Goal: Task Accomplishment & Management: Complete application form

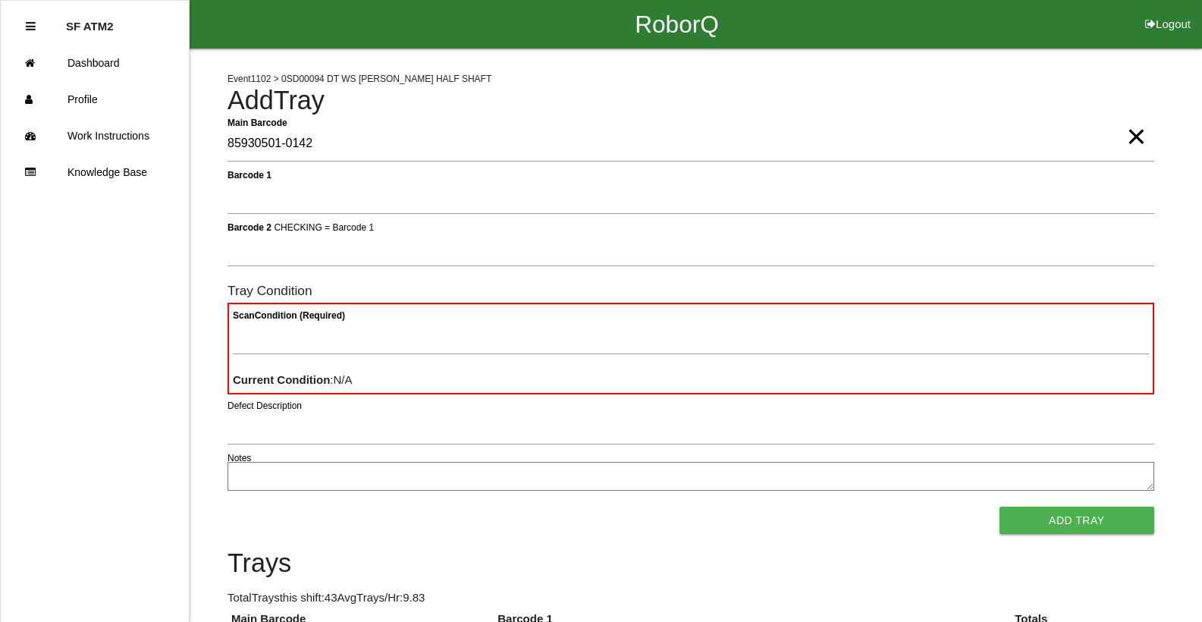
type Barcode "85930501-0142"
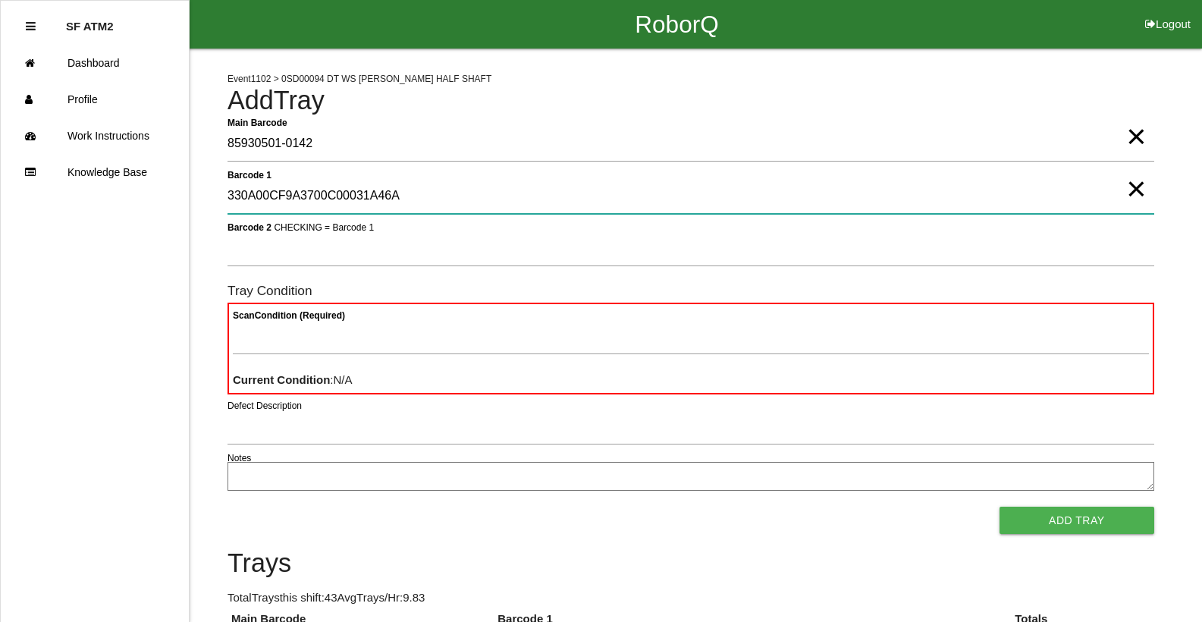
type 1 "330A00CF9A3700C00031A46A"
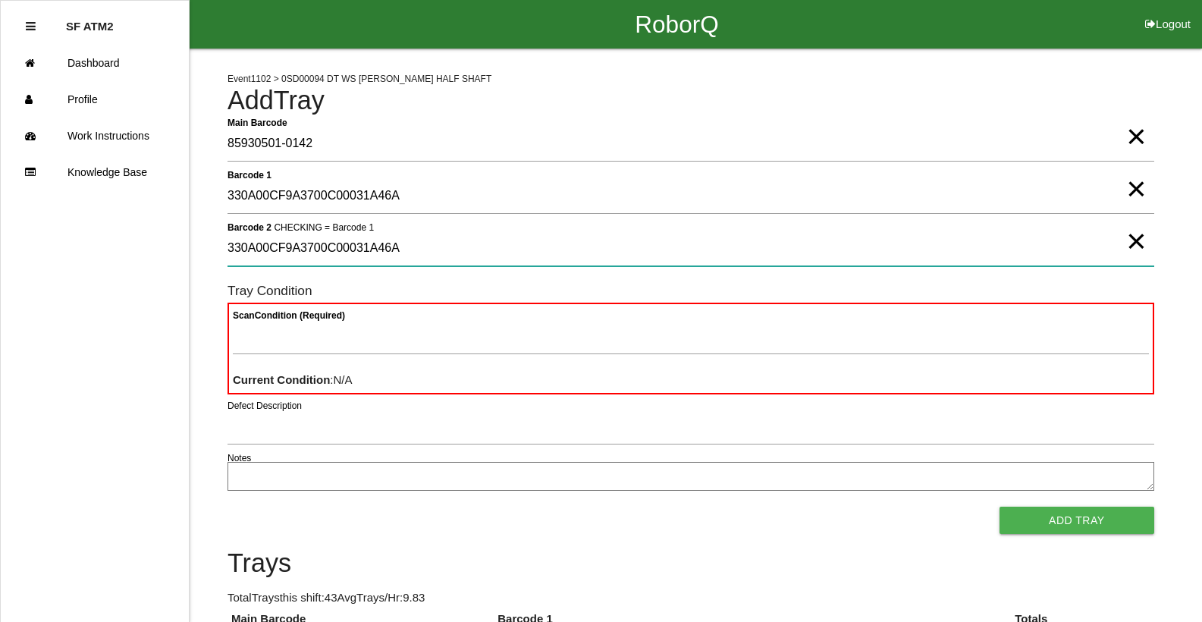
type 2 "330A00CF9A3700C00031A46A"
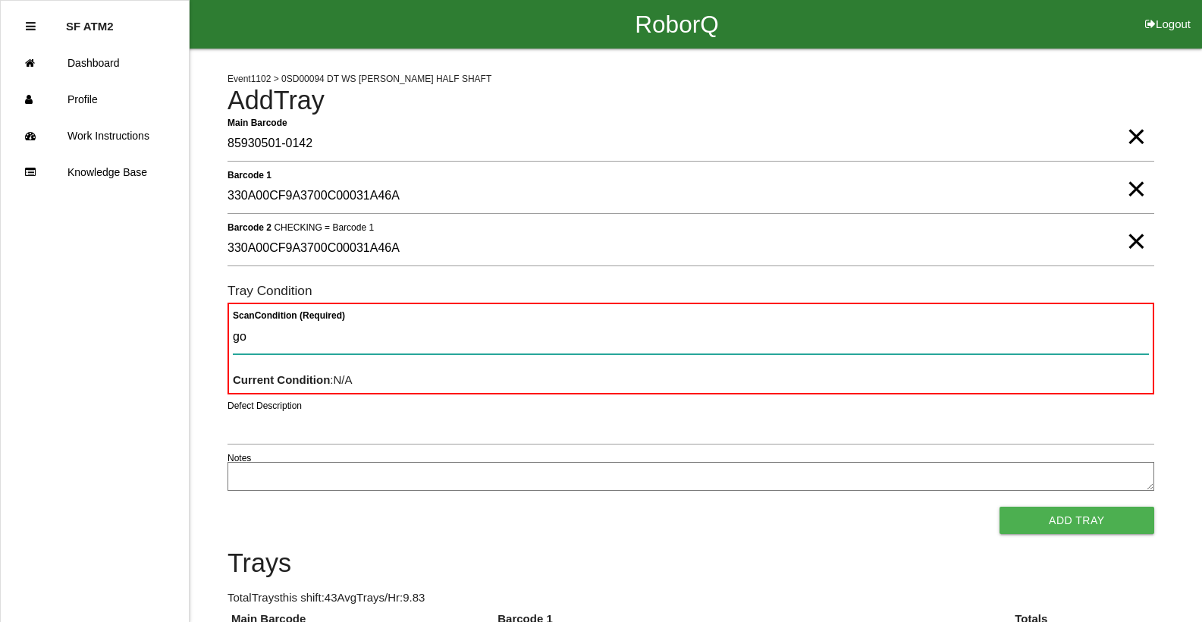
type Condition "goo"
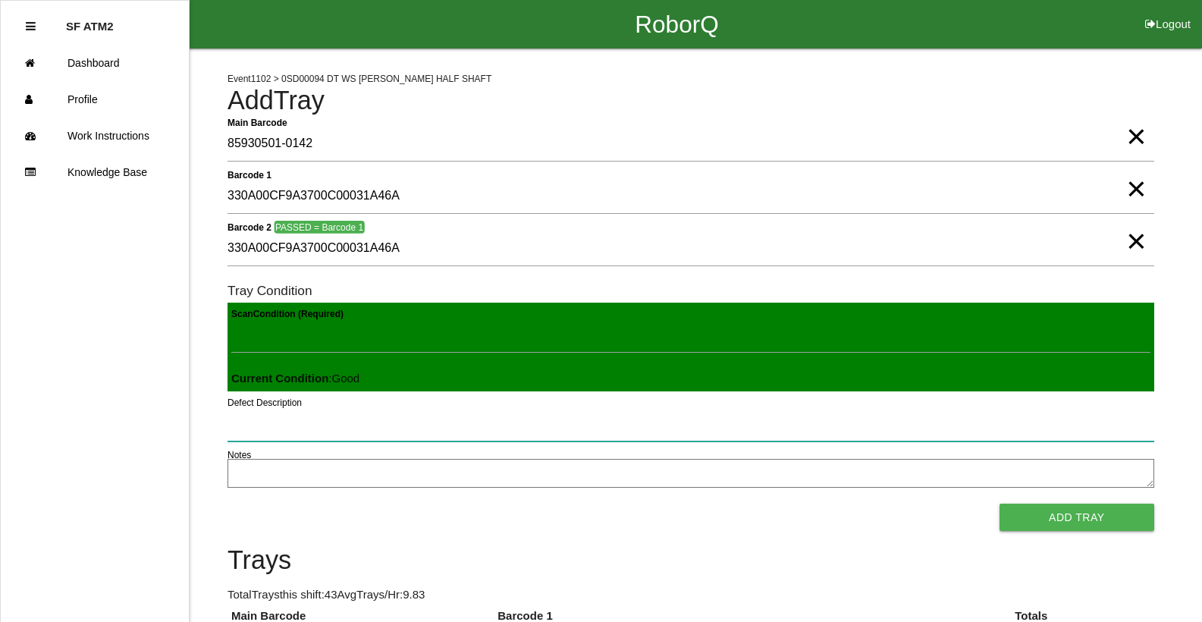
click at [1000, 504] on button "Add Tray" at bounding box center [1077, 517] width 155 height 27
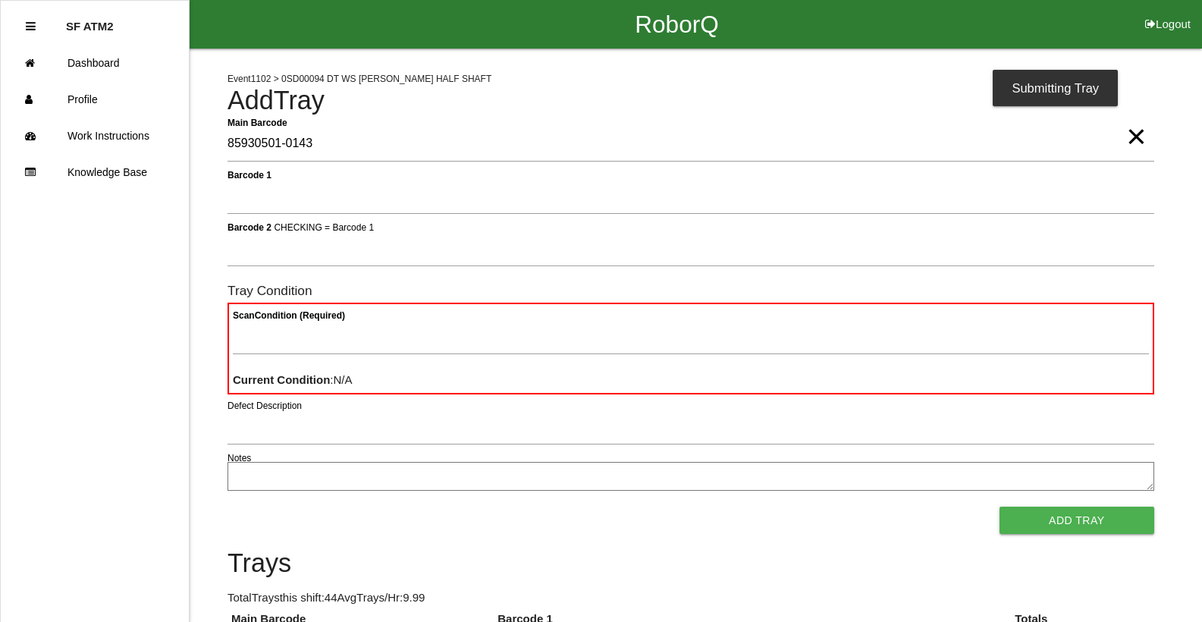
type Barcode "85930501-0143"
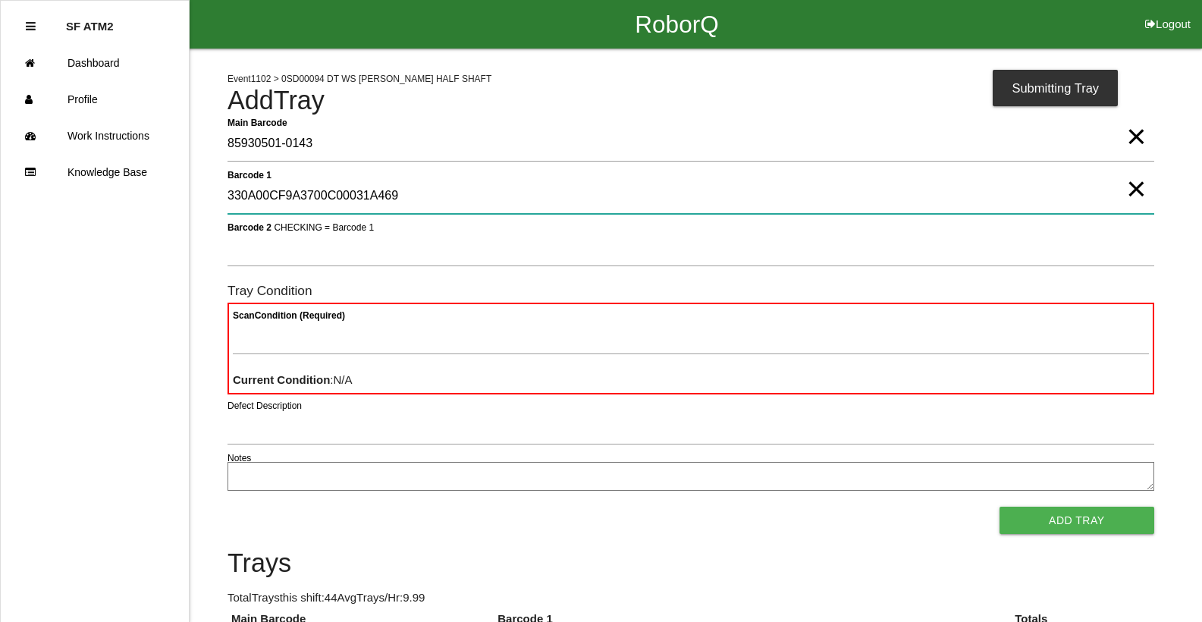
type 1 "330A00CF9A3700C00031A469"
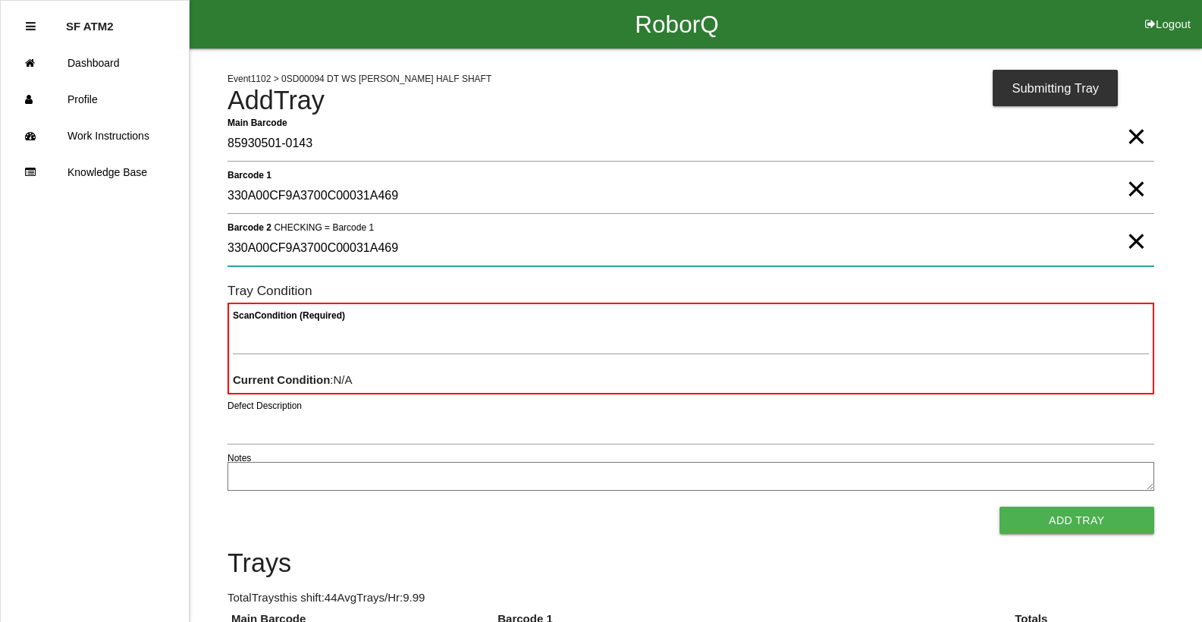
type 2 "330A00CF9A3700C00031A469"
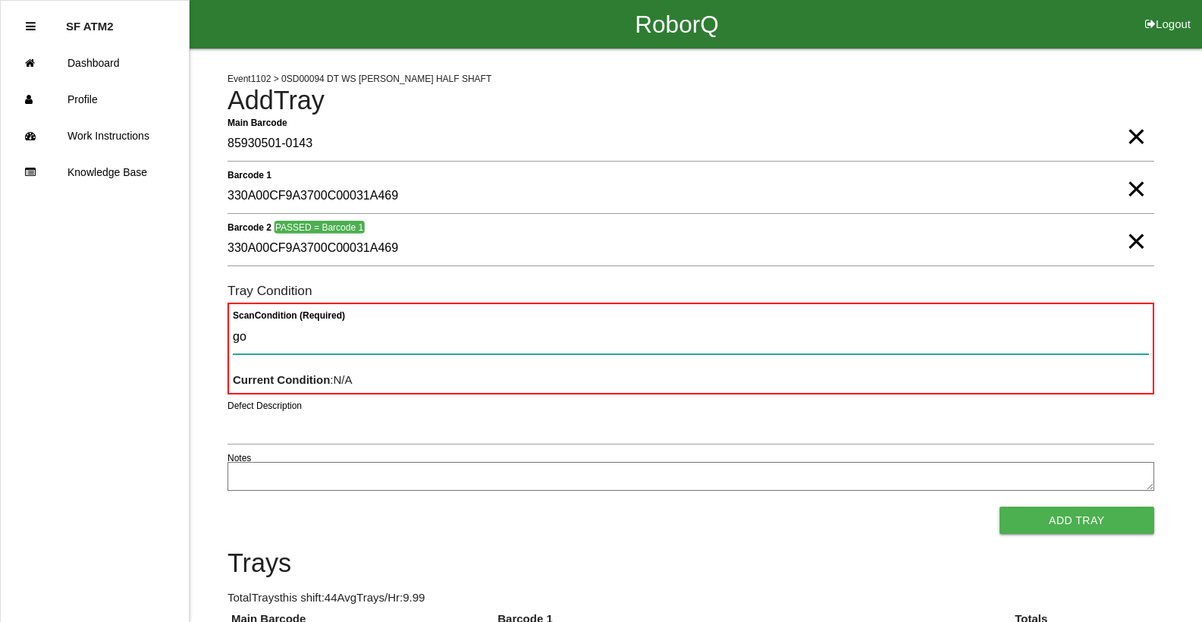
type Condition "goo"
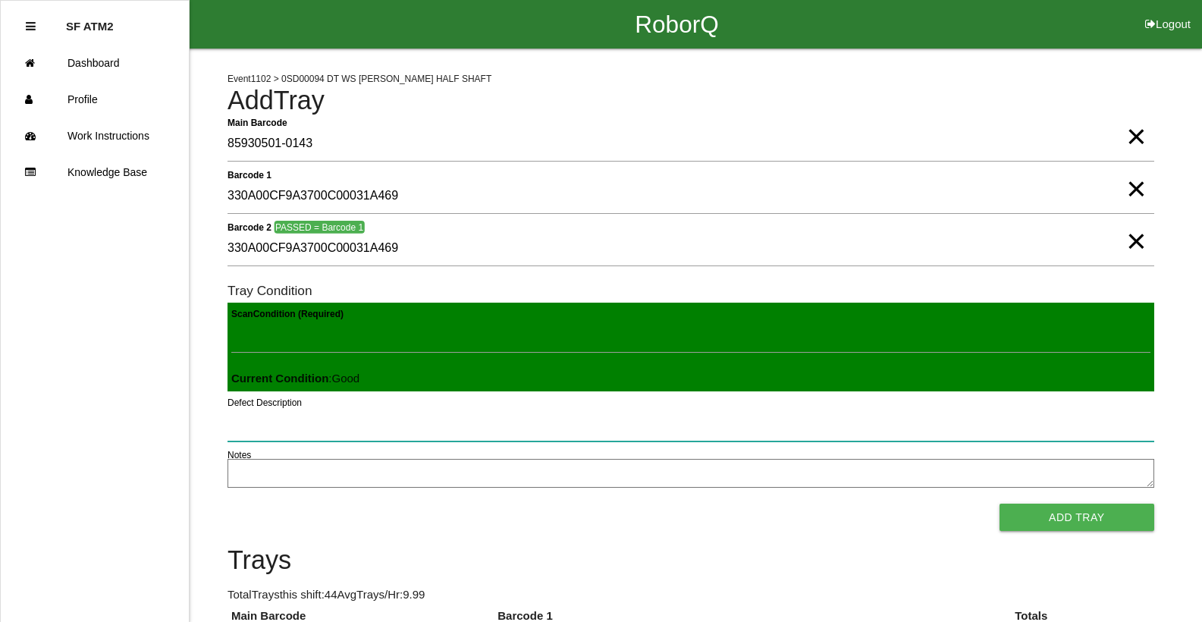
click at [1000, 504] on button "Add Tray" at bounding box center [1077, 517] width 155 height 27
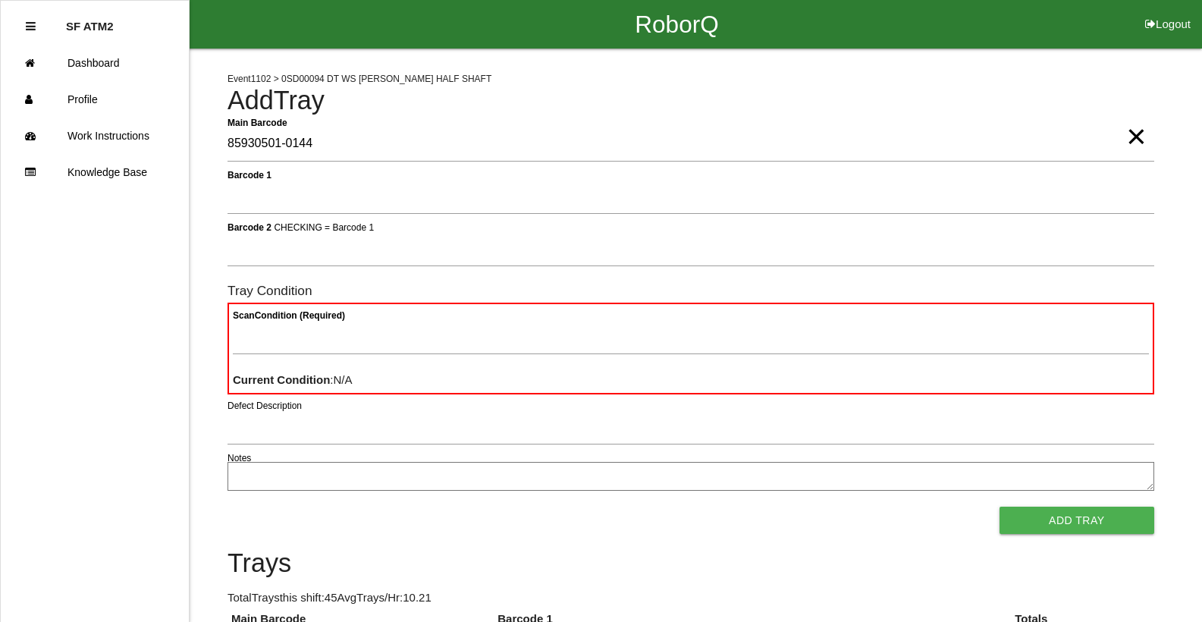
type Barcode "85930501-0144"
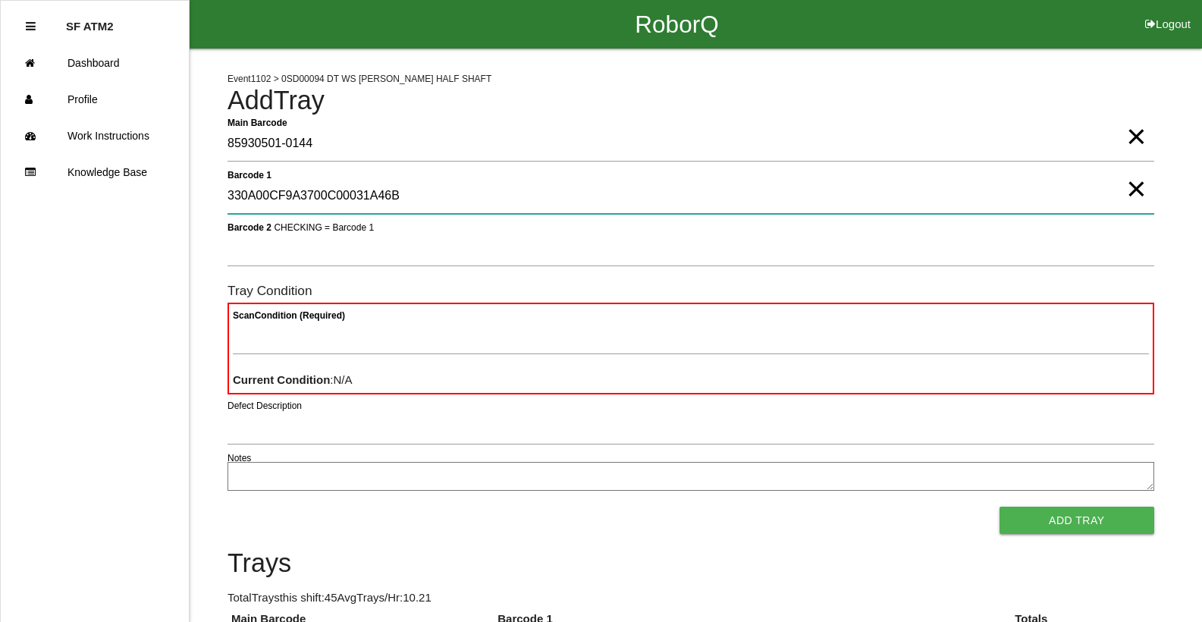
type 1 "330A00CF9A3700C00031A46B"
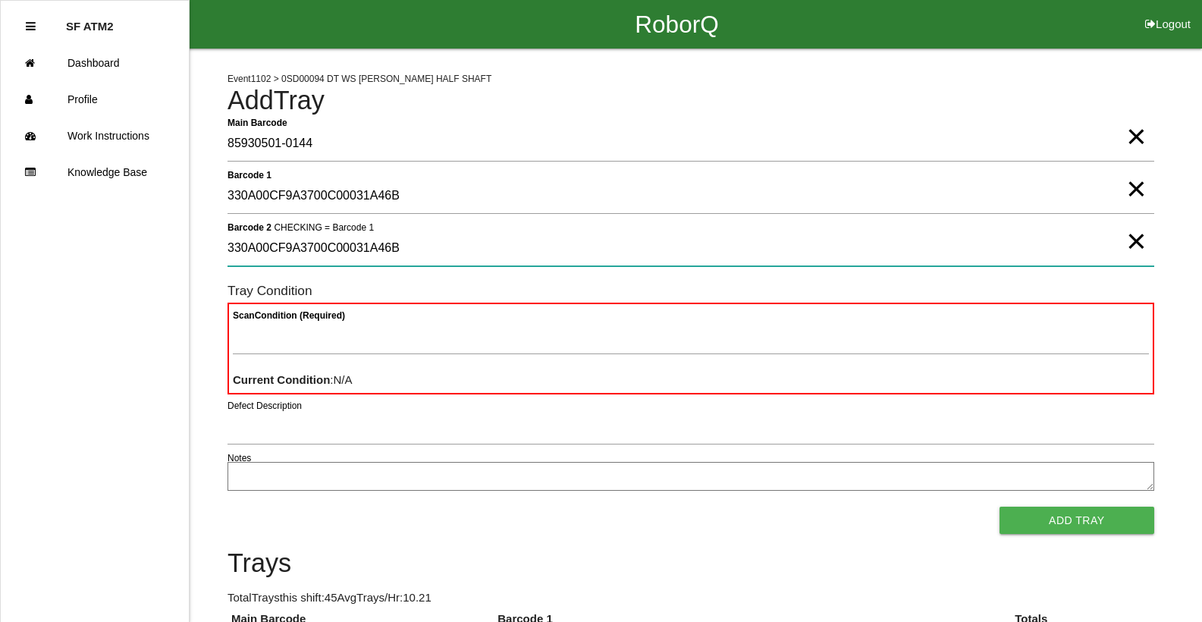
type 2 "330A00CF9A3700C00031A46B"
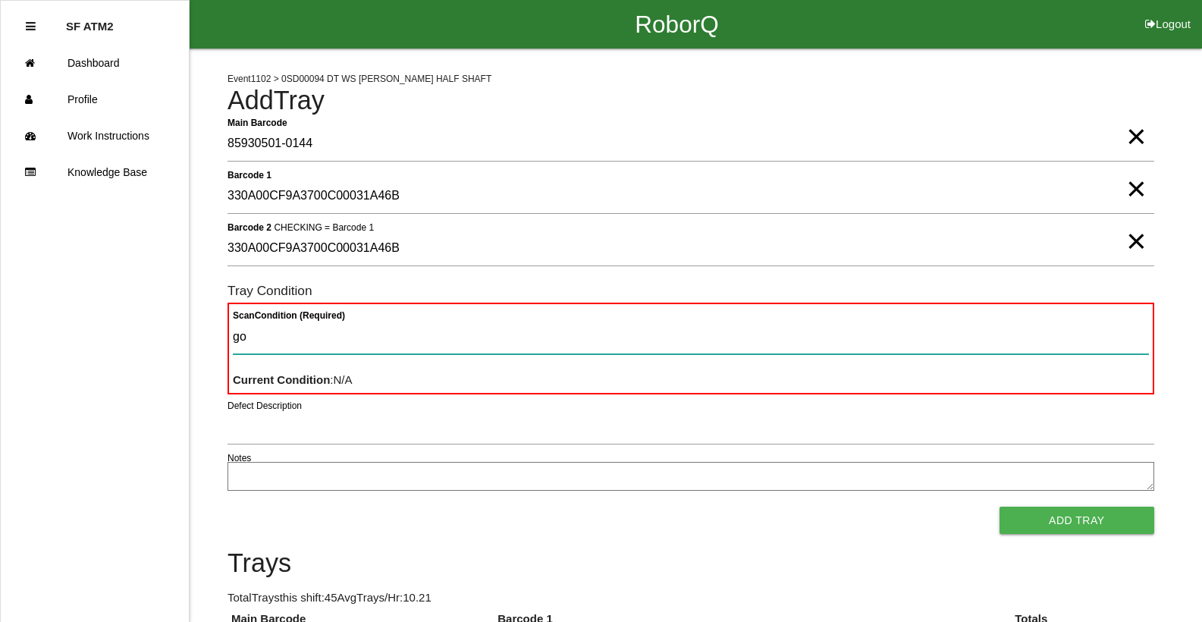
type Condition "goo"
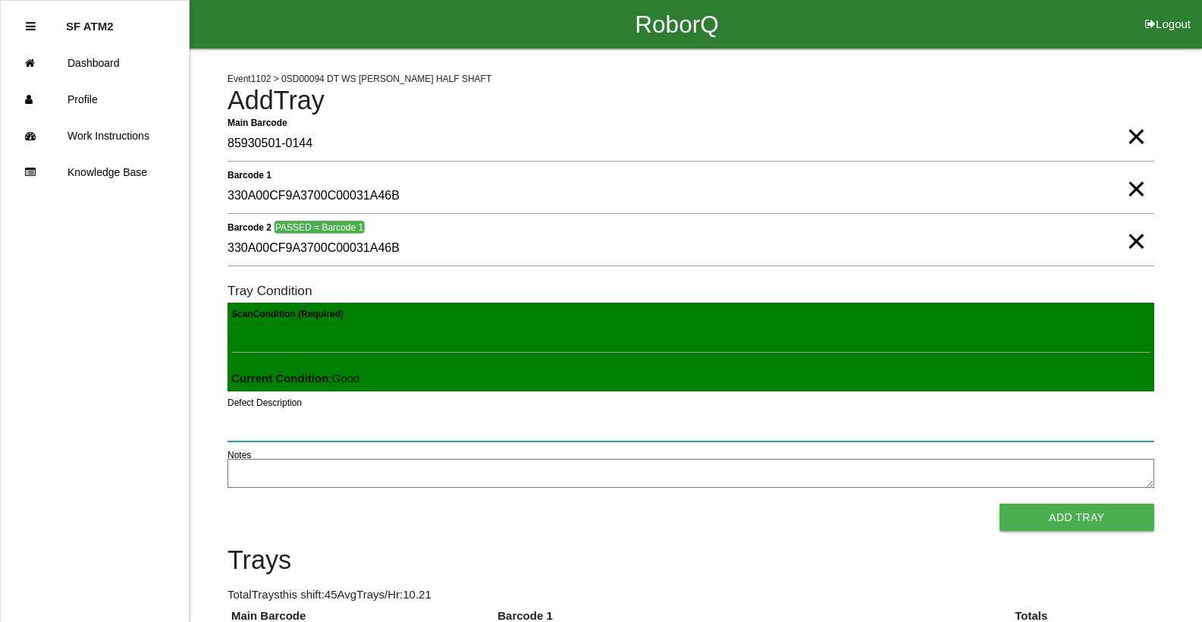
click at [1000, 504] on button "Add Tray" at bounding box center [1077, 517] width 155 height 27
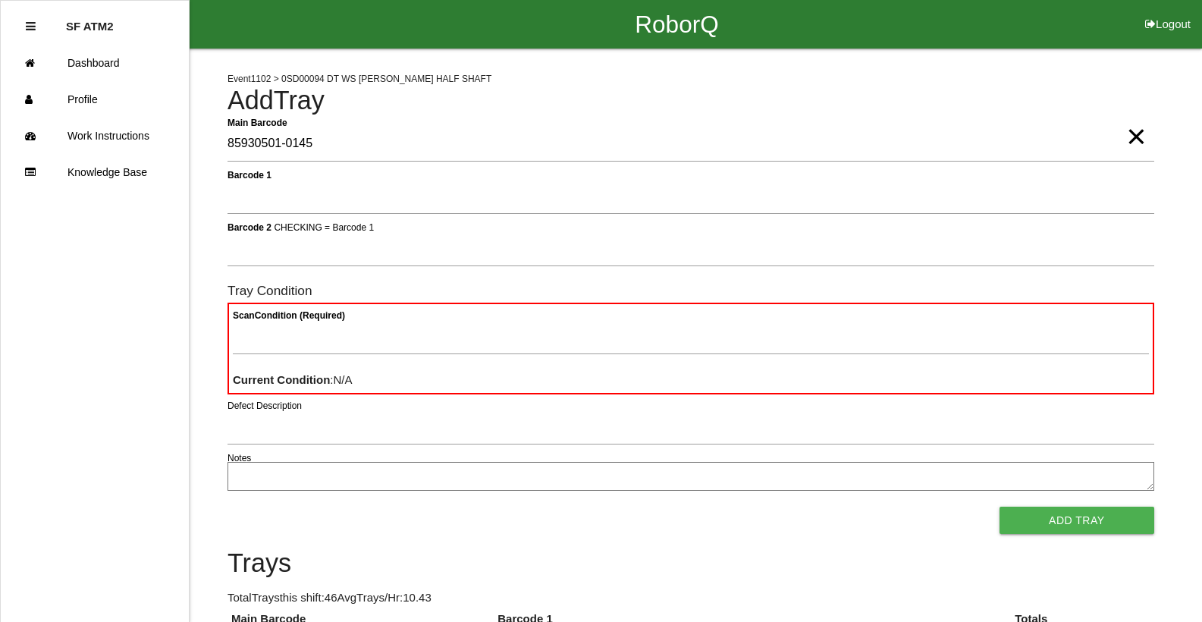
type Barcode "85930501-0145"
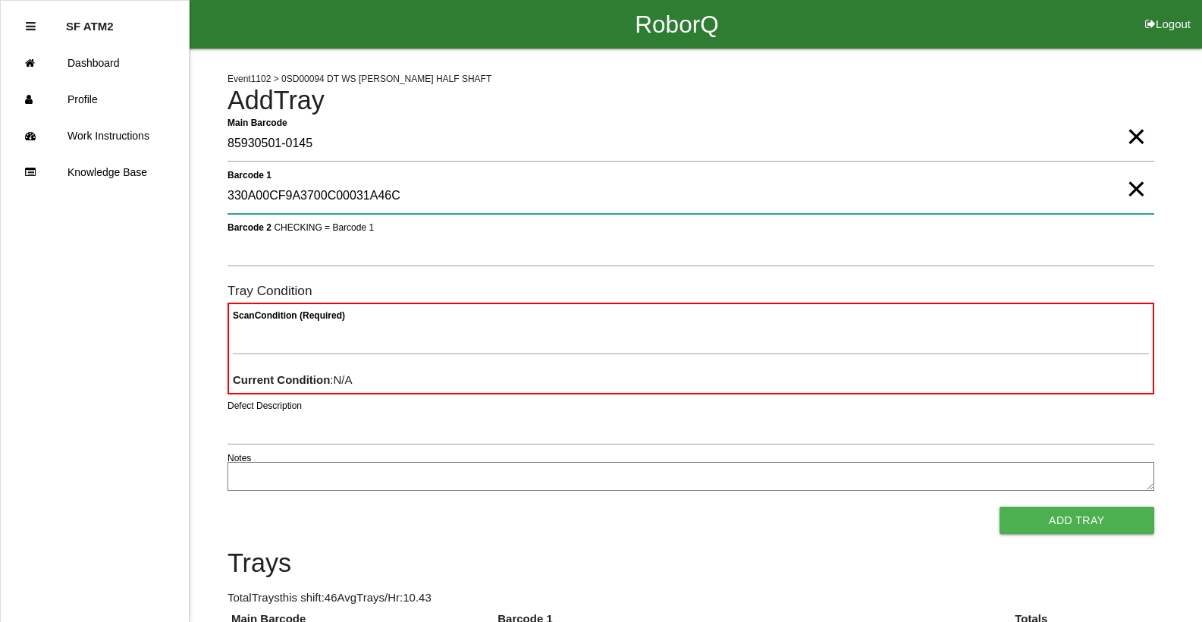
type 1 "330A00CF9A3700C00031A46C"
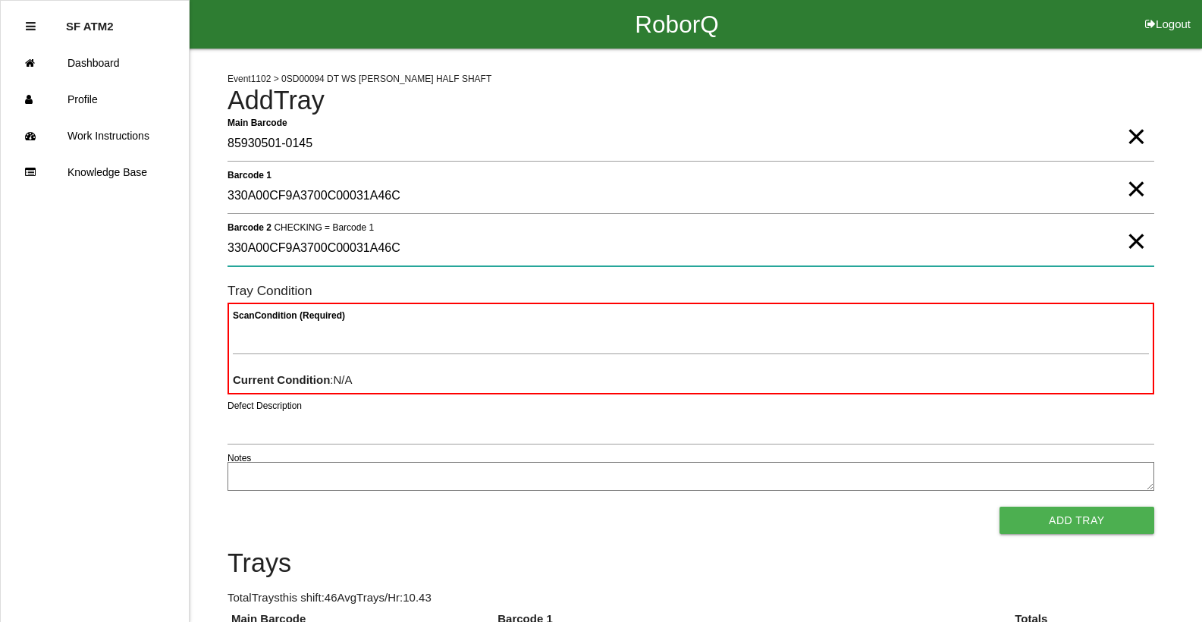
type 2 "330A00CF9A3700C00031A46C"
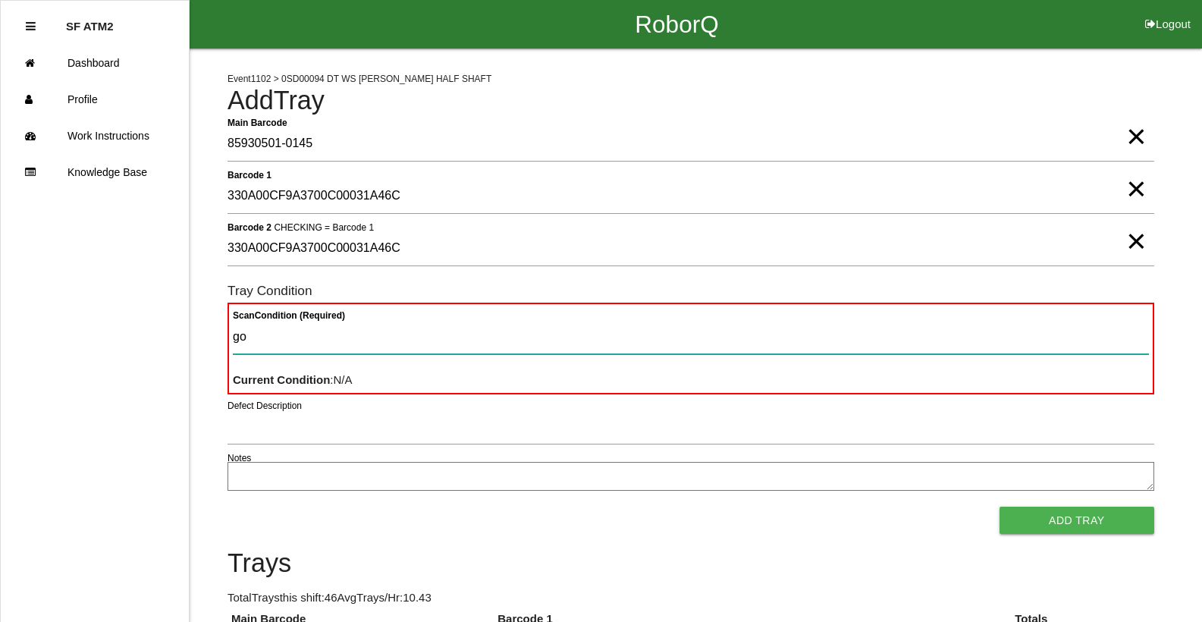
type Condition "goo"
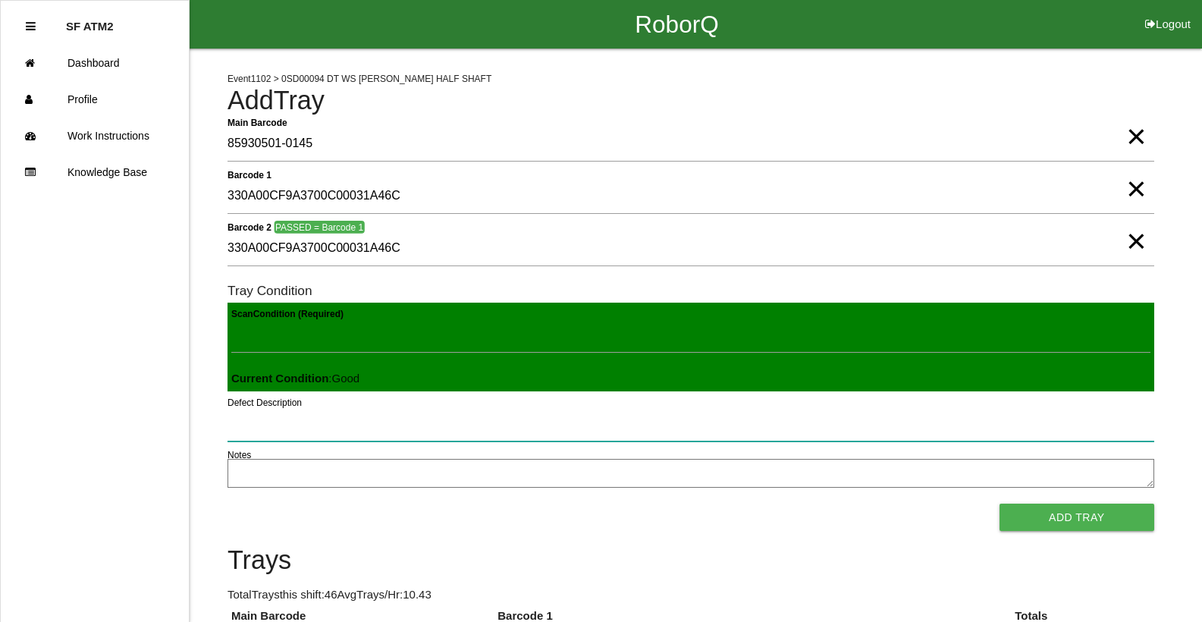
click at [1000, 504] on button "Add Tray" at bounding box center [1077, 517] width 155 height 27
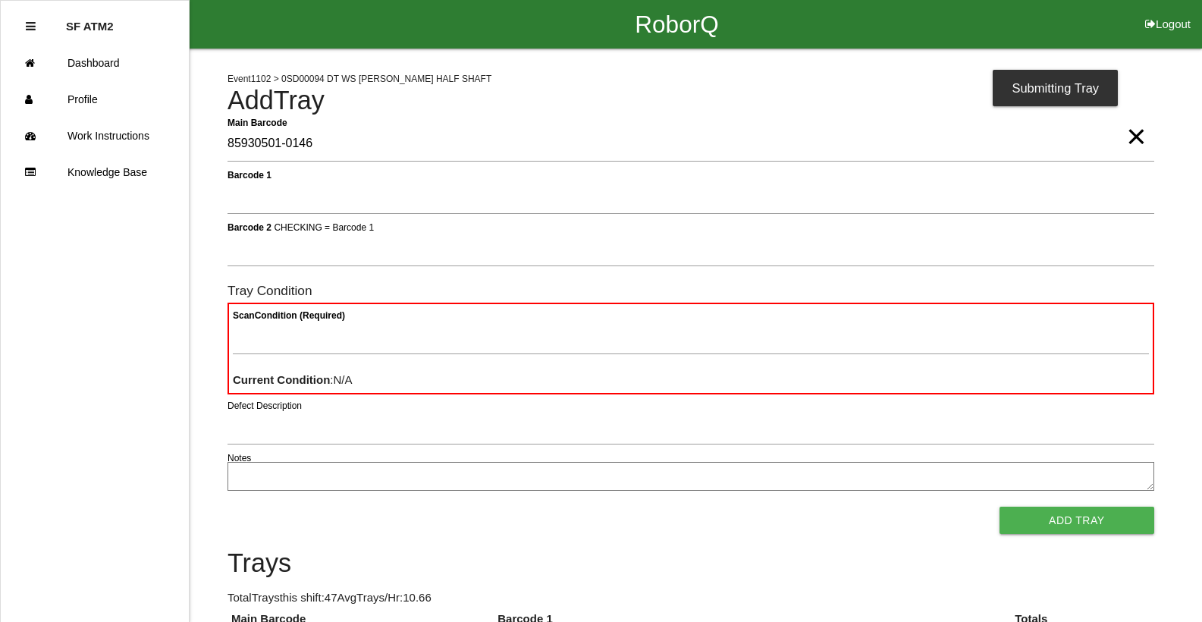
type Barcode "85930501-0146"
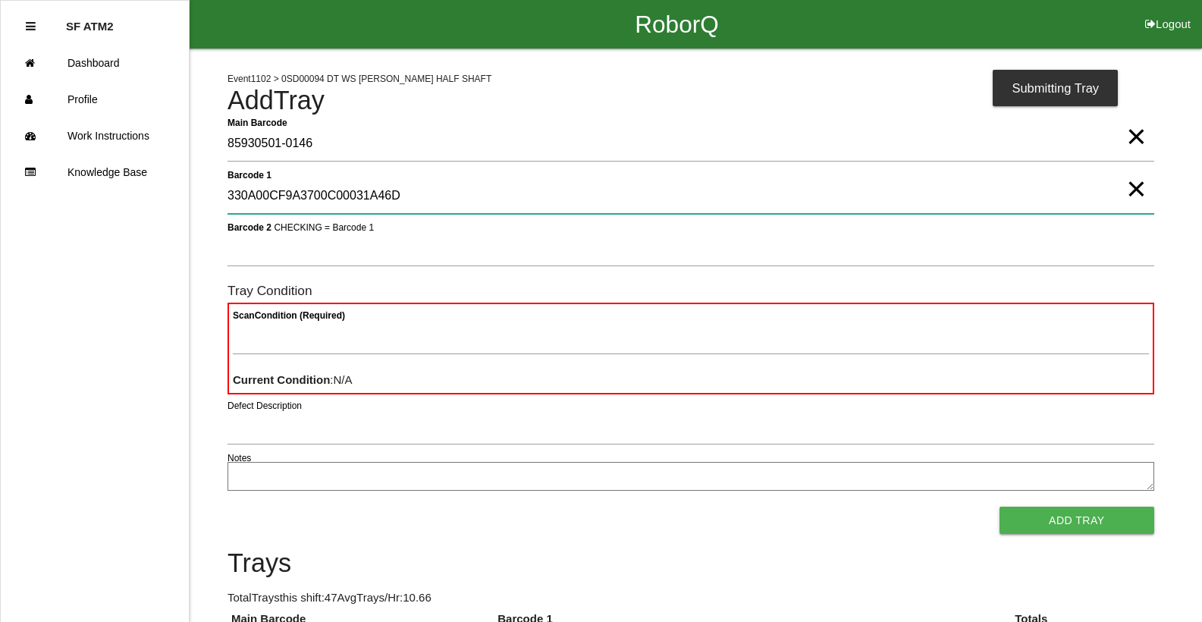
type 1 "330A00CF9A3700C00031A46D"
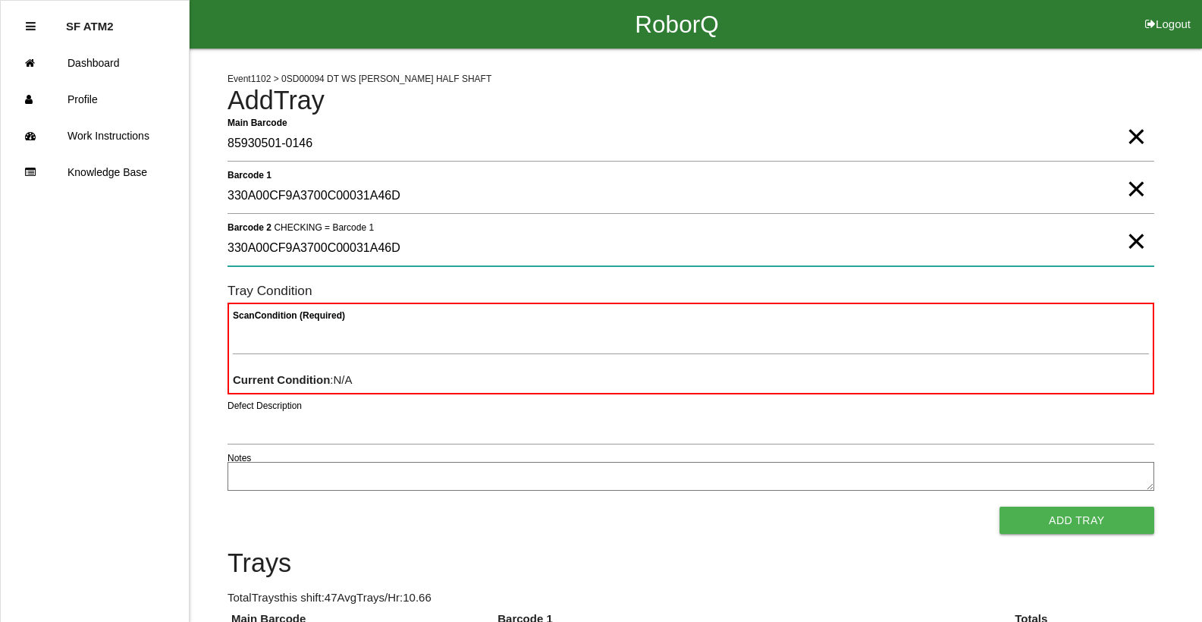
type 2 "330A00CF9A3700C00031A46D"
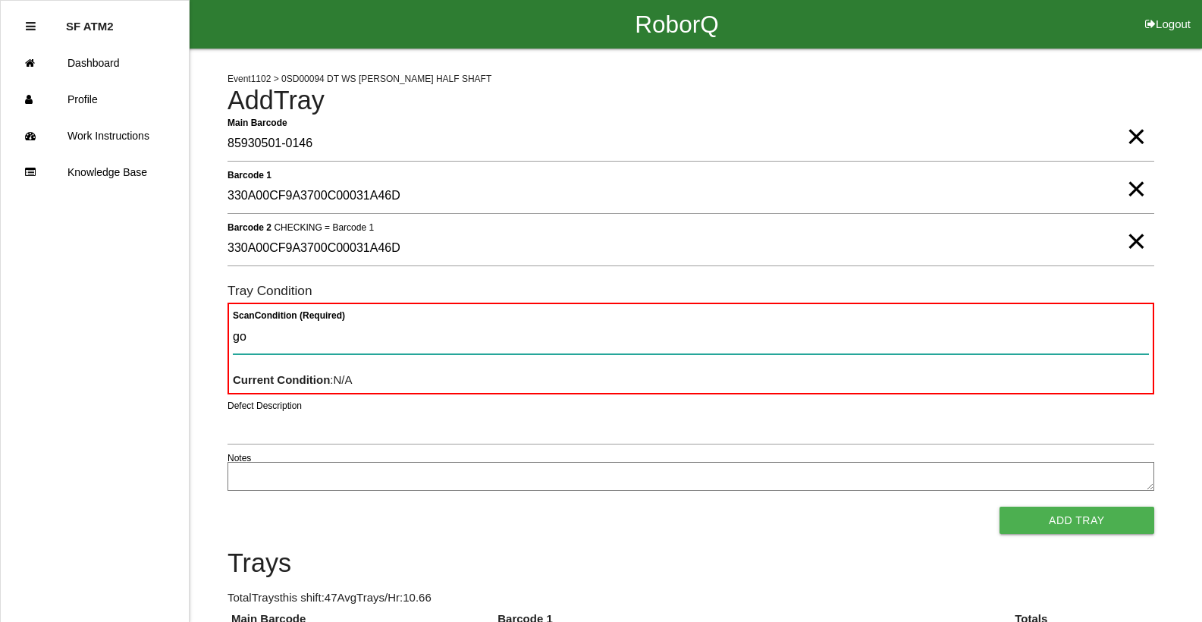
type Condition "goo"
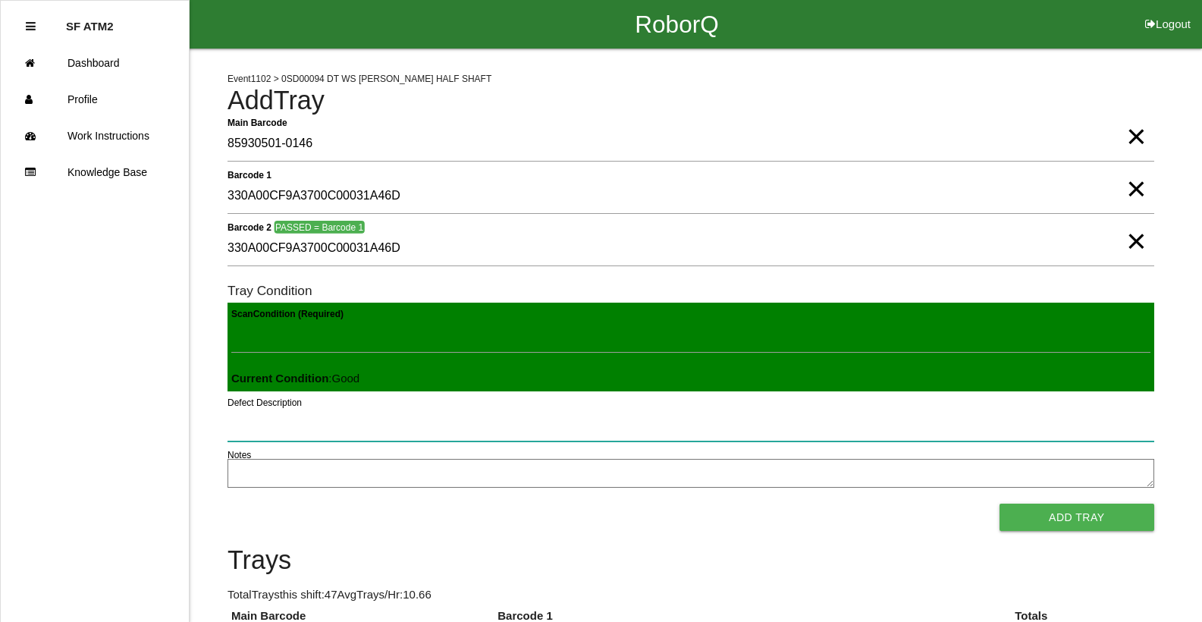
click at [1000, 504] on button "Add Tray" at bounding box center [1077, 517] width 155 height 27
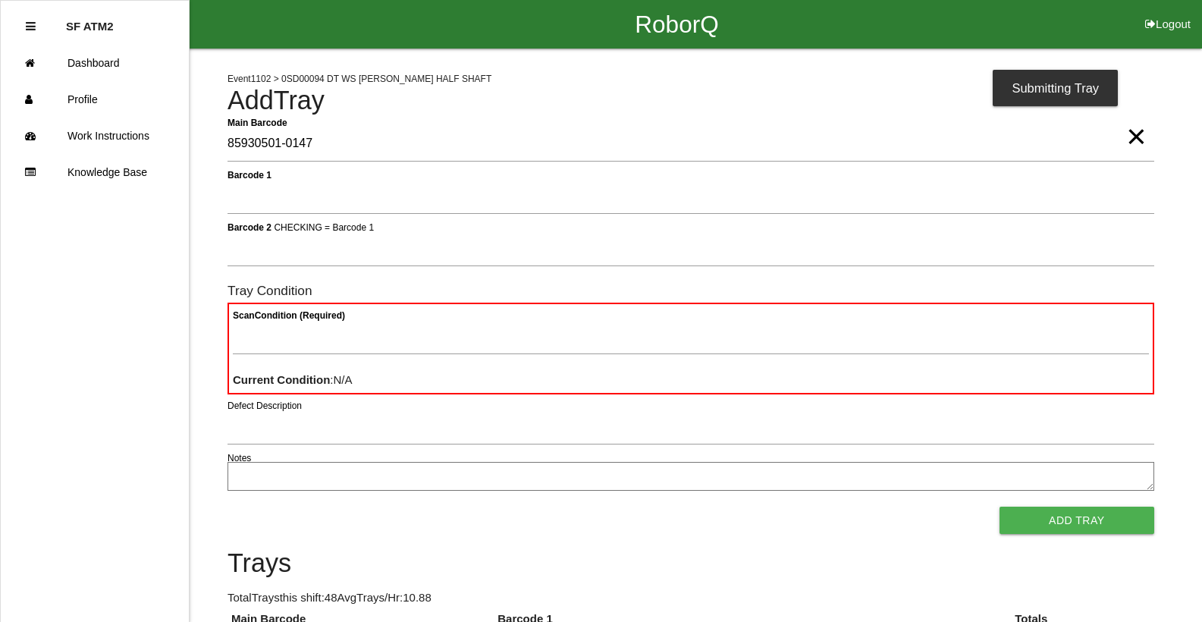
type Barcode "85930501-0147"
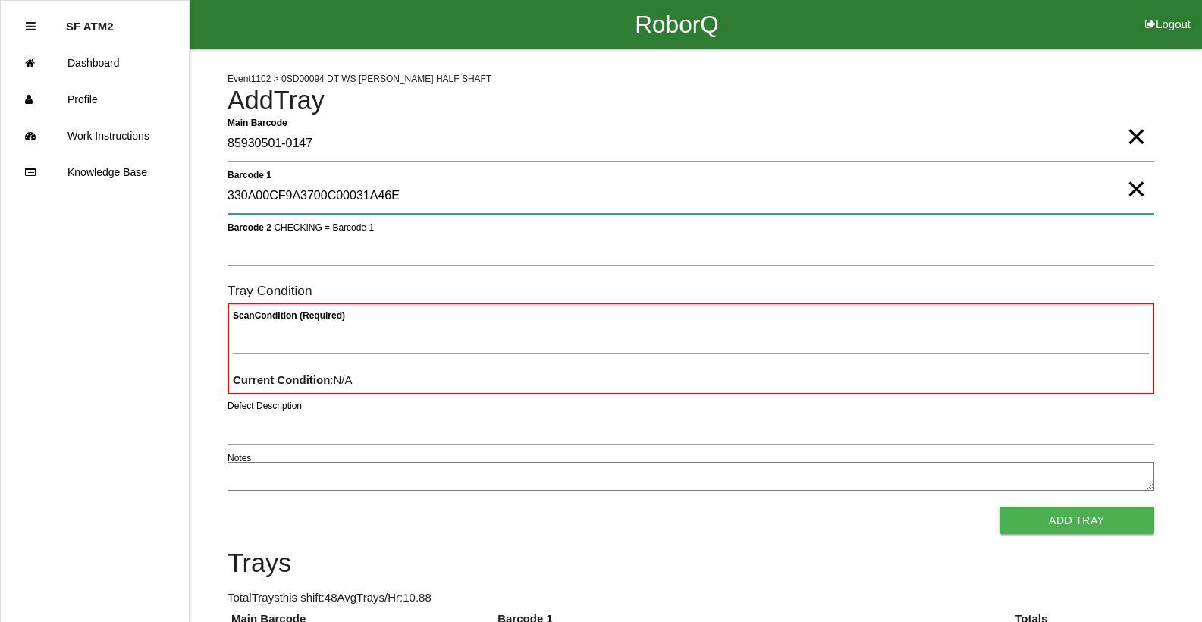
type 1 "330A00CF9A3700C00031A46E"
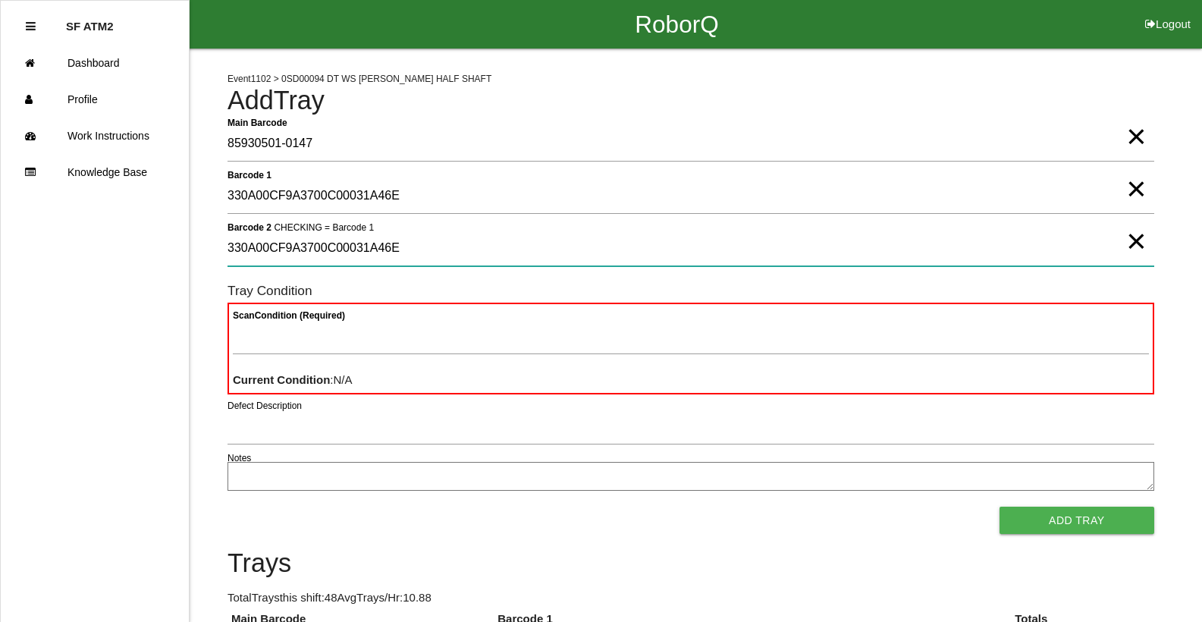
type 2 "330A00CF9A3700C00031A46E"
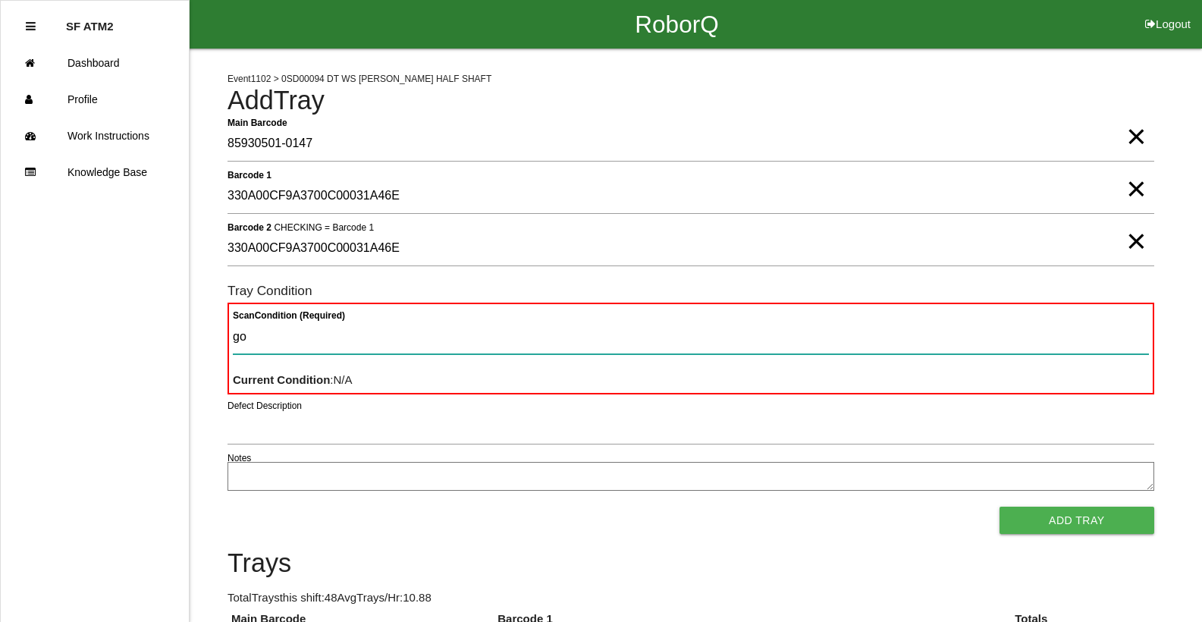
type Condition "goo"
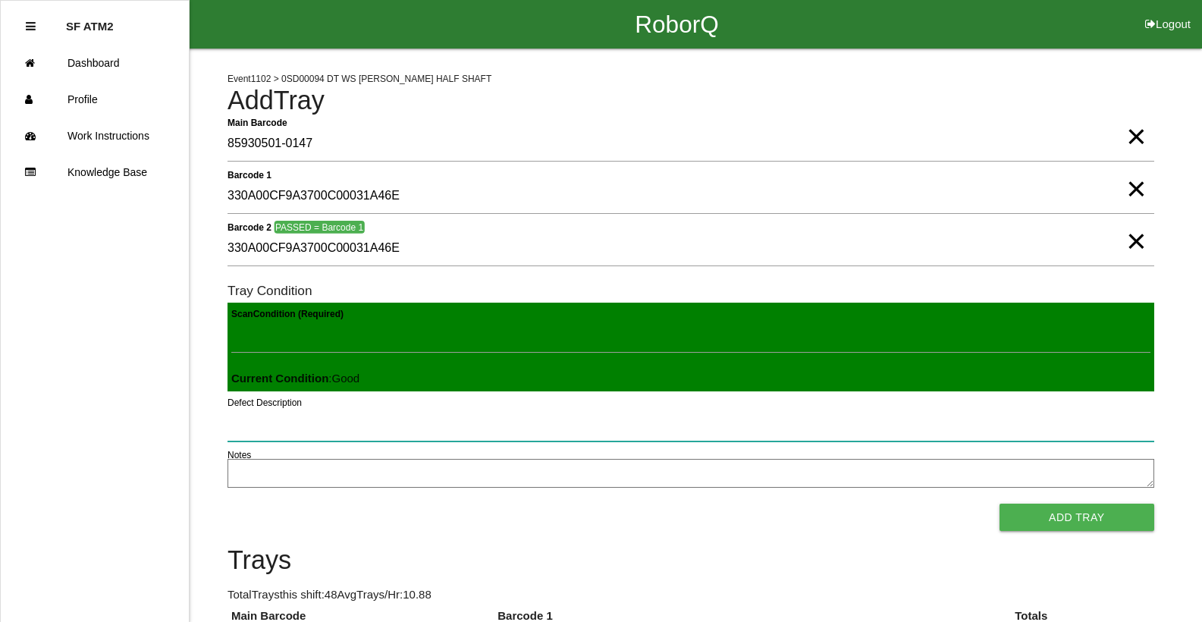
click at [1000, 504] on button "Add Tray" at bounding box center [1077, 517] width 155 height 27
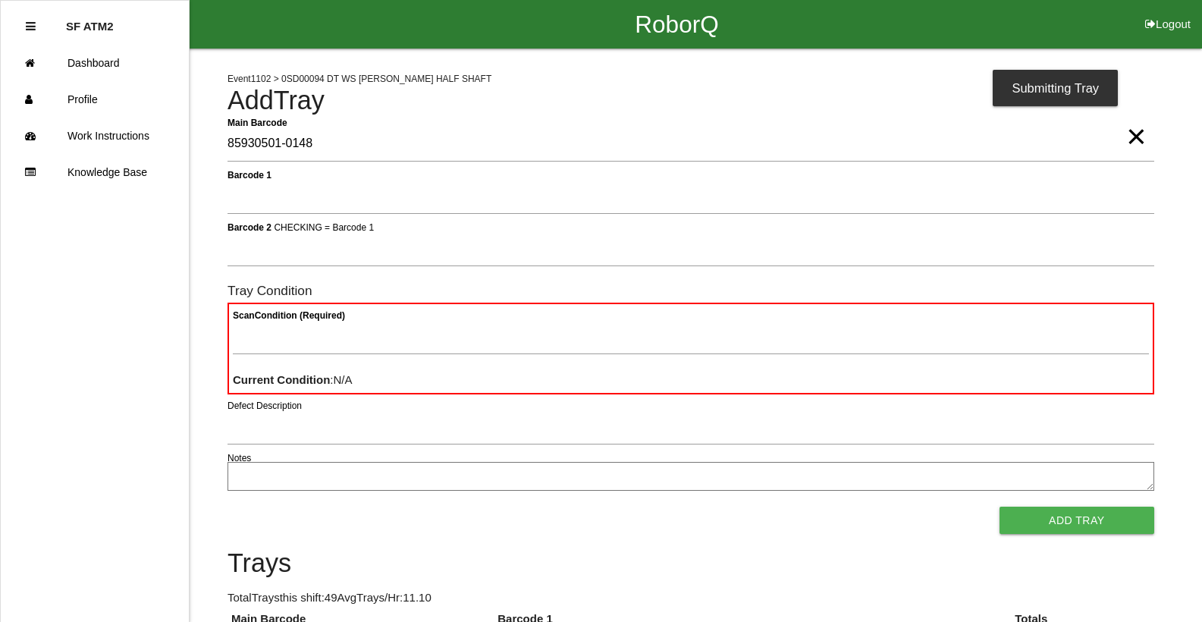
type Barcode "85930501-0148"
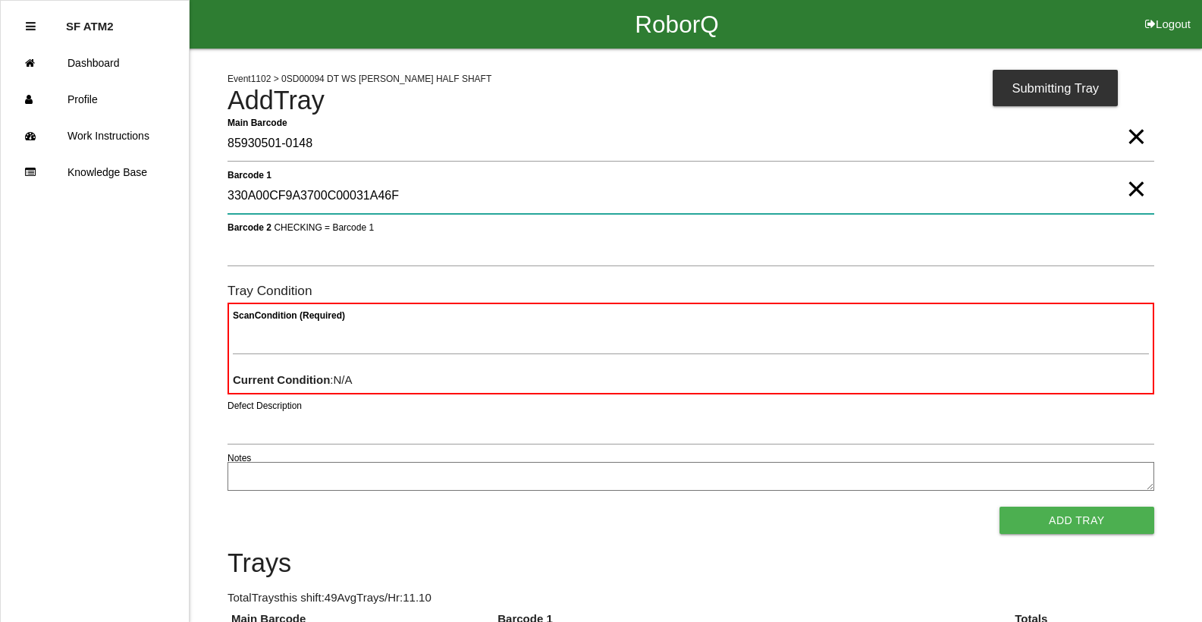
type 1 "330A00CF9A3700C00031A46F"
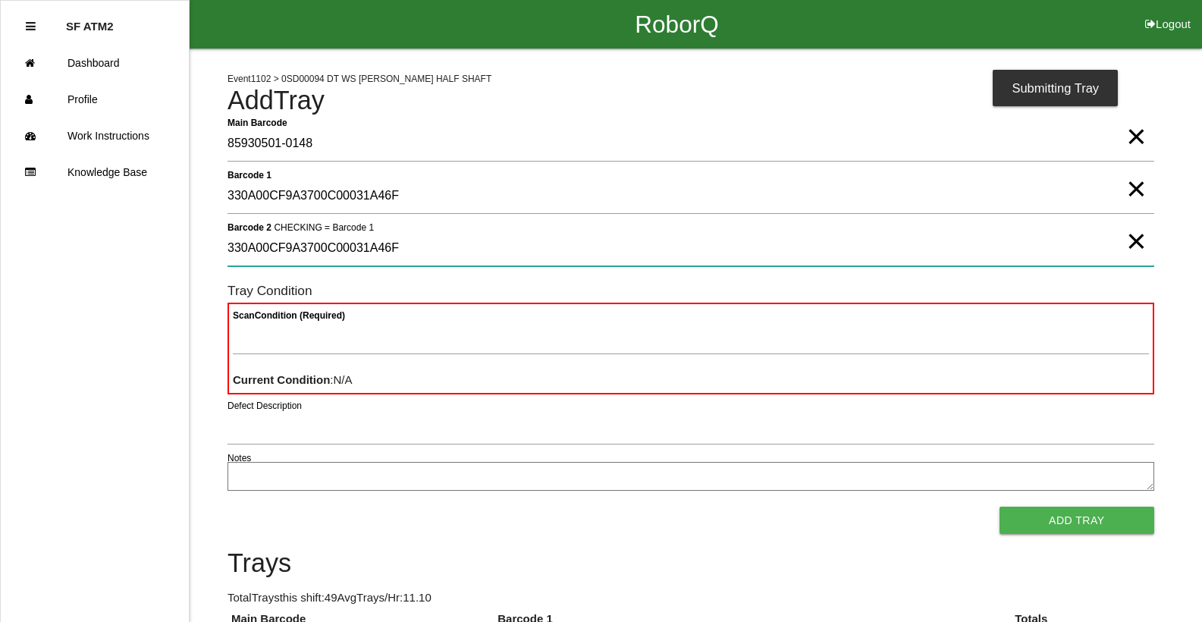
type 2 "330A00CF9A3700C00031A46F"
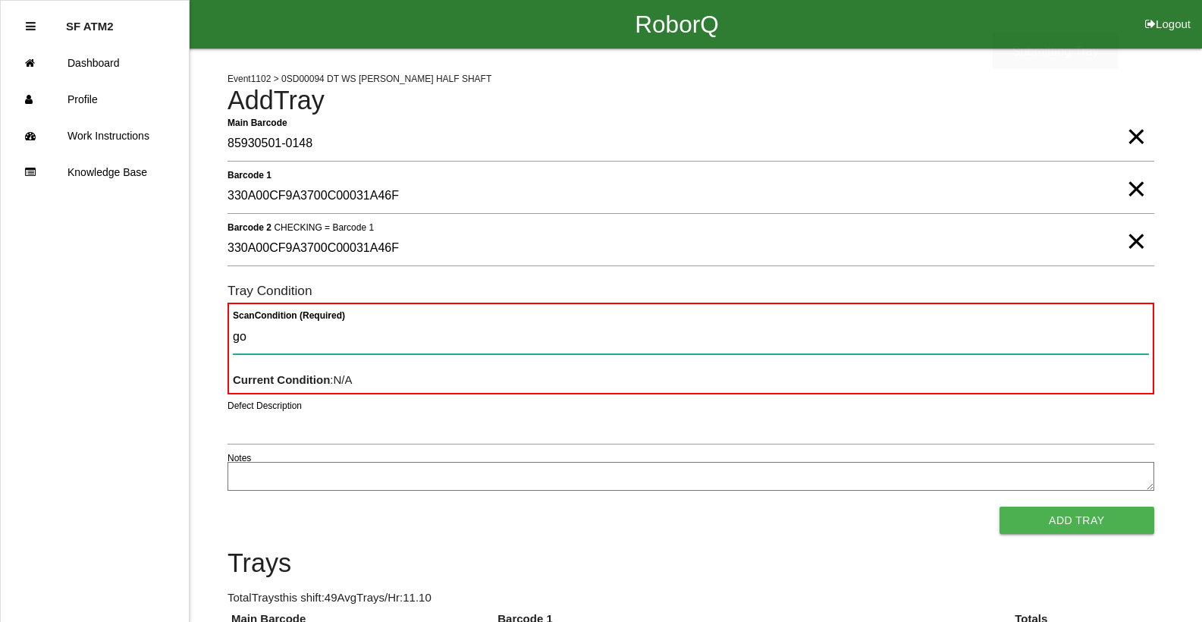
type Condition "goo"
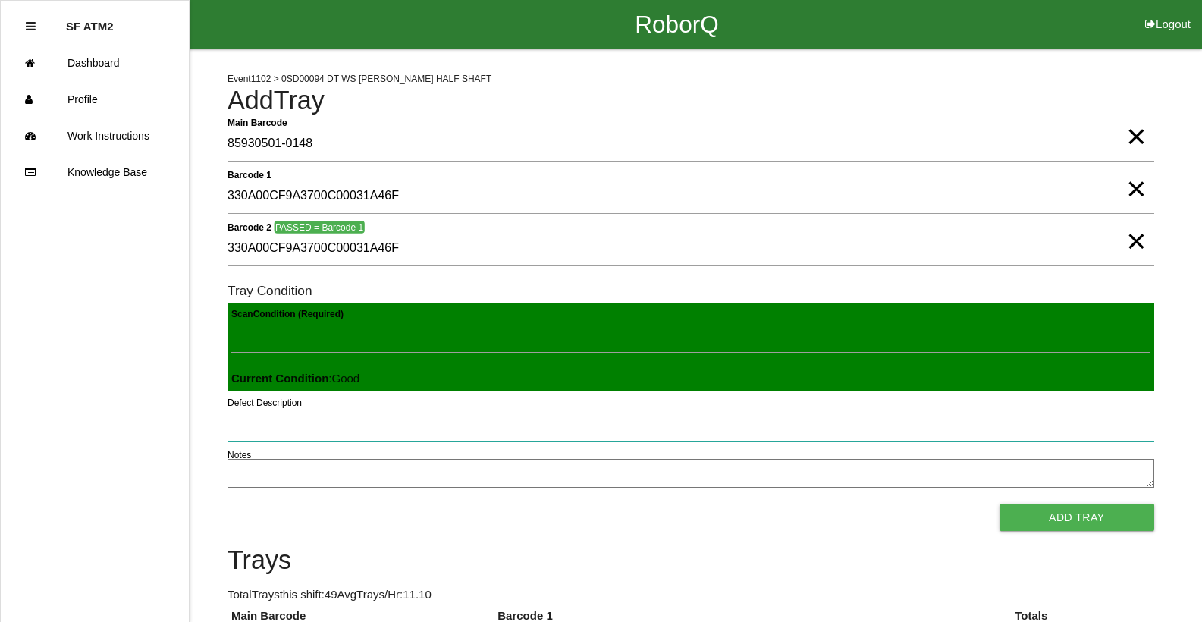
click at [1000, 504] on button "Add Tray" at bounding box center [1077, 517] width 155 height 27
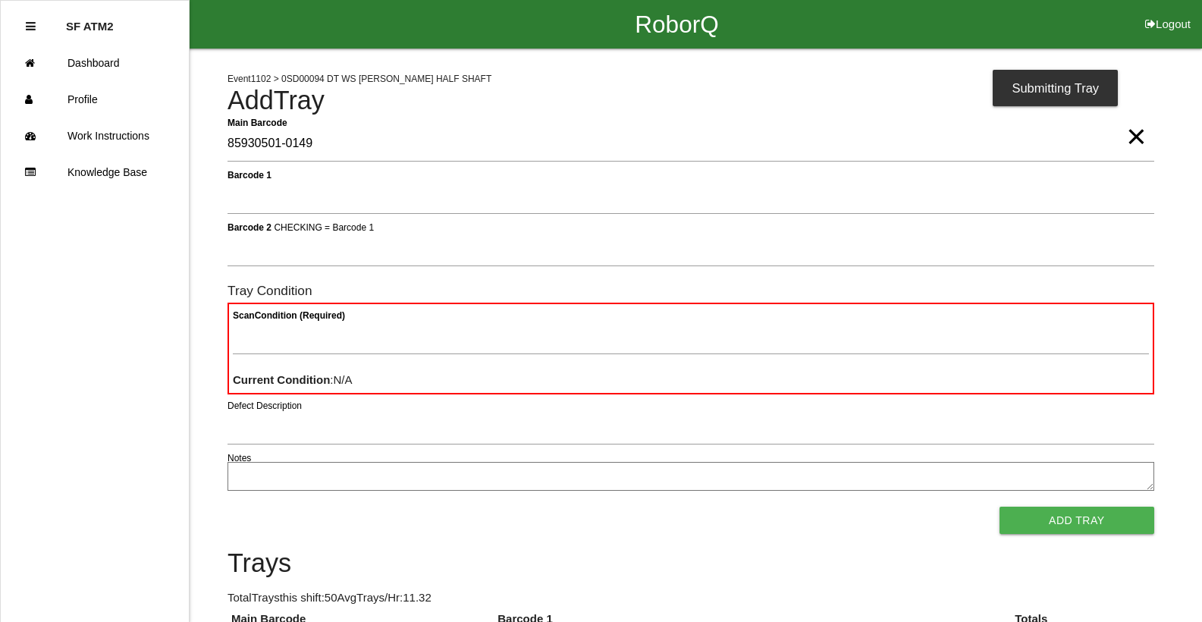
type Barcode "85930501-0149"
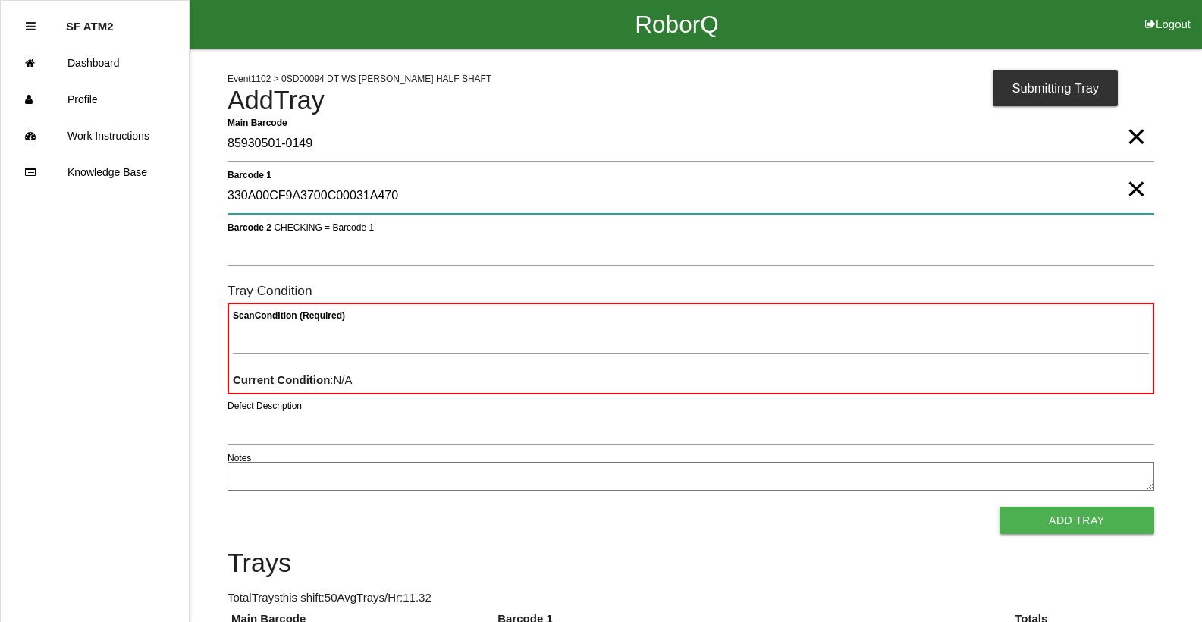
type 1 "330A00CF9A3700C00031A470"
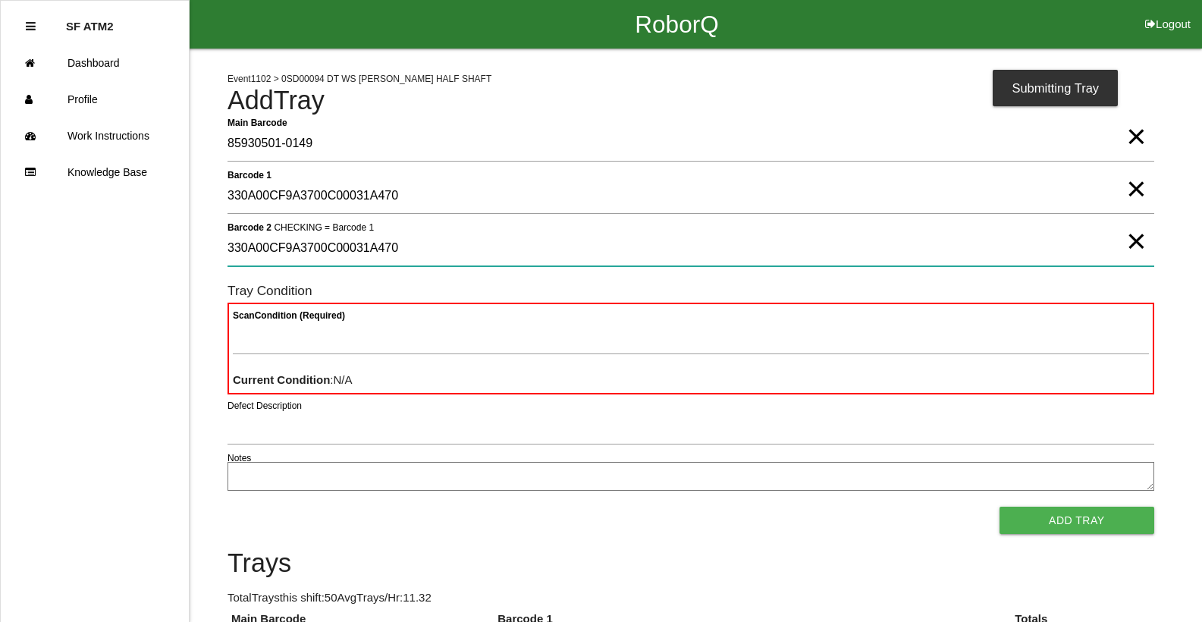
type 2 "330A00CF9A3700C00031A470"
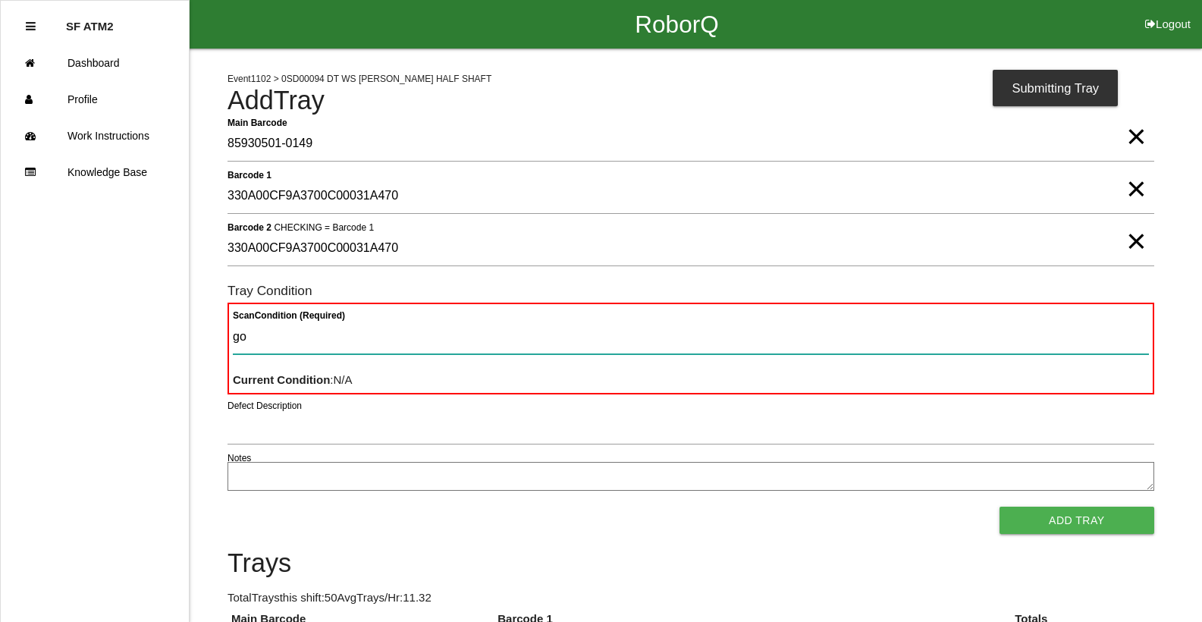
type Condition "goo"
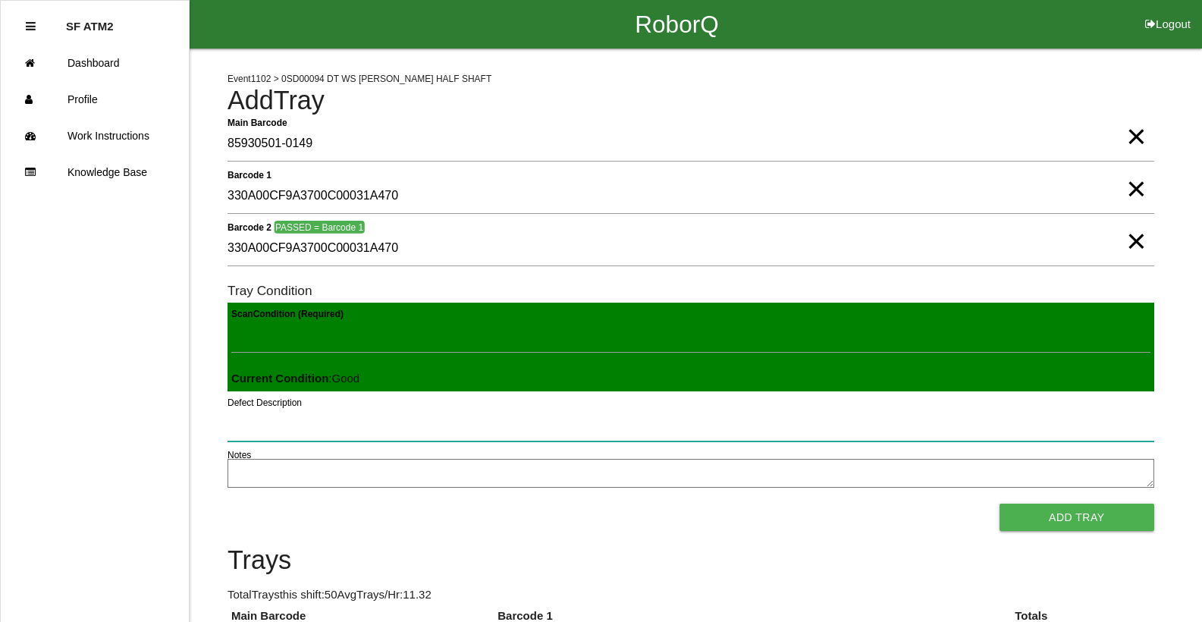
click at [1000, 504] on button "Add Tray" at bounding box center [1077, 517] width 155 height 27
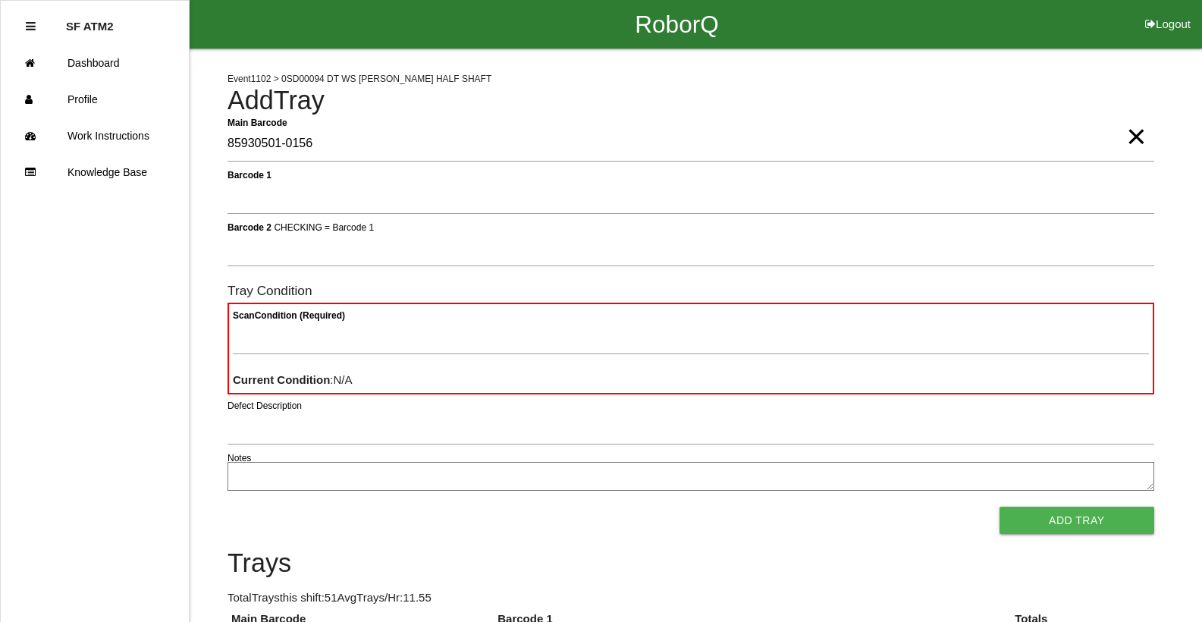
type Barcode "85930501-0156"
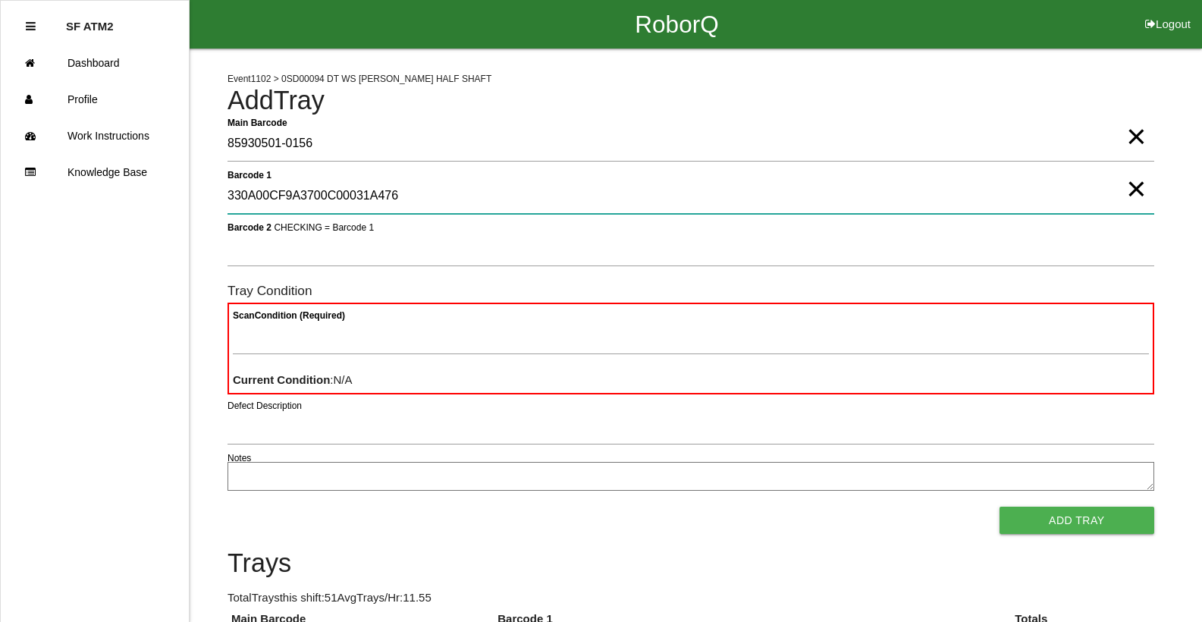
type 1 "330A00CF9A3700C00031A476"
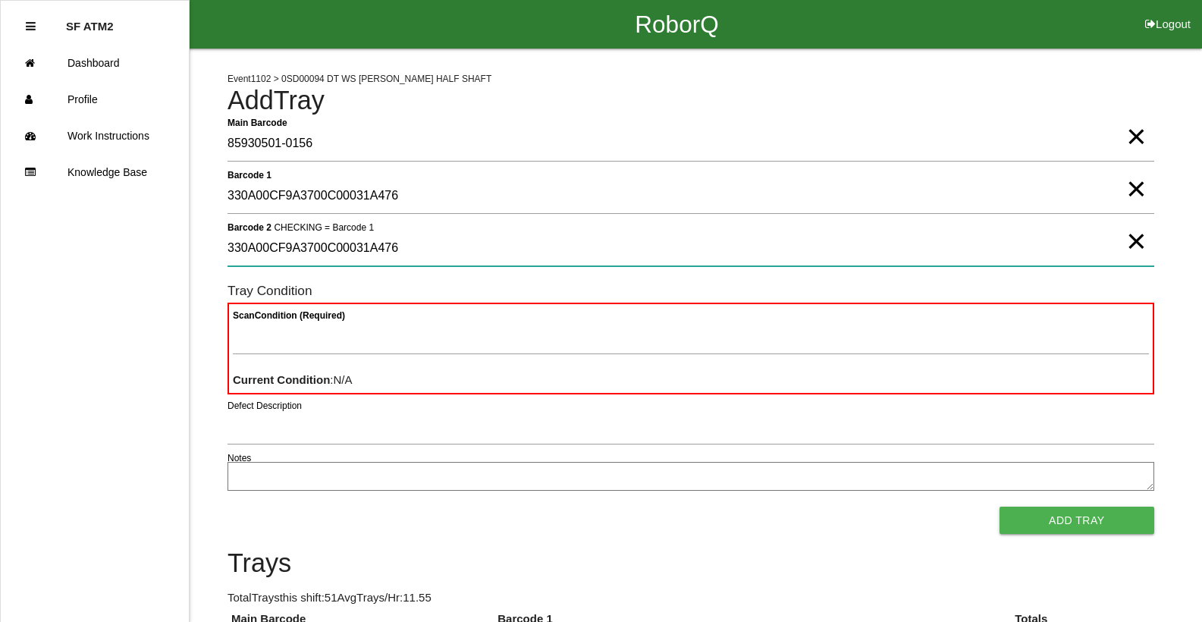
type 2 "330A00CF9A3700C00031A476"
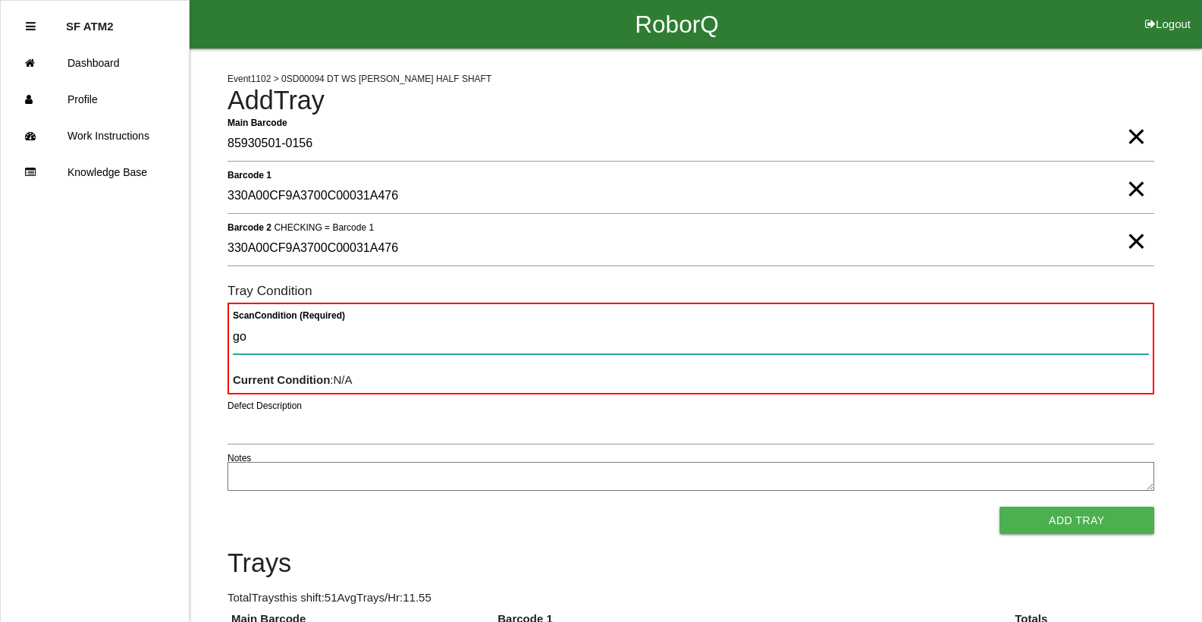
type Condition "goo"
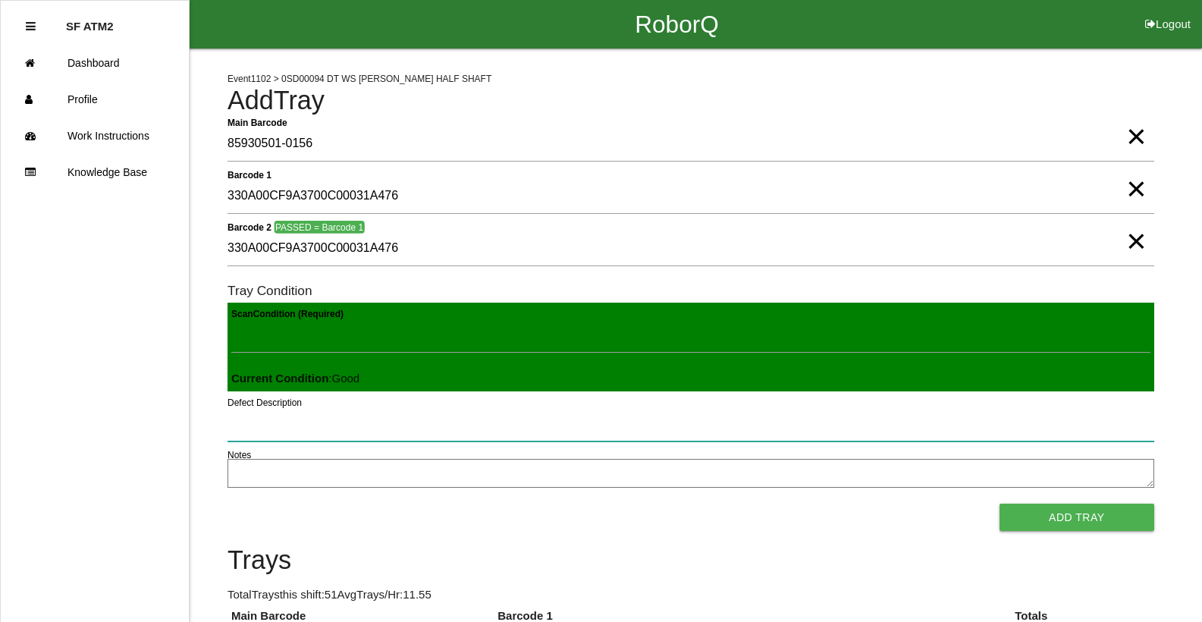
click at [1000, 504] on button "Add Tray" at bounding box center [1077, 517] width 155 height 27
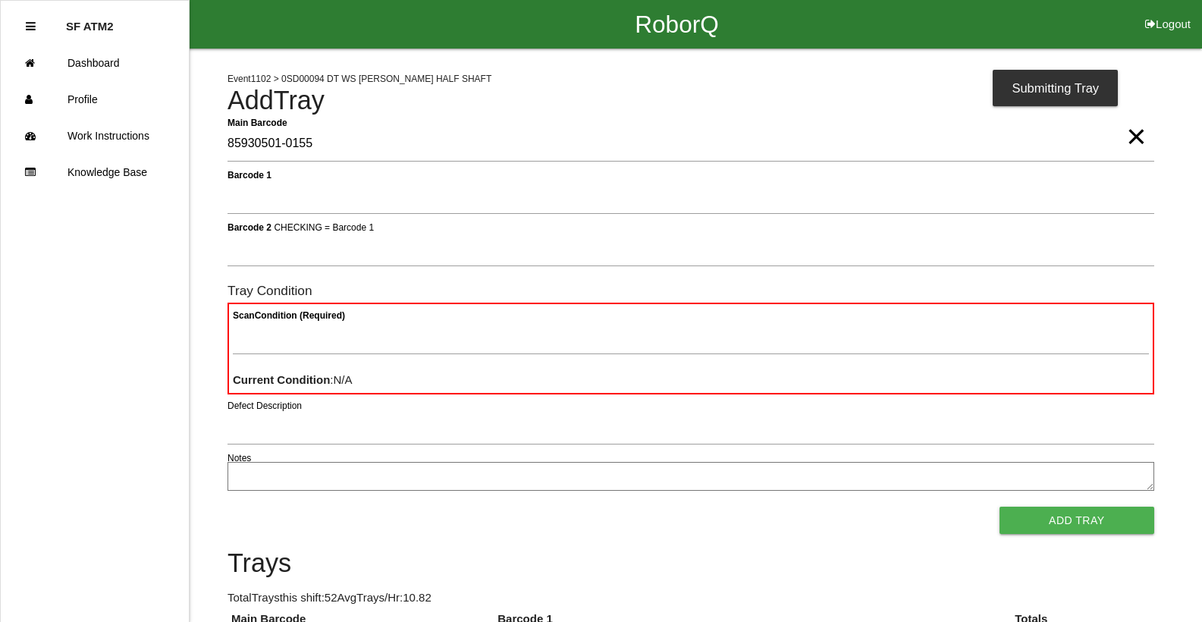
type Barcode "85930501-0155"
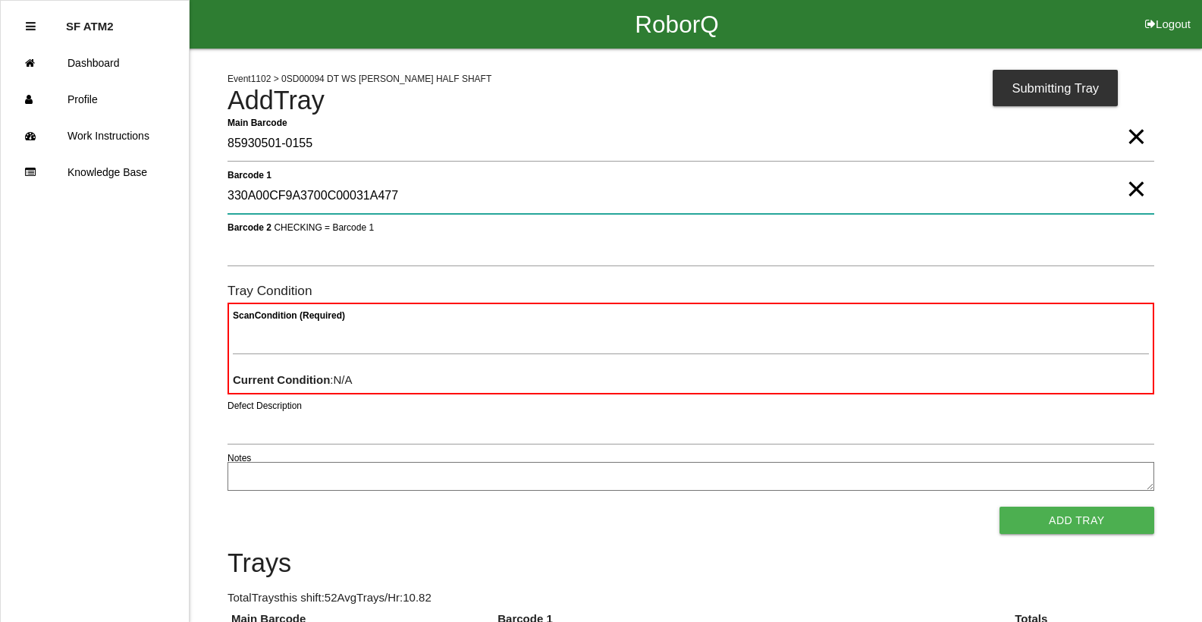
type 1 "330A00CF9A3700C00031A477"
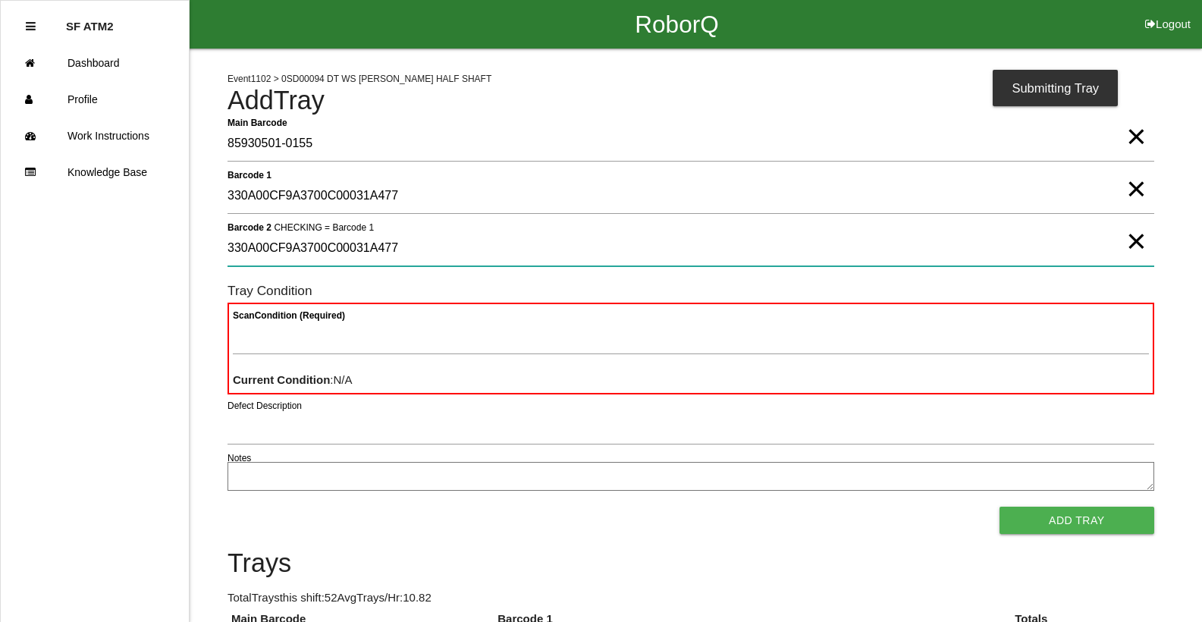
type 2 "330A00CF9A3700C00031A477"
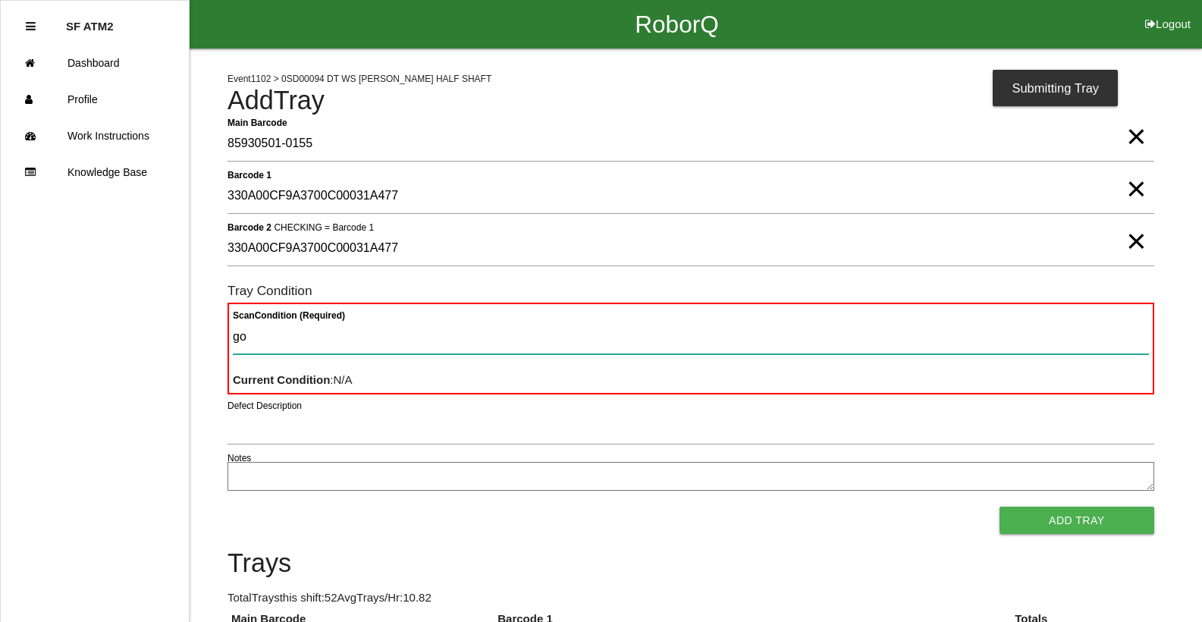
type Condition "goo"
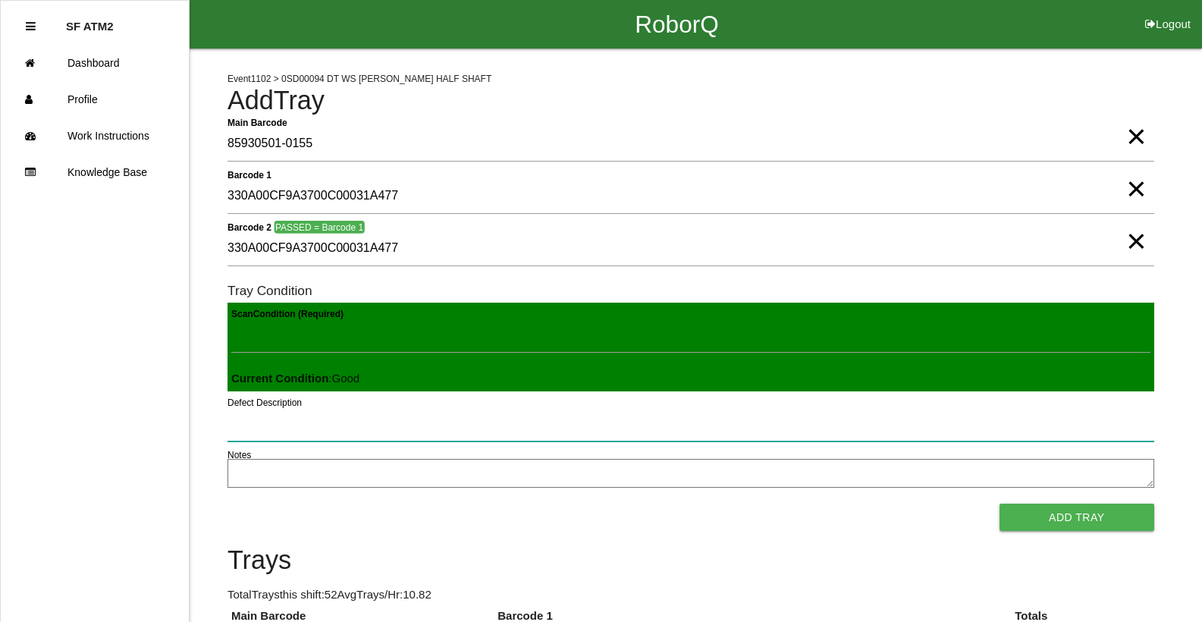
click at [1000, 504] on button "Add Tray" at bounding box center [1077, 517] width 155 height 27
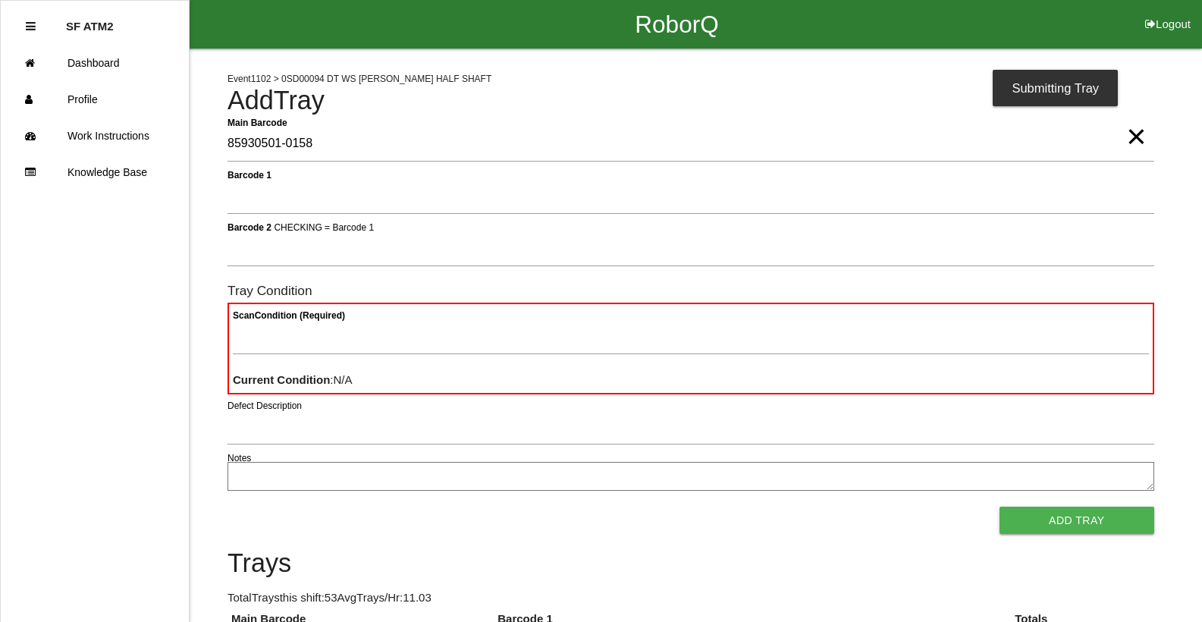
type Barcode "85930501-0158"
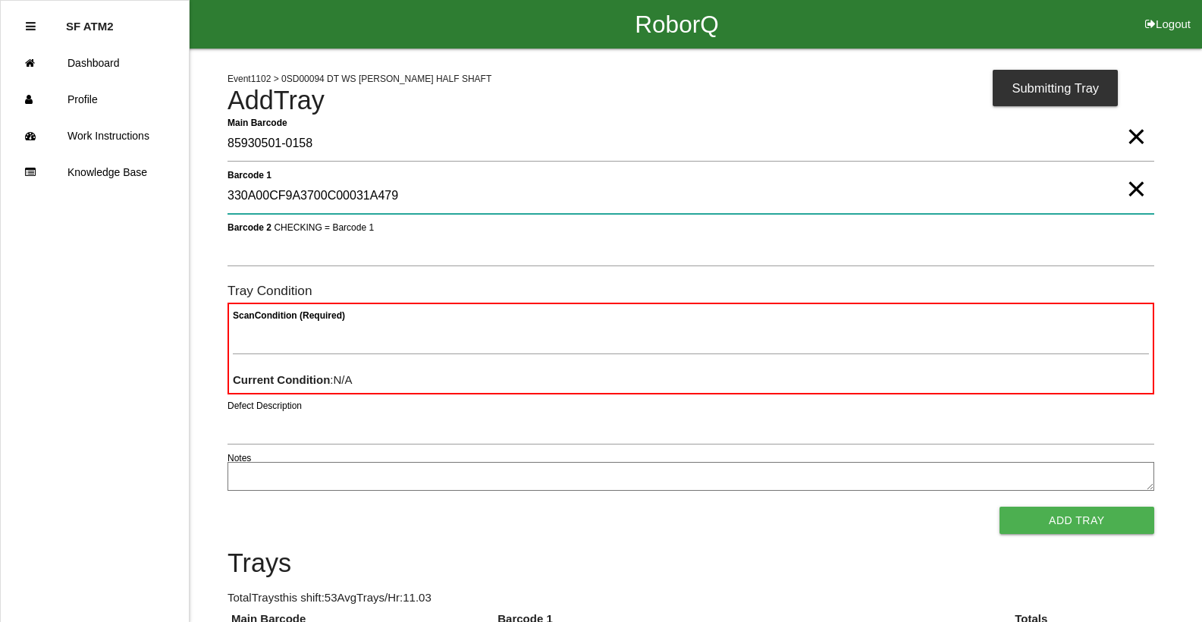
type 1 "330A00CF9A3700C00031A479"
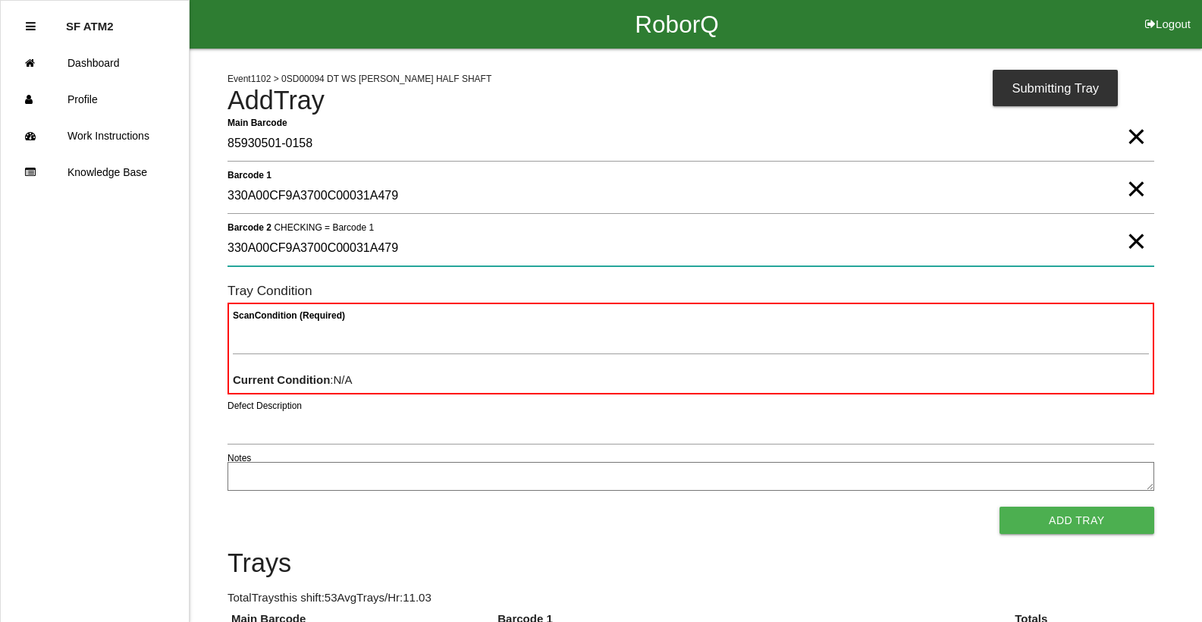
type 2 "330A00CF9A3700C00031A479"
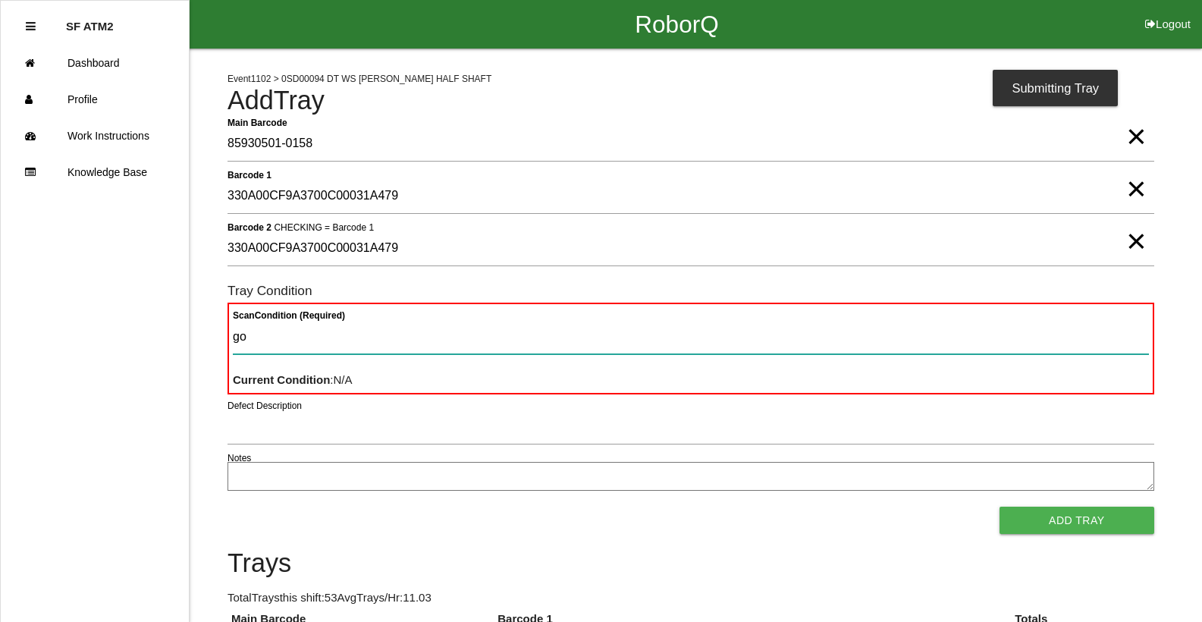
type Condition "goo"
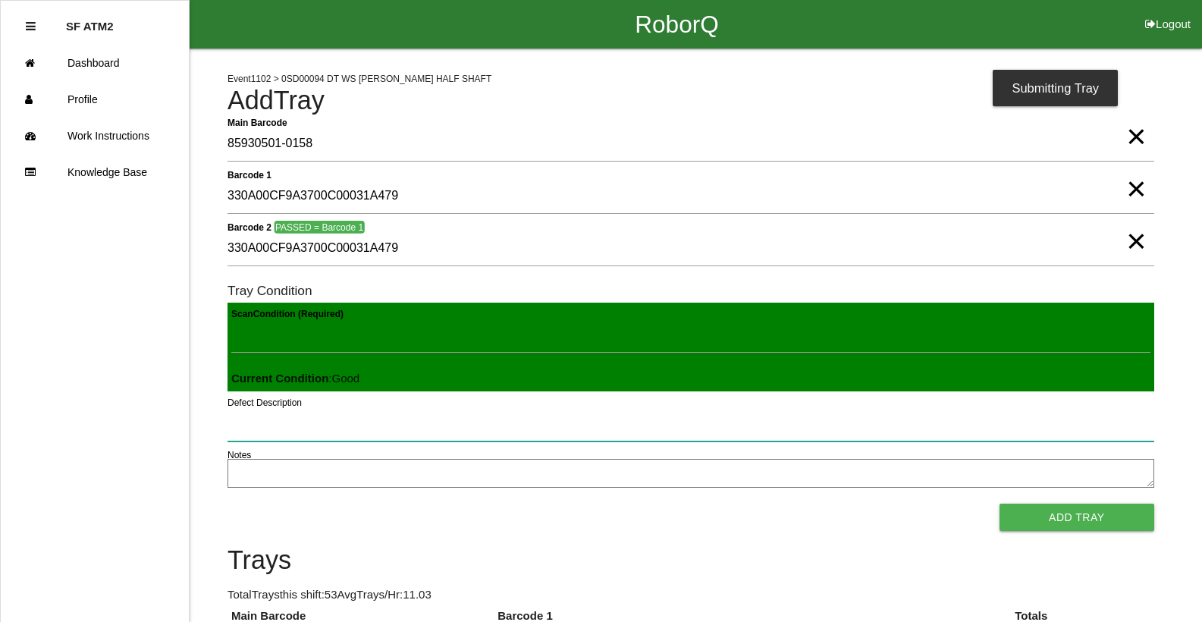
click at [1000, 504] on button "Add Tray" at bounding box center [1077, 517] width 155 height 27
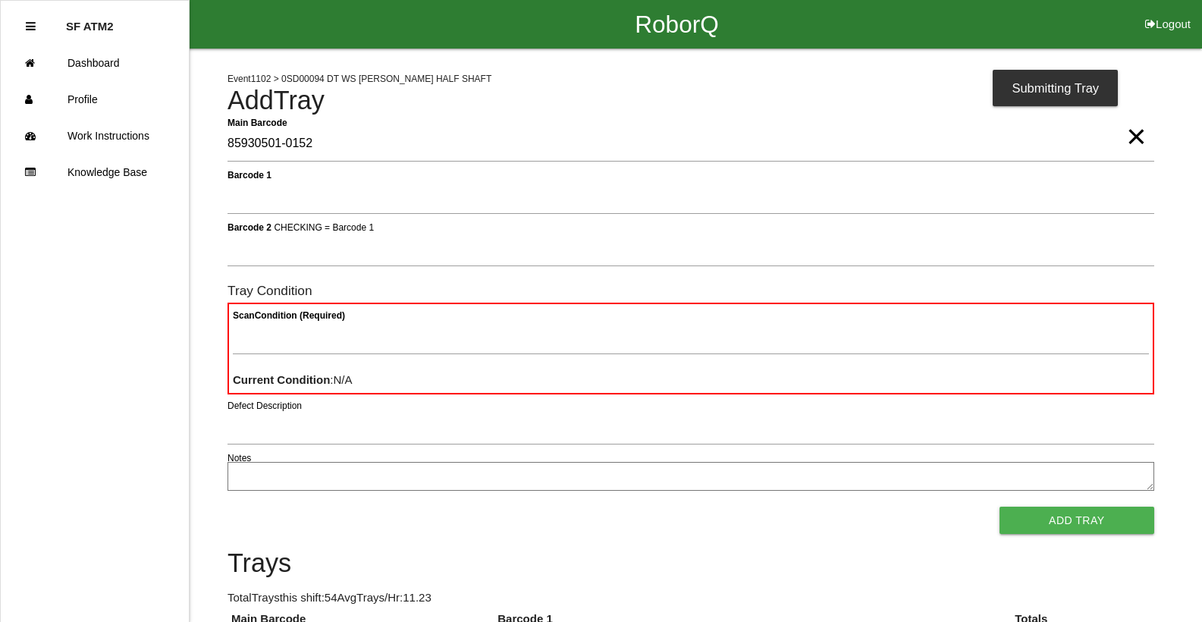
type Barcode "85930501-0152"
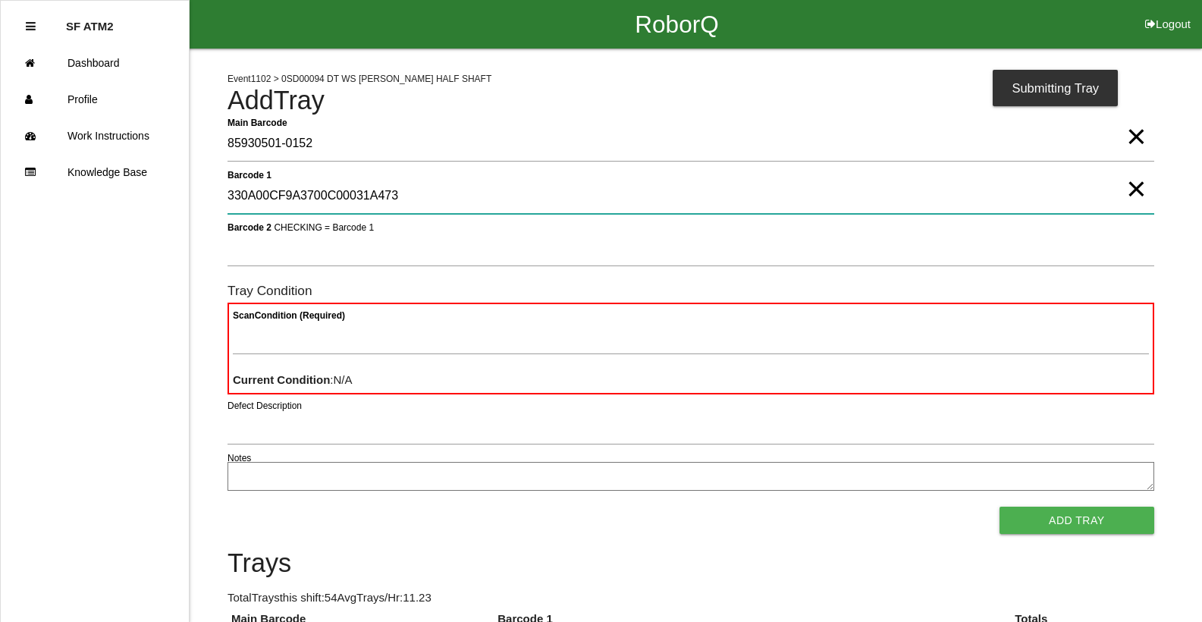
type 1 "330A00CF9A3700C00031A473"
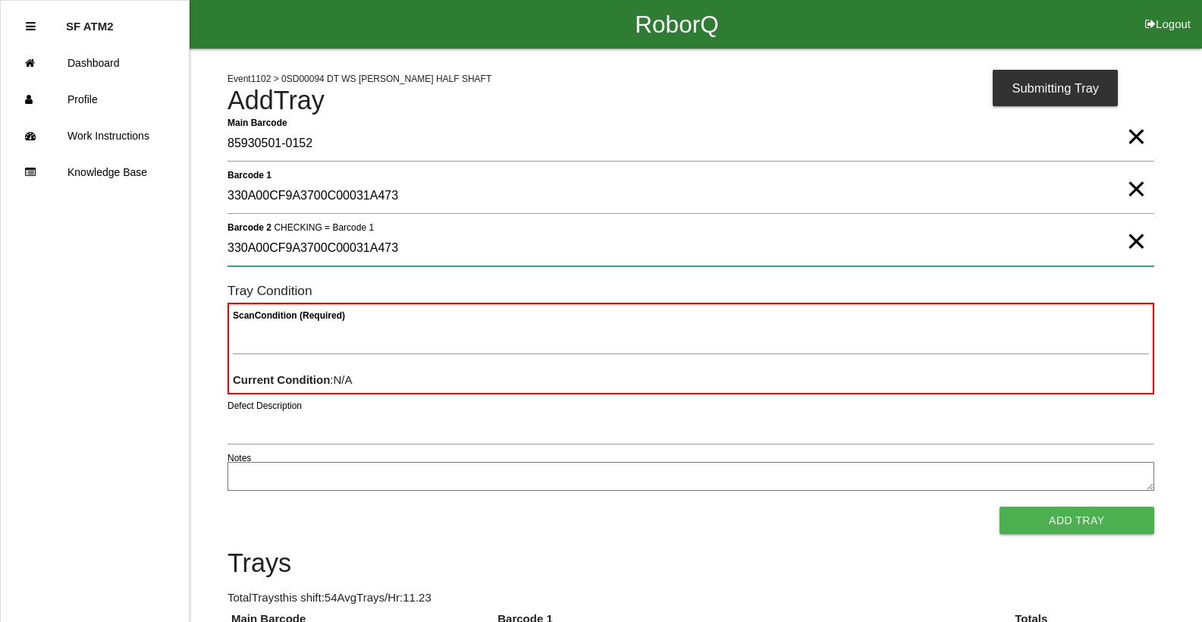
type 2 "330A00CF9A3700C00031A473"
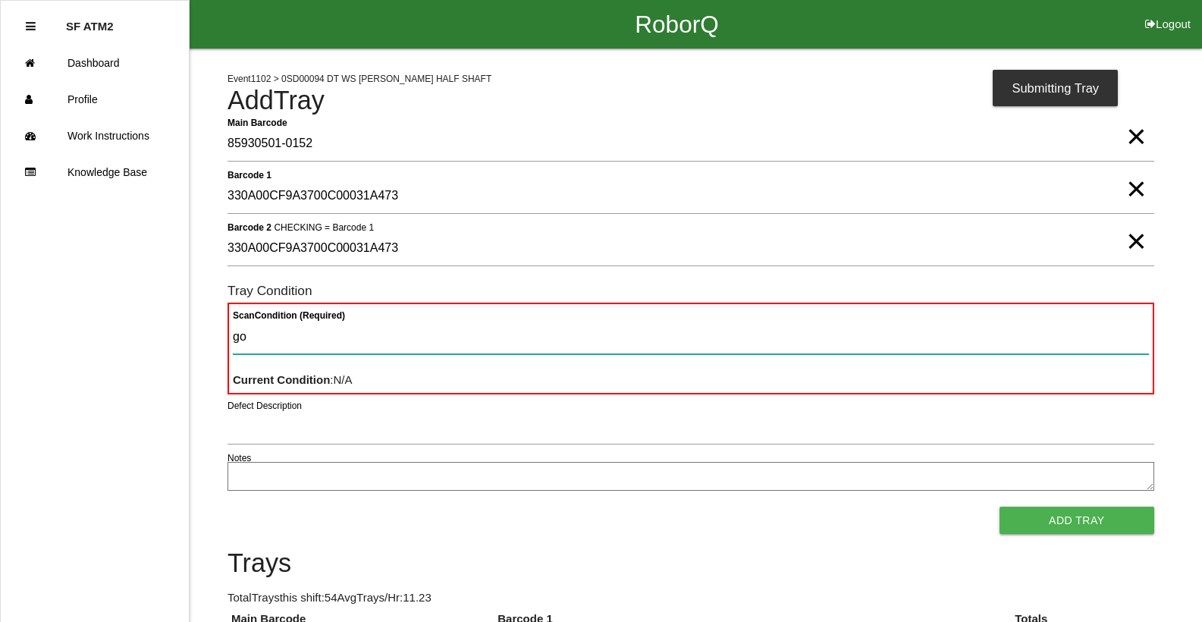
type Condition "goo"
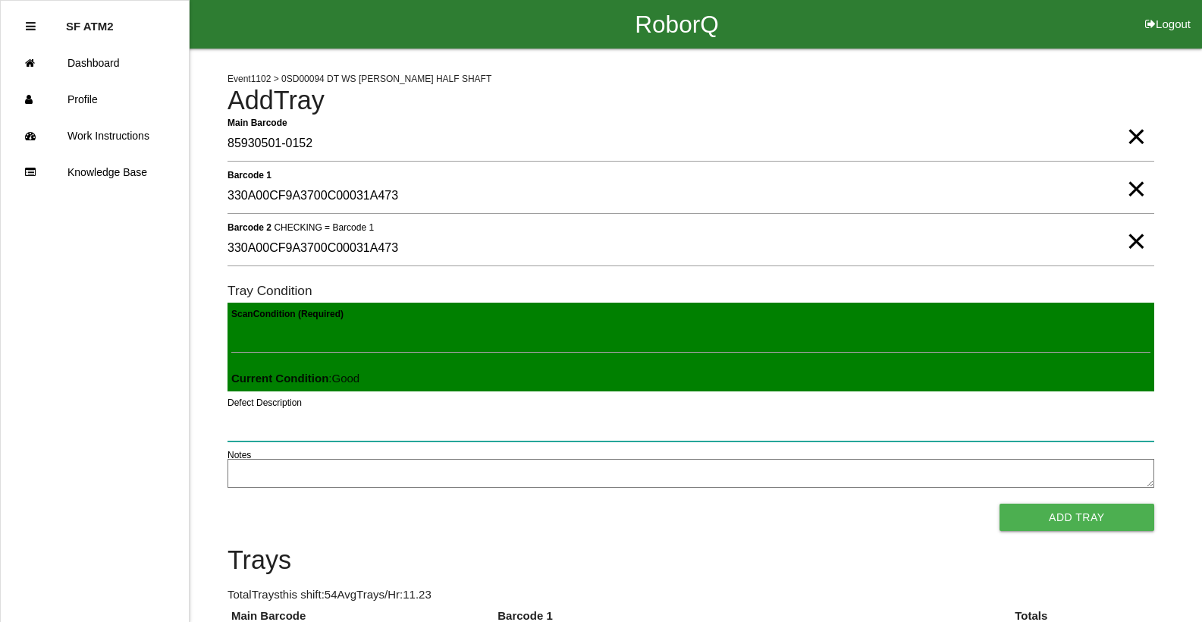
click at [1000, 504] on button "Add Tray" at bounding box center [1077, 517] width 155 height 27
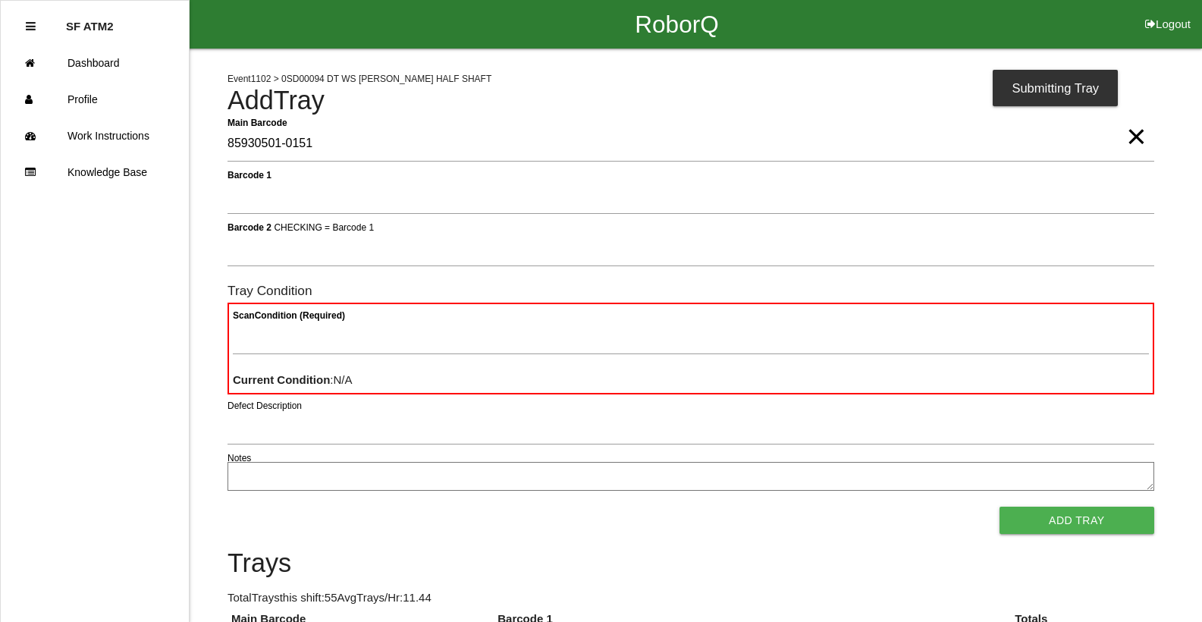
type Barcode "85930501-0151"
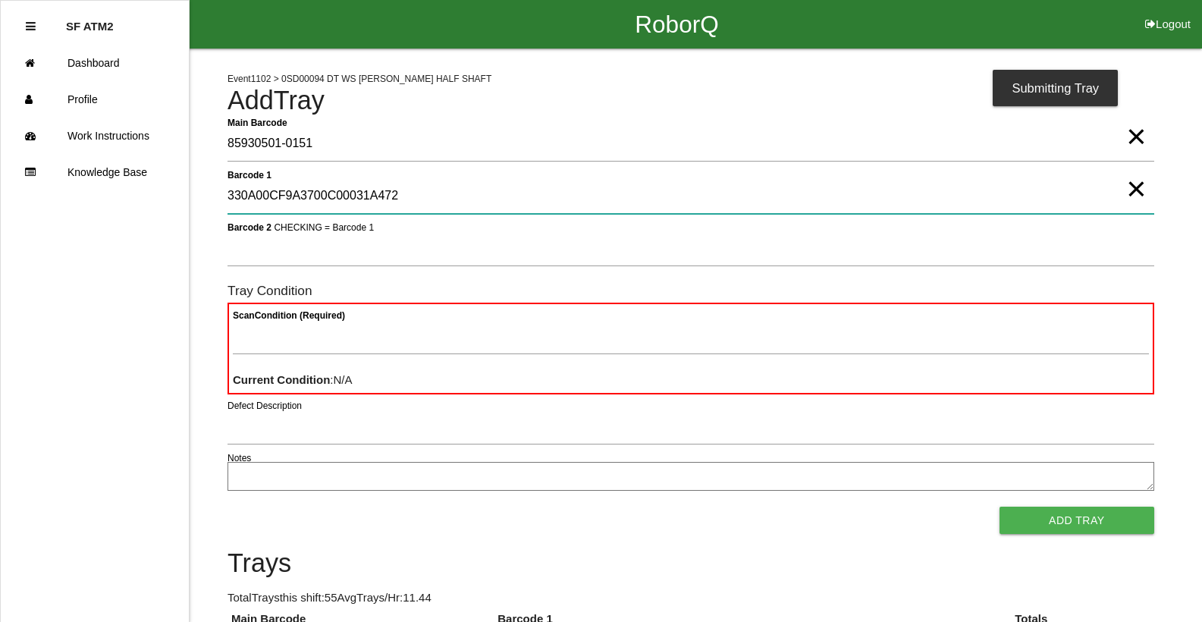
type 1 "330A00CF9A3700C00031A472"
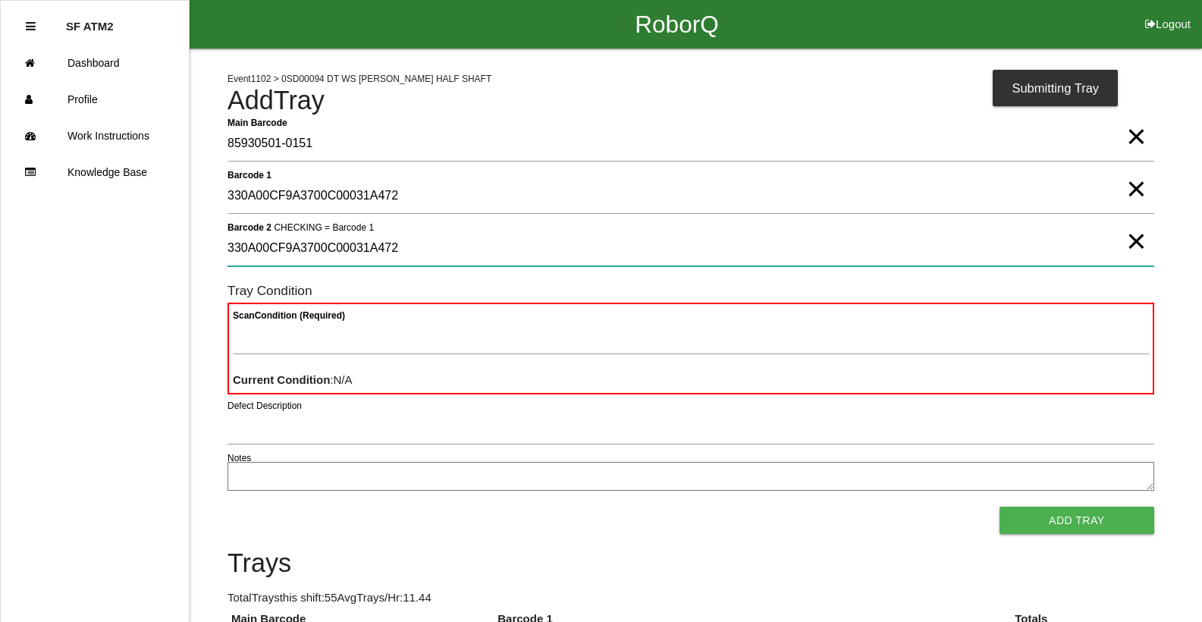
type 2 "330A00CF9A3700C00031A472"
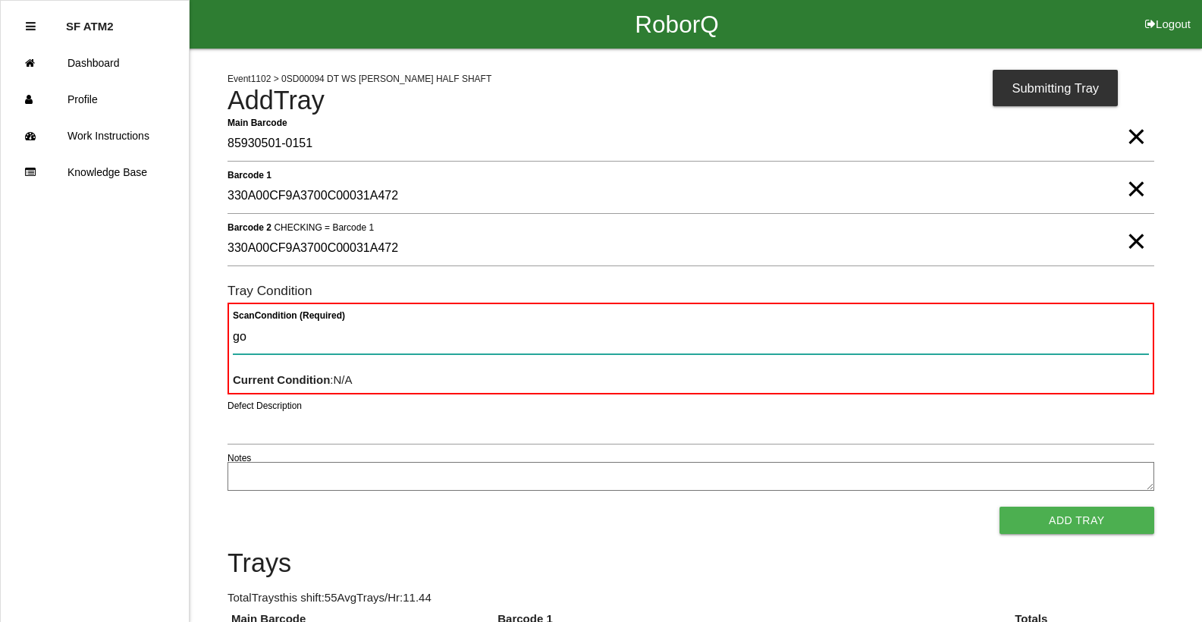
type Condition "goo"
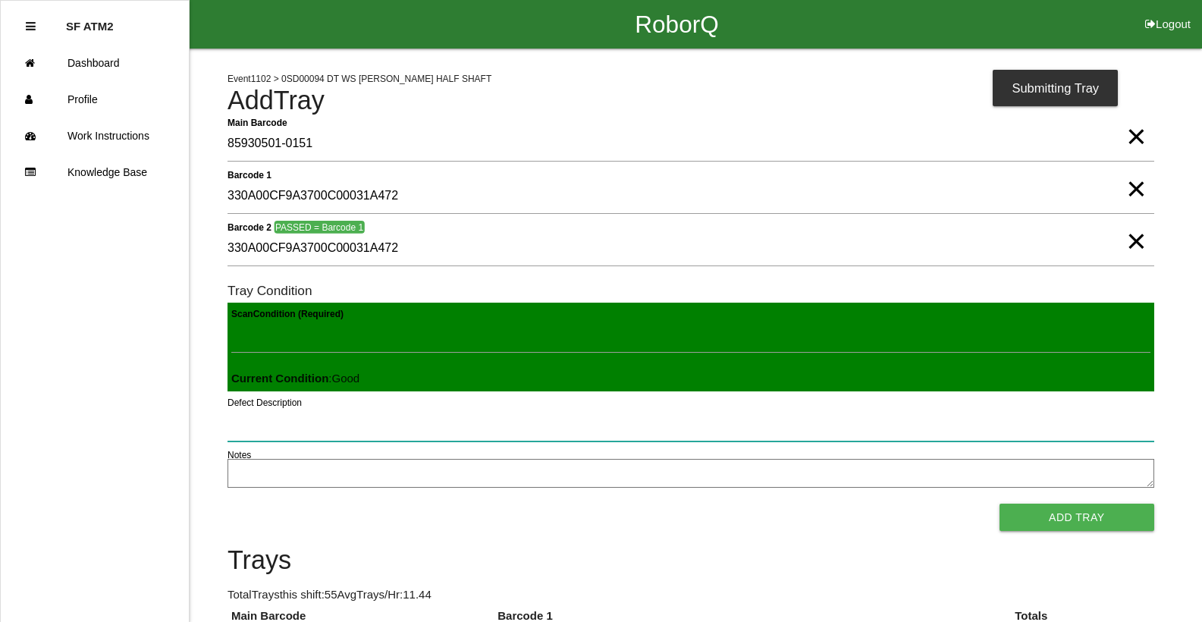
click button "Add Tray" at bounding box center [1077, 517] width 155 height 27
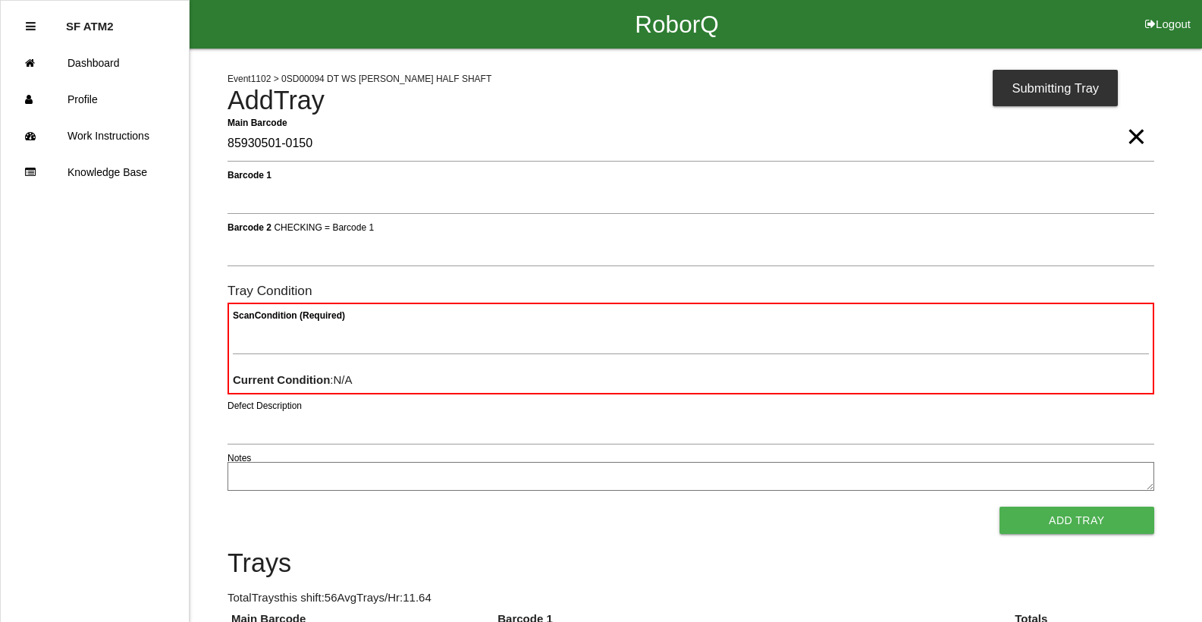
type Barcode "85930501-0150"
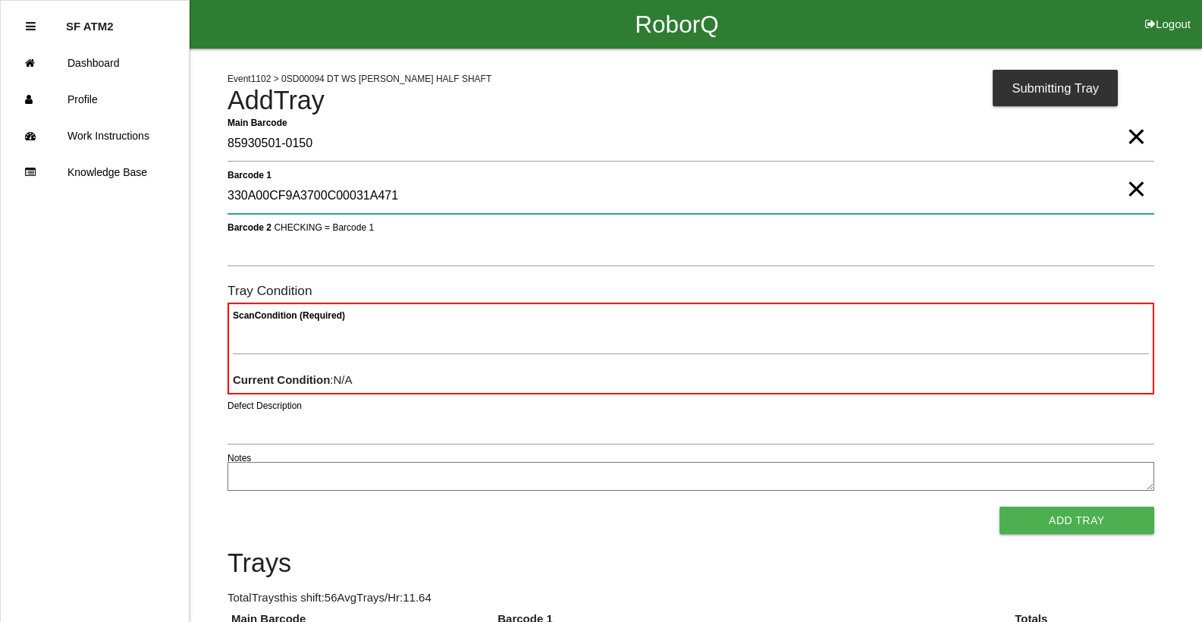
type 1 "330A00CF9A3700C00031A471"
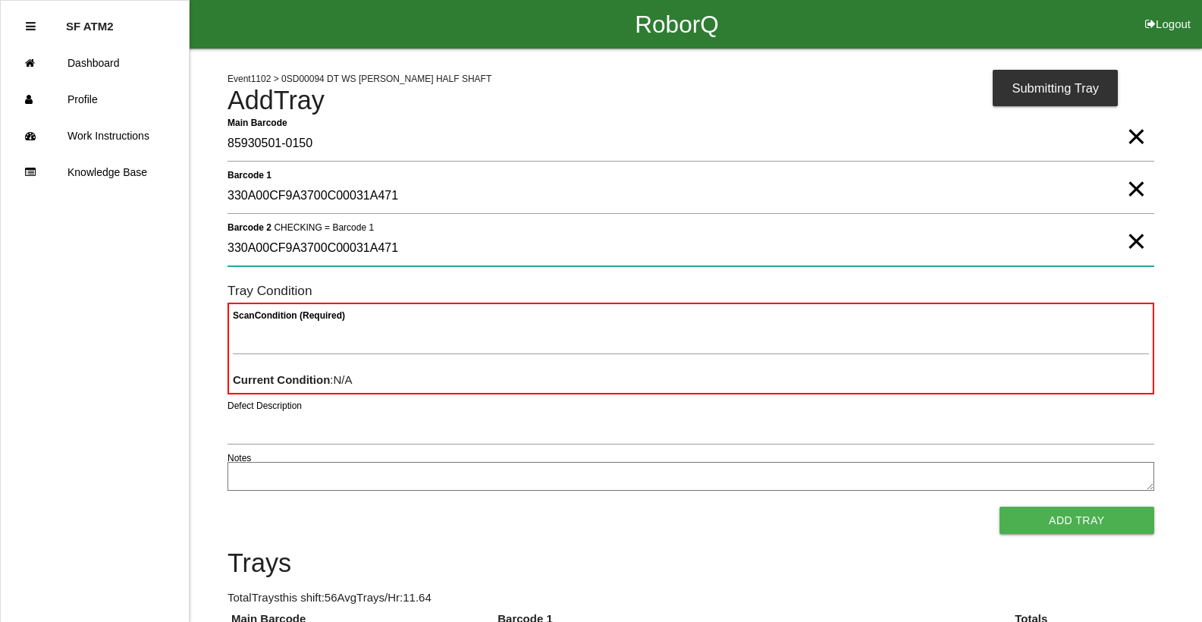
type 2 "330A00CF9A3700C00031A471"
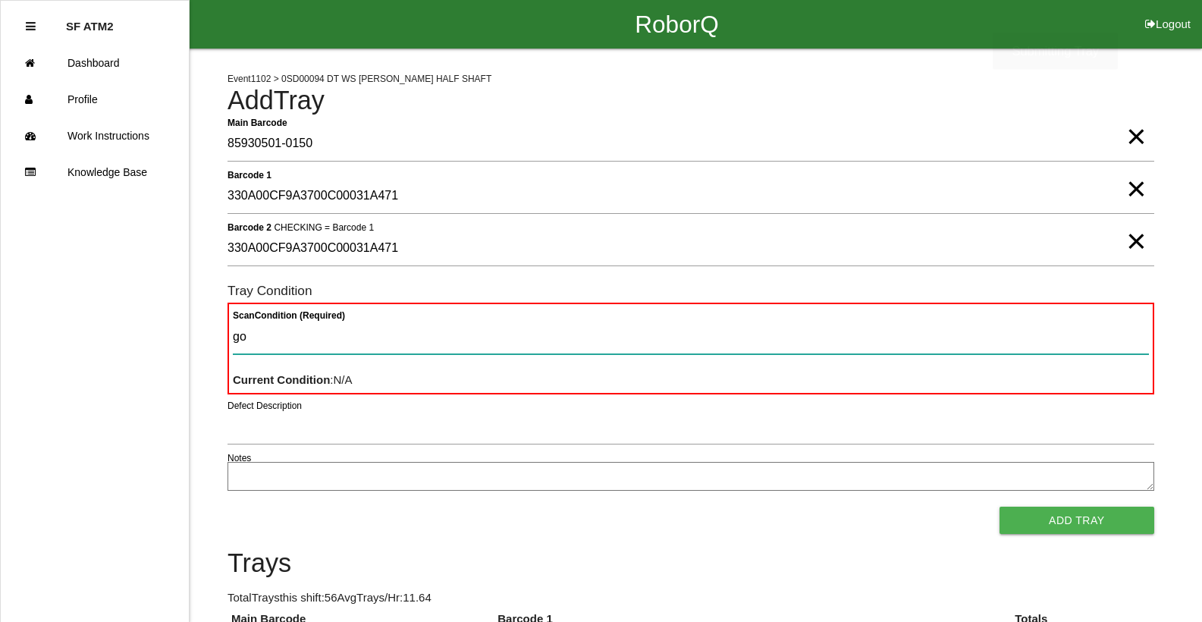
type Condition "goo"
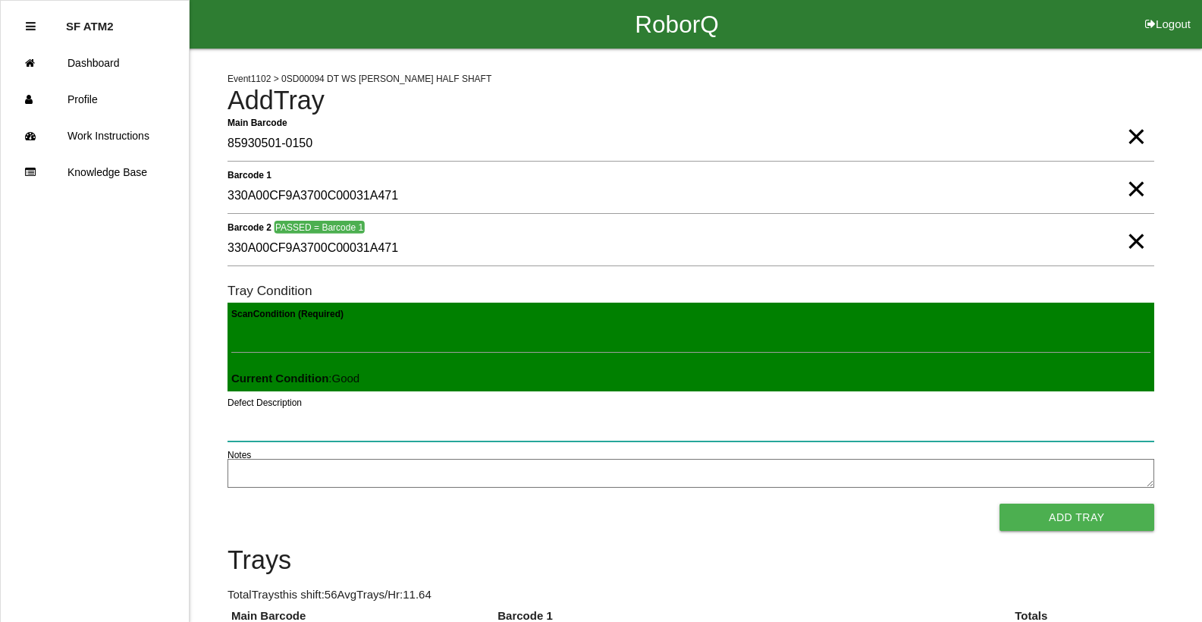
click at [1000, 504] on button "Add Tray" at bounding box center [1077, 517] width 155 height 27
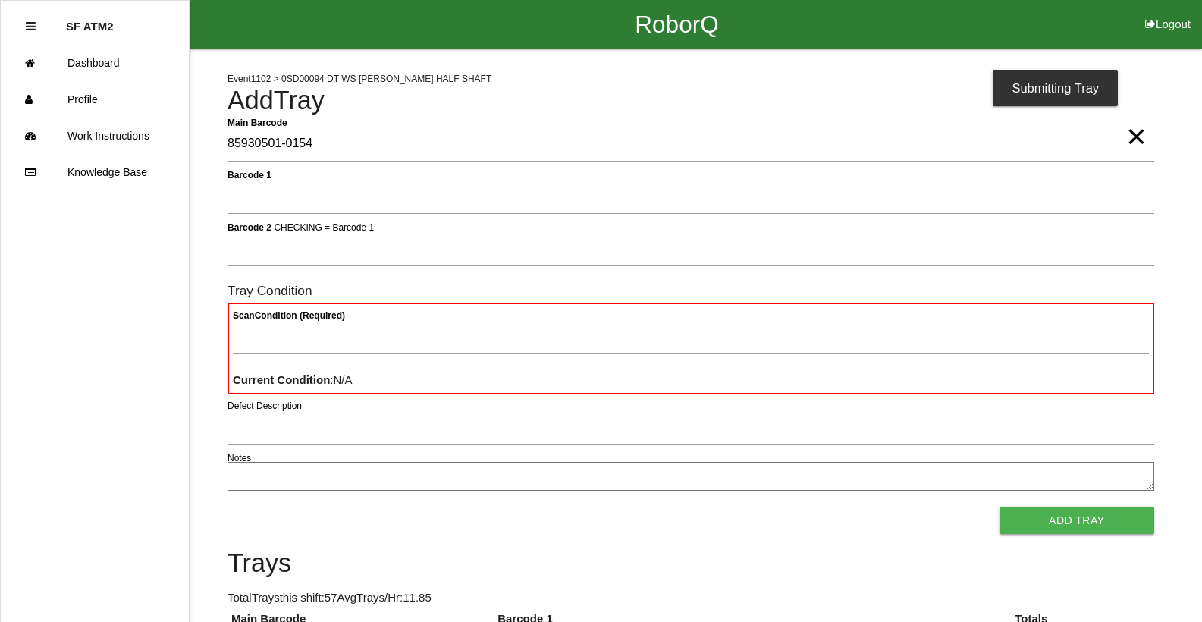
type Barcode "85930501-0154"
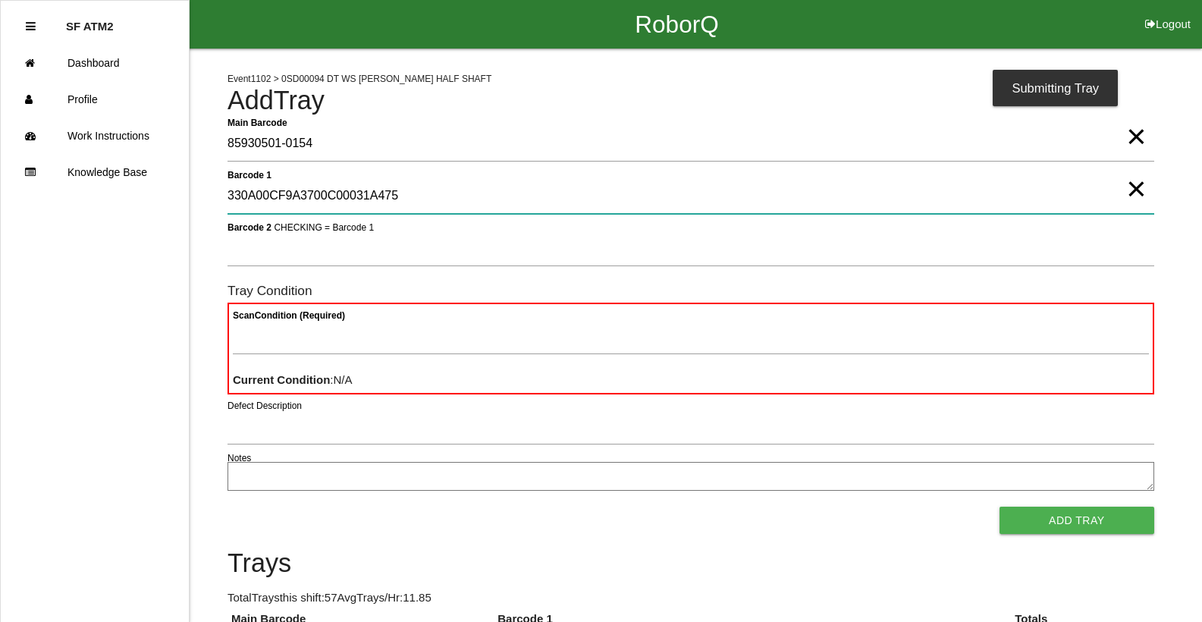
type 1 "330A00CF9A3700C00031A475"
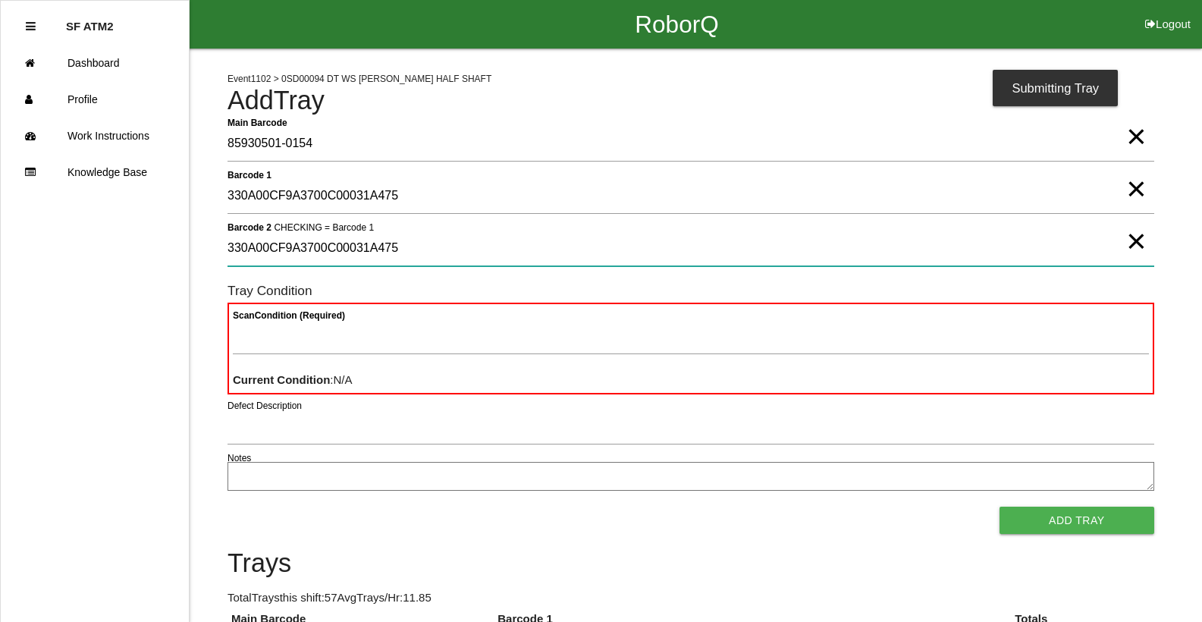
type 2 "330A00CF9A3700C00031A475"
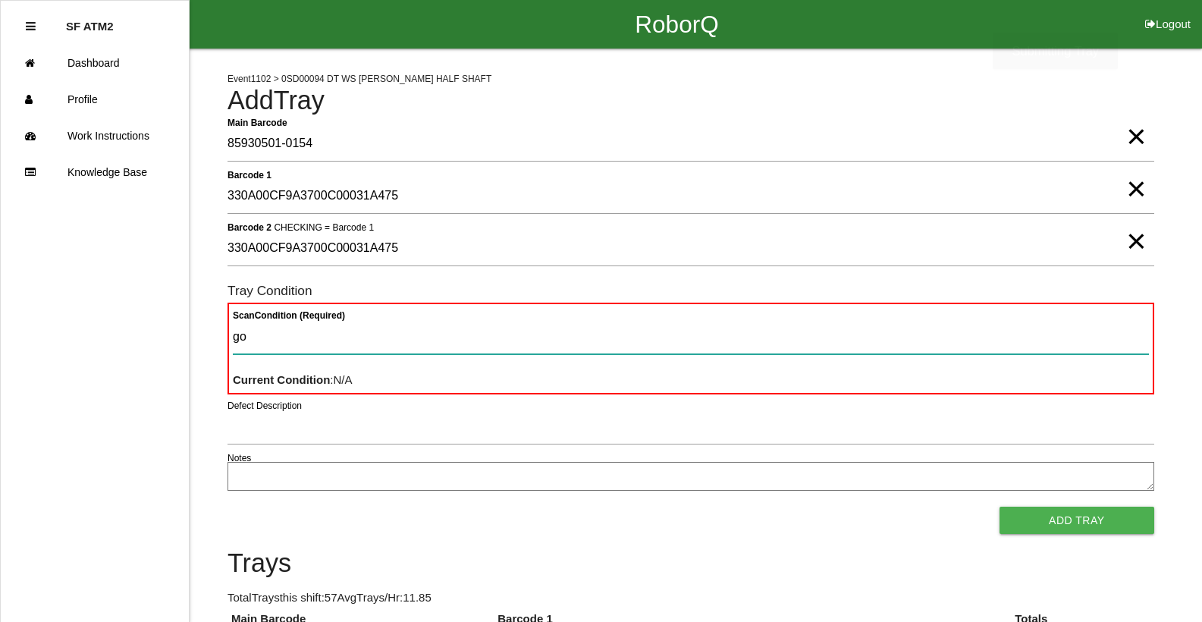
type Condition "goo"
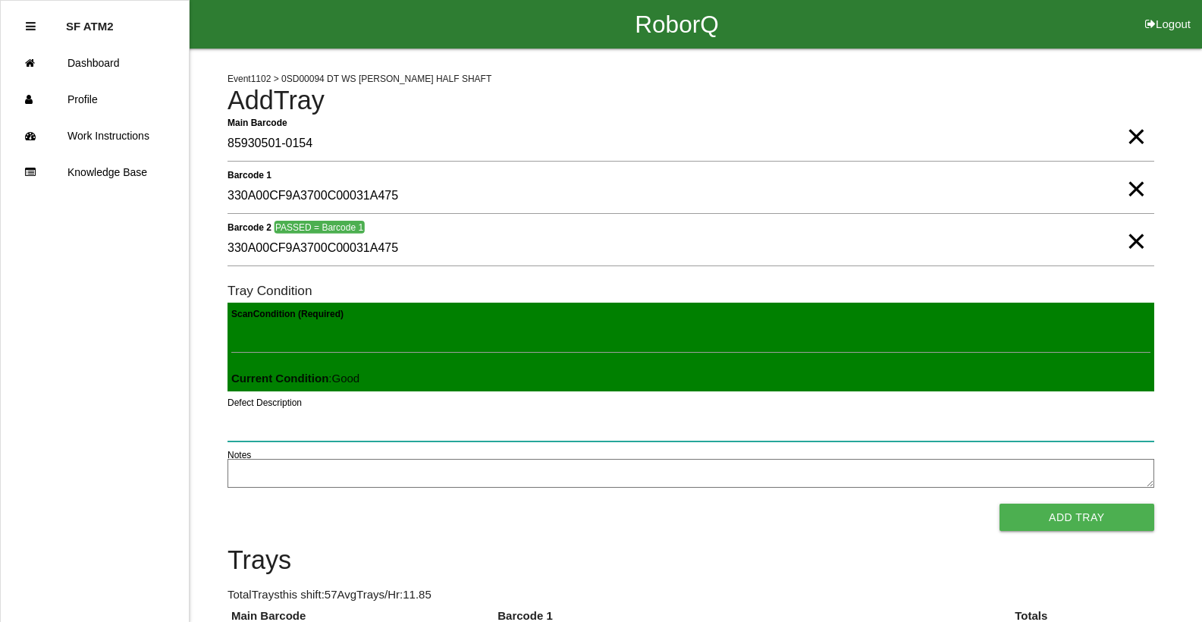
click at [1000, 504] on button "Add Tray" at bounding box center [1077, 517] width 155 height 27
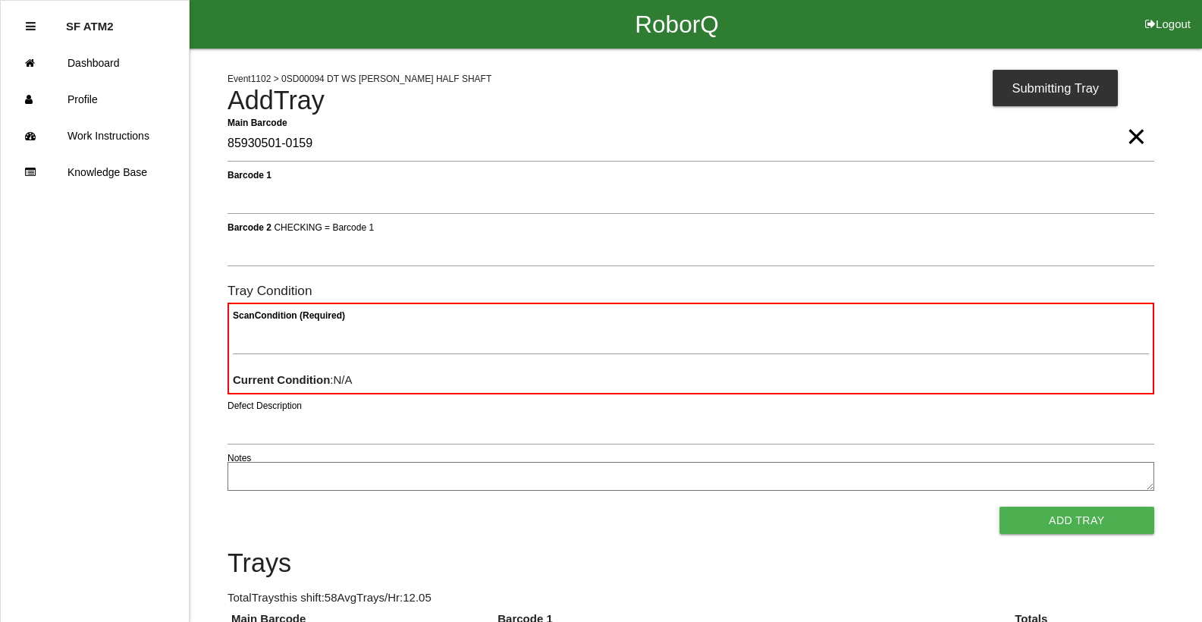
type Barcode "85930501-0159"
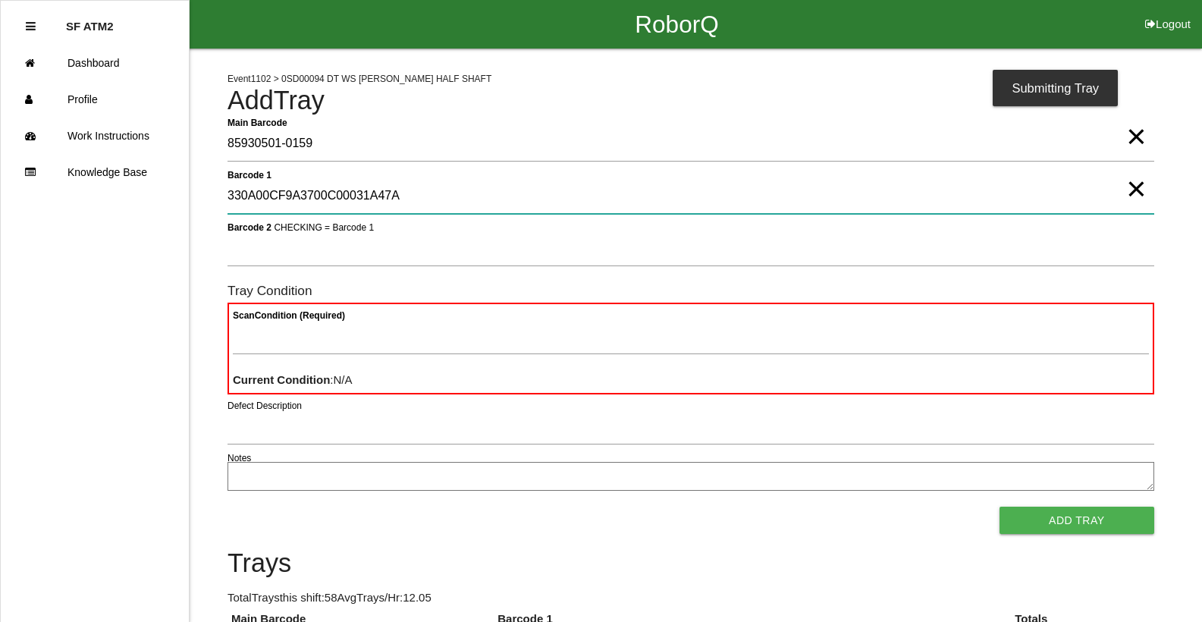
type 1 "330A00CF9A3700C00031A47A"
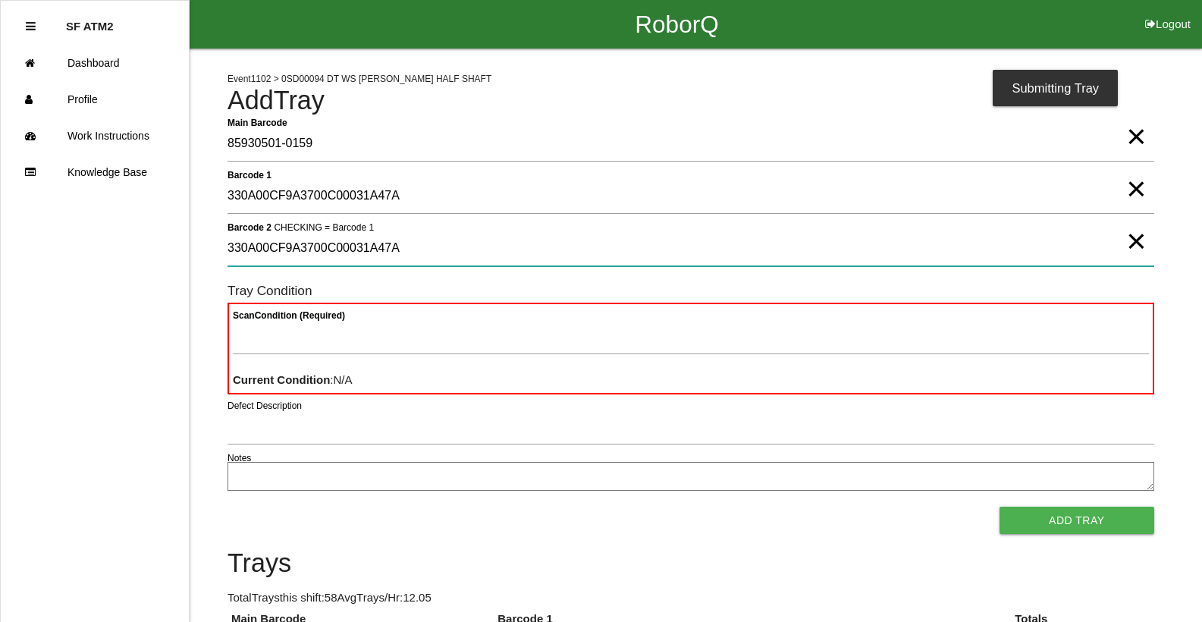
type 2 "330A00CF9A3700C00031A47A"
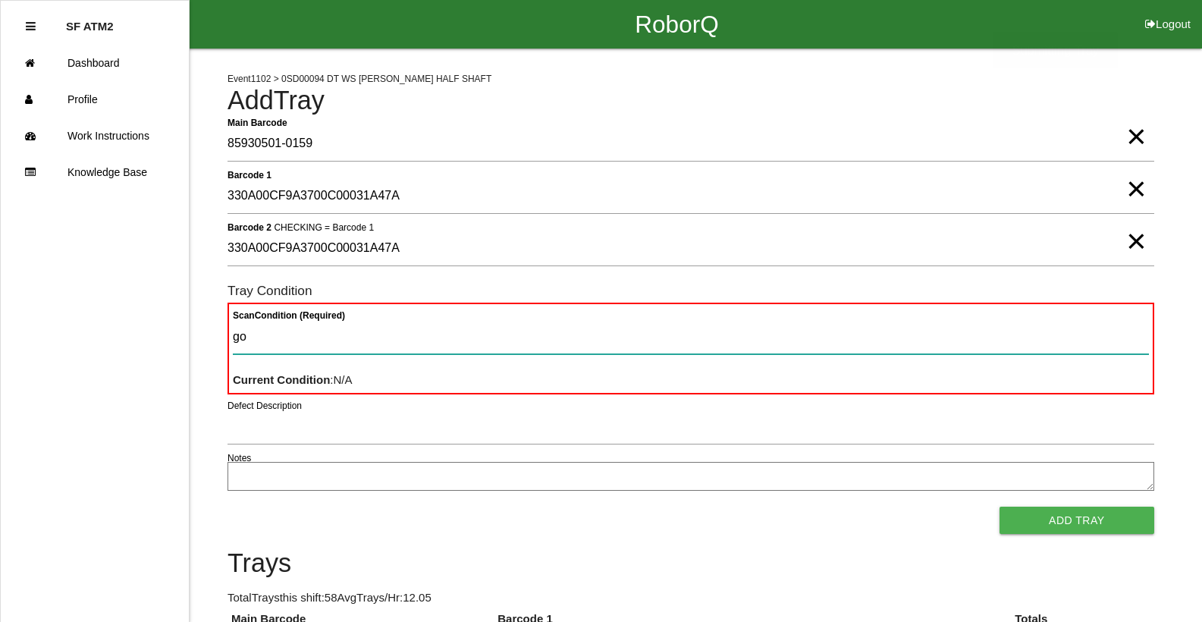
type Condition "goo"
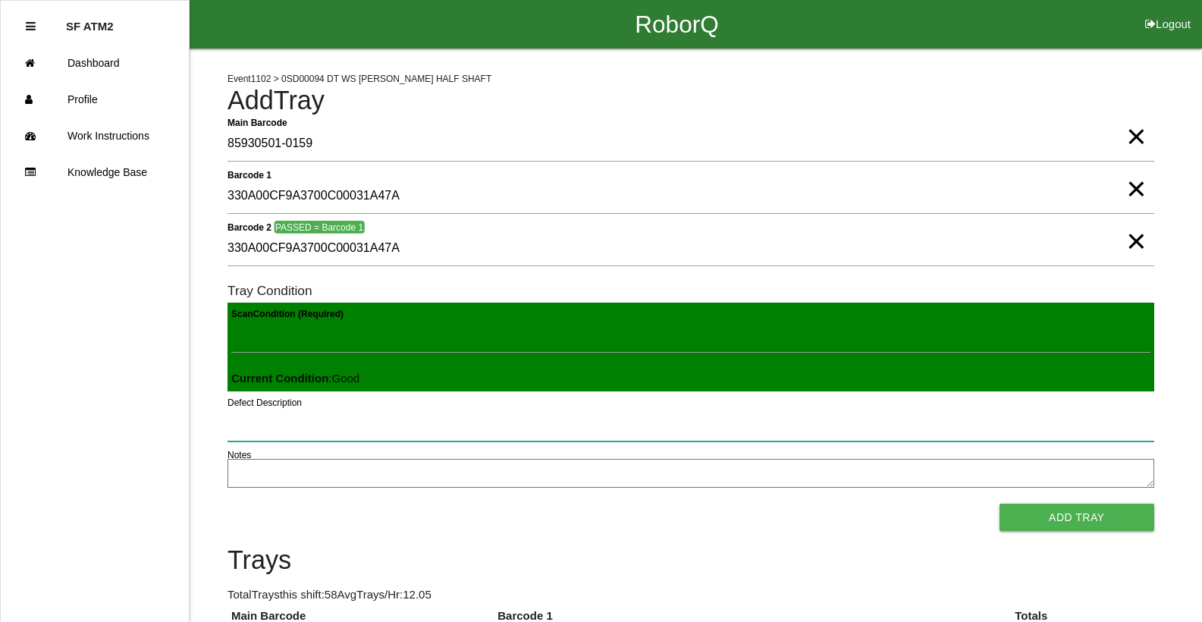
click at [1000, 504] on button "Add Tray" at bounding box center [1077, 517] width 155 height 27
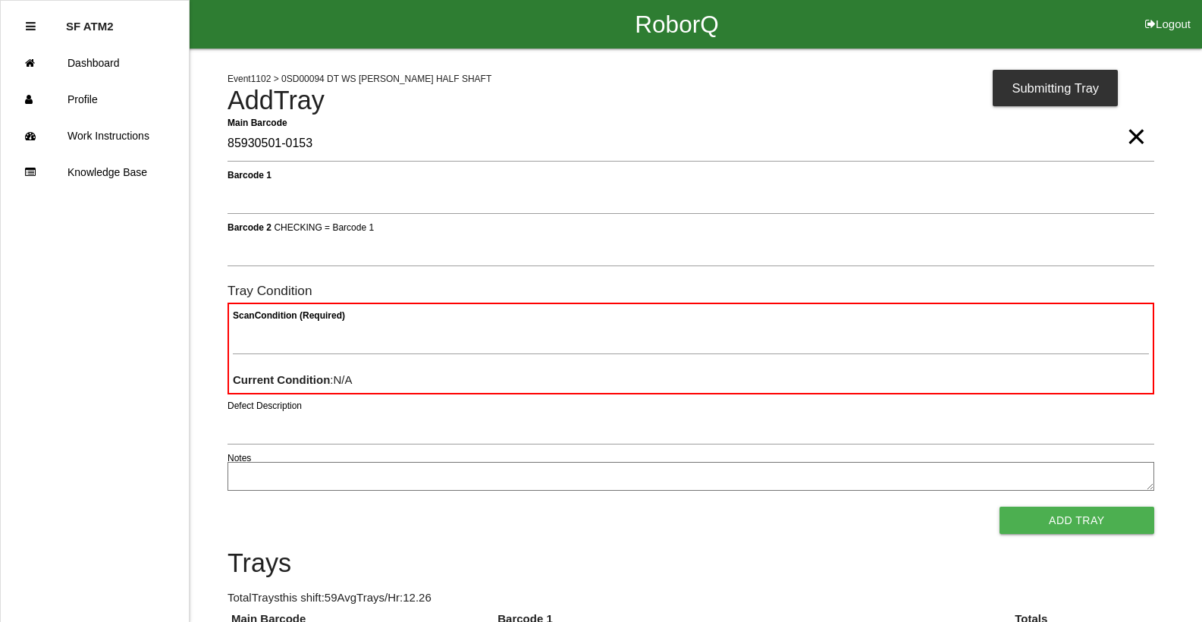
type Barcode "85930501-0153"
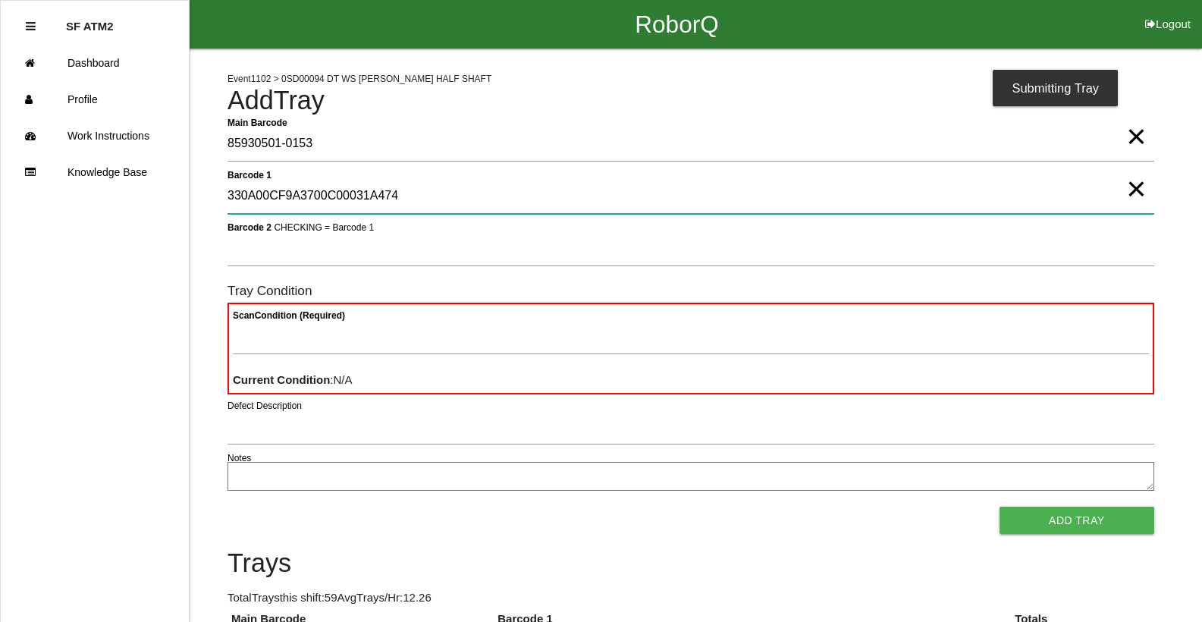
type 1 "330A00CF9A3700C00031A474"
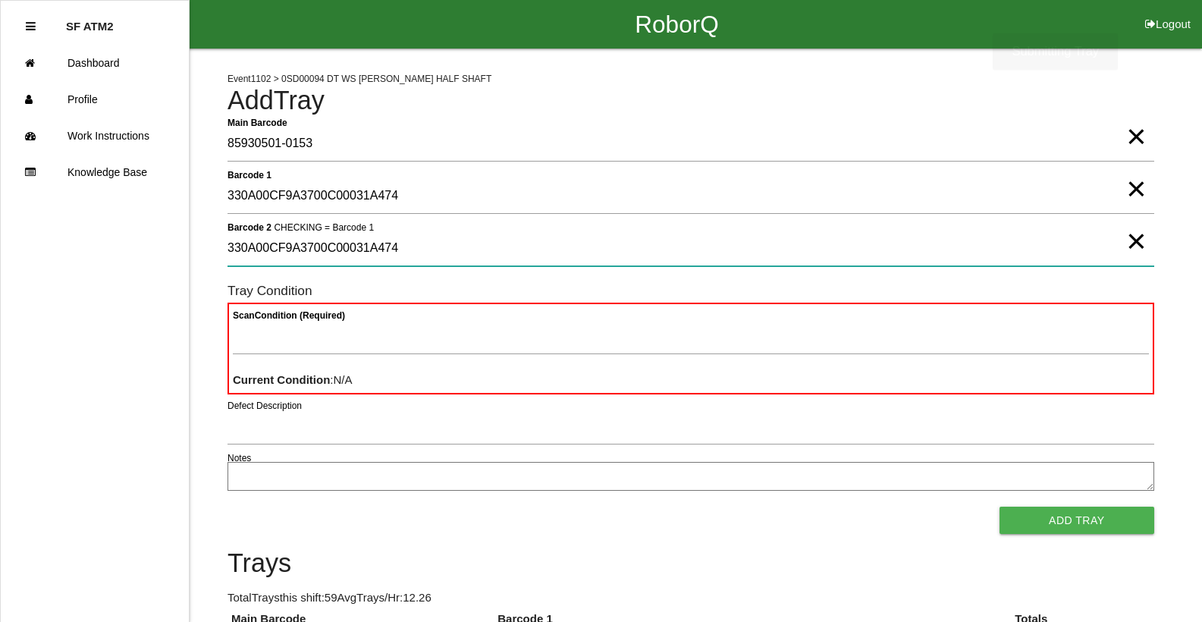
type 2 "330A00CF9A3700C00031A474"
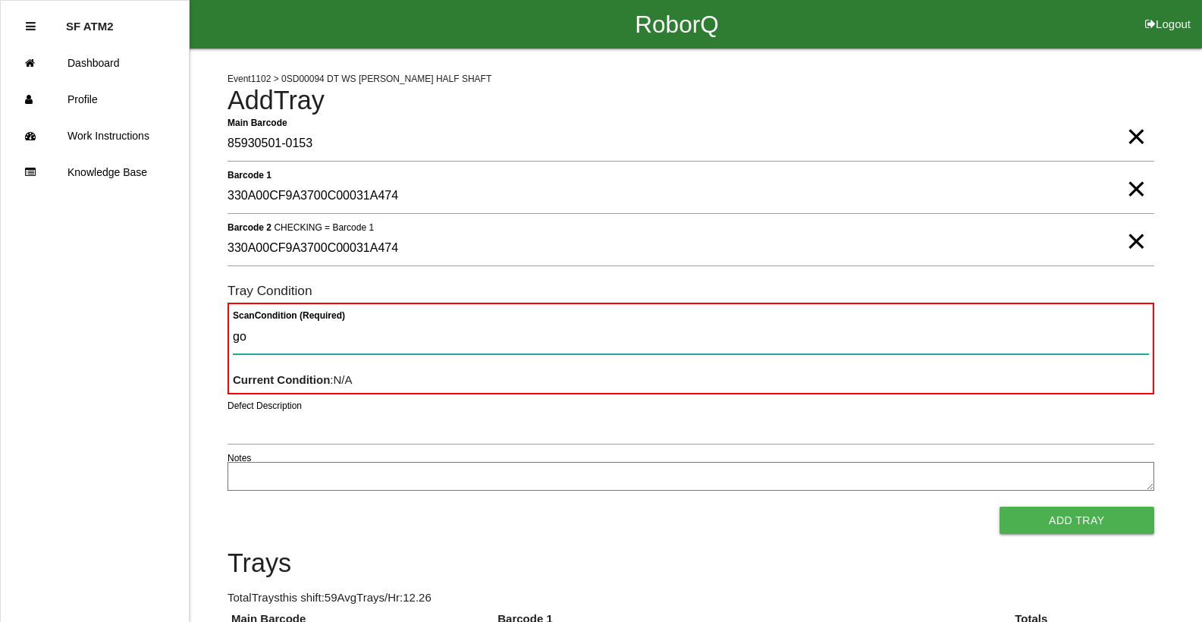
type Condition "goo"
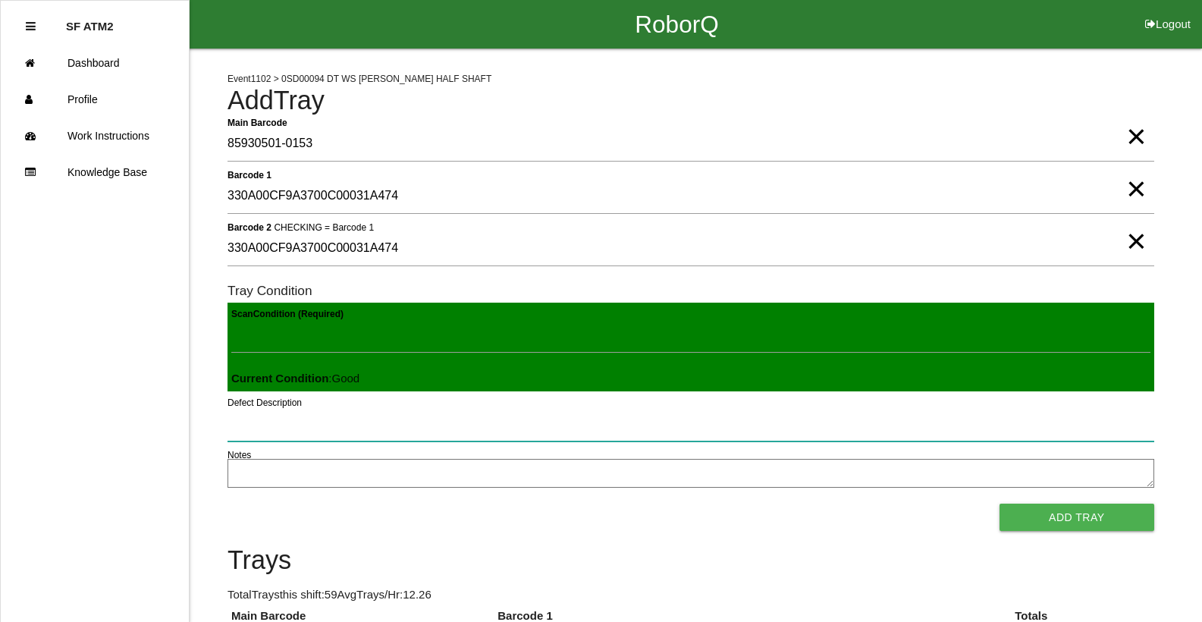
click at [1000, 504] on button "Add Tray" at bounding box center [1077, 517] width 155 height 27
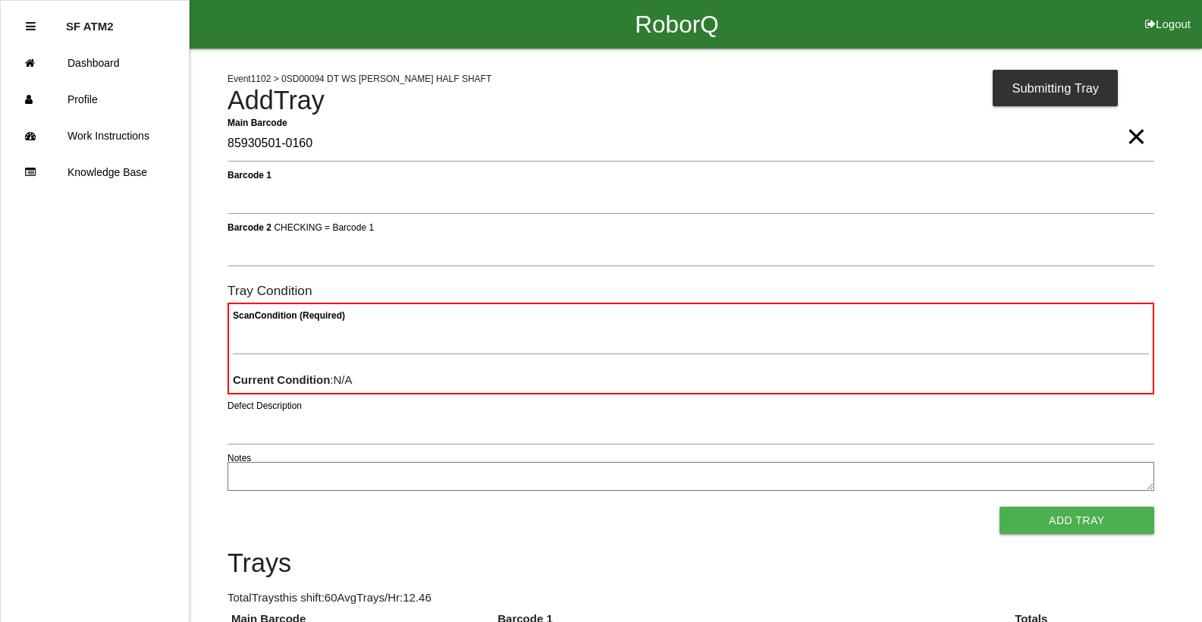
type Barcode "85930501-0160"
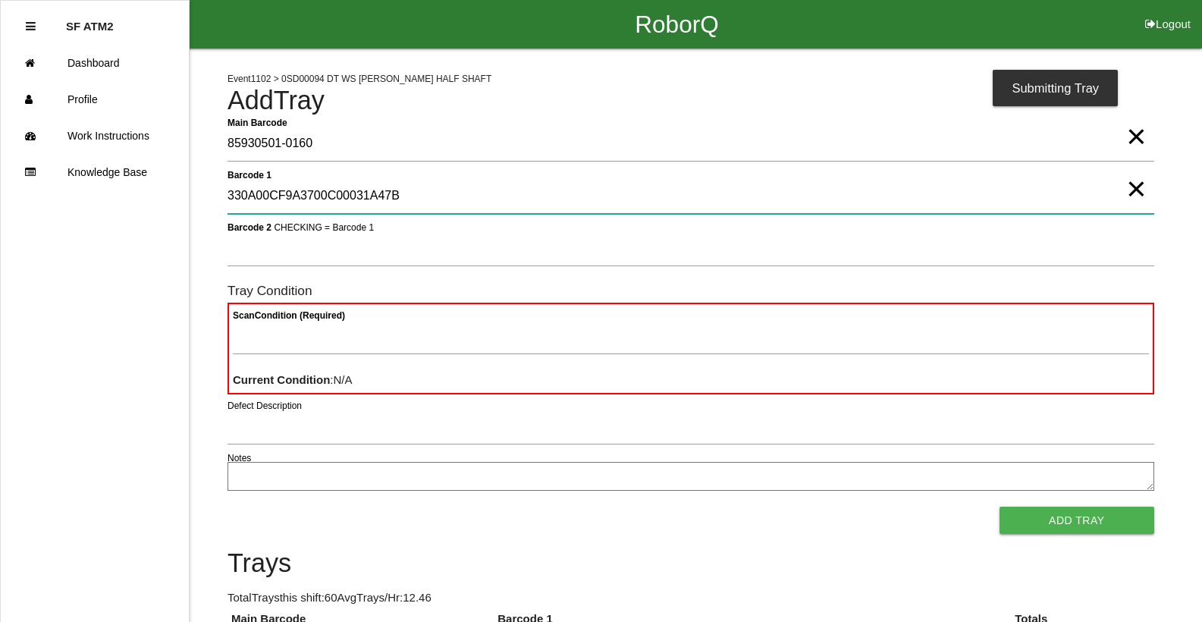
type 1 "330A00CF9A3700C00031A47B"
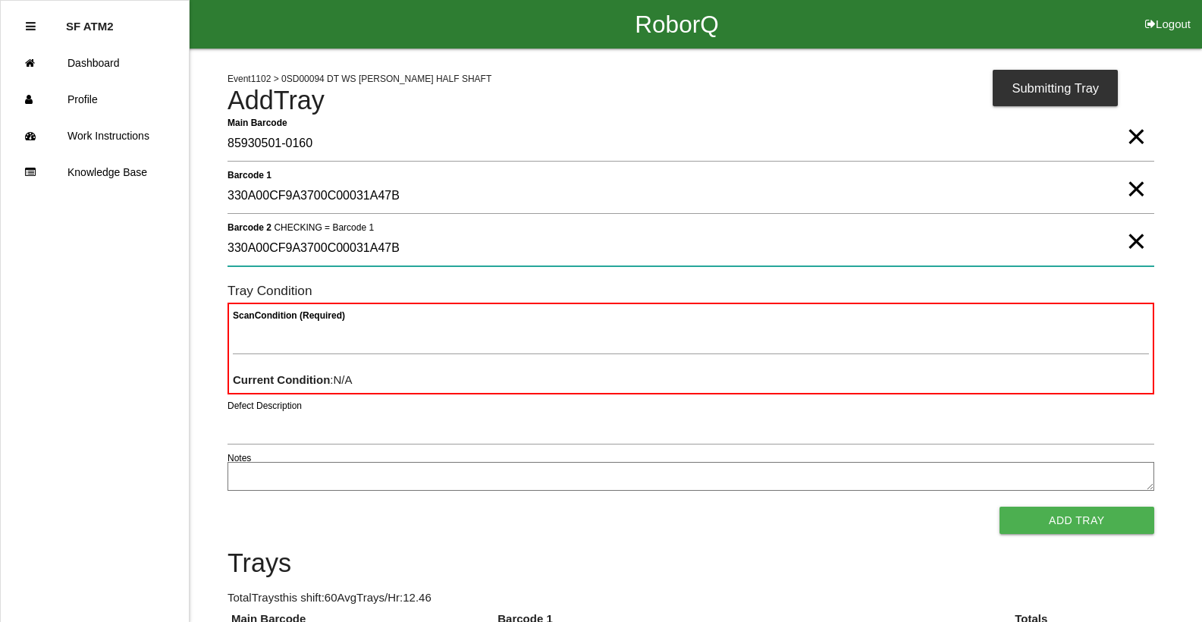
type 2 "330A00CF9A3700C00031A47B"
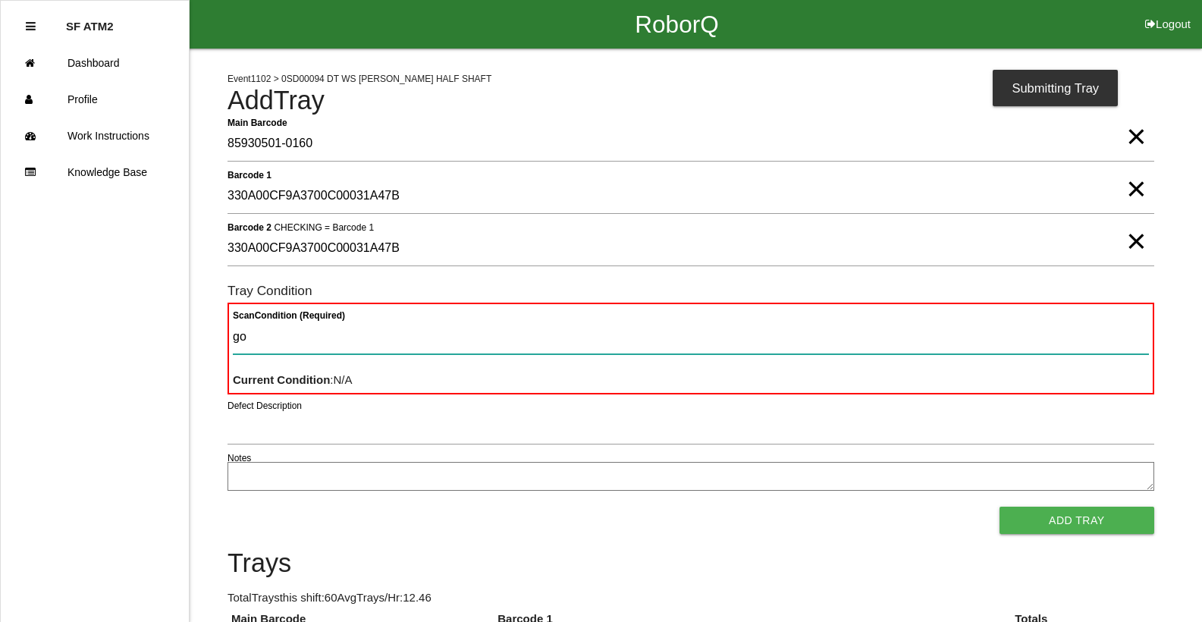
type Condition "goo"
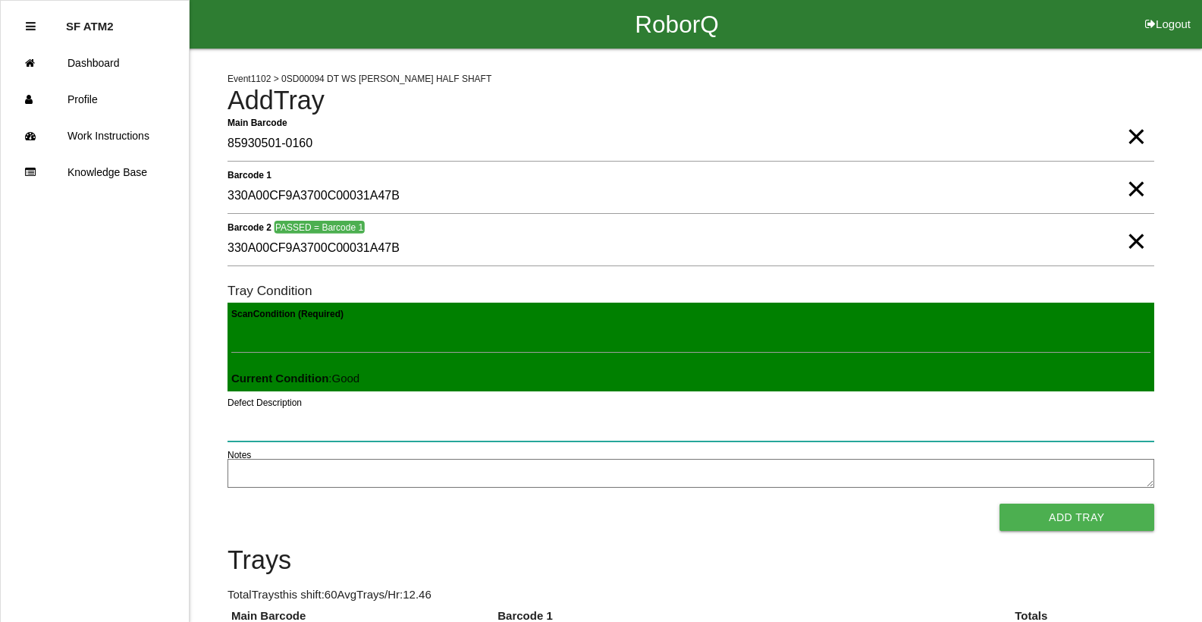
click at [1000, 504] on button "Add Tray" at bounding box center [1077, 517] width 155 height 27
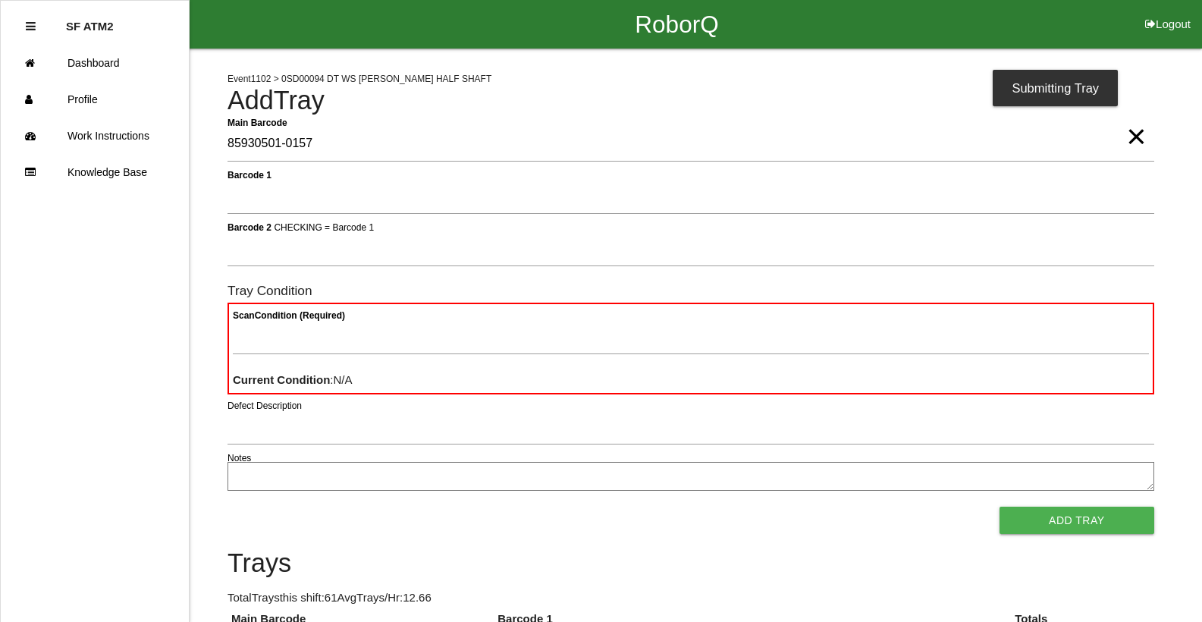
type Barcode "85930501-0157"
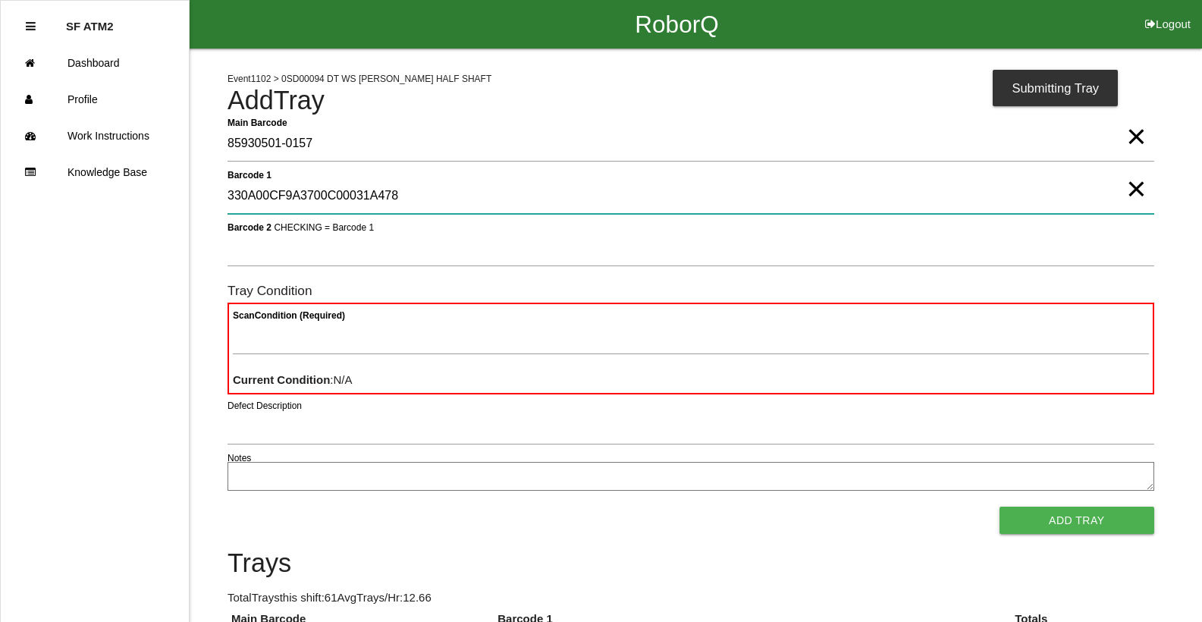
type 1 "330A00CF9A3700C00031A478"
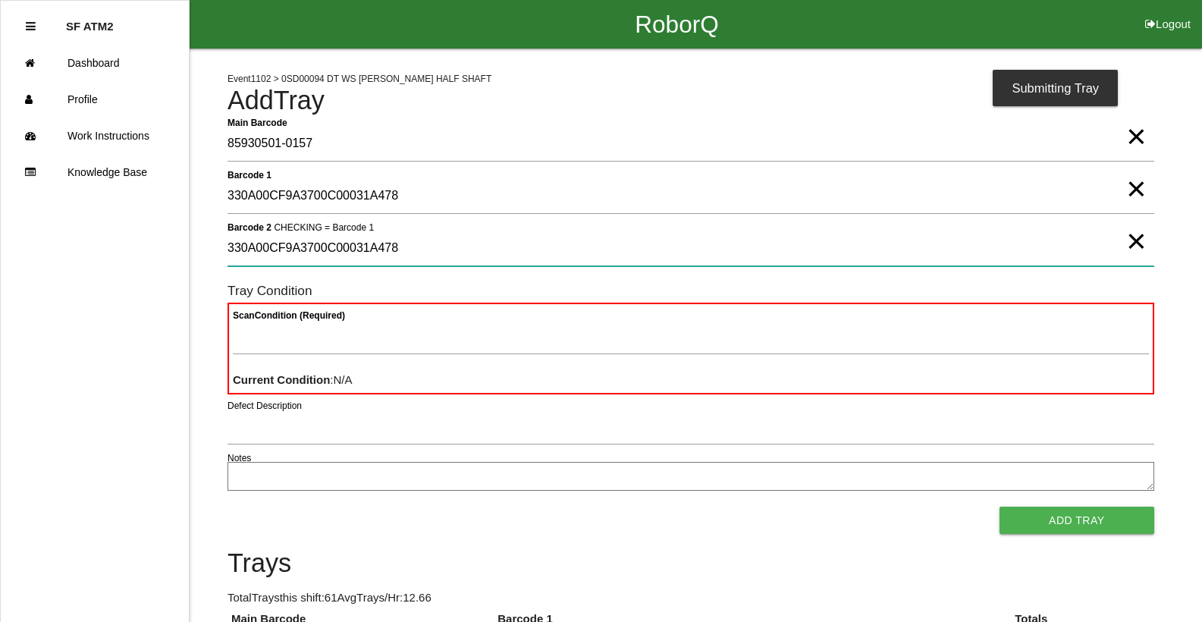
type 2 "330A00CF9A3700C00031A478"
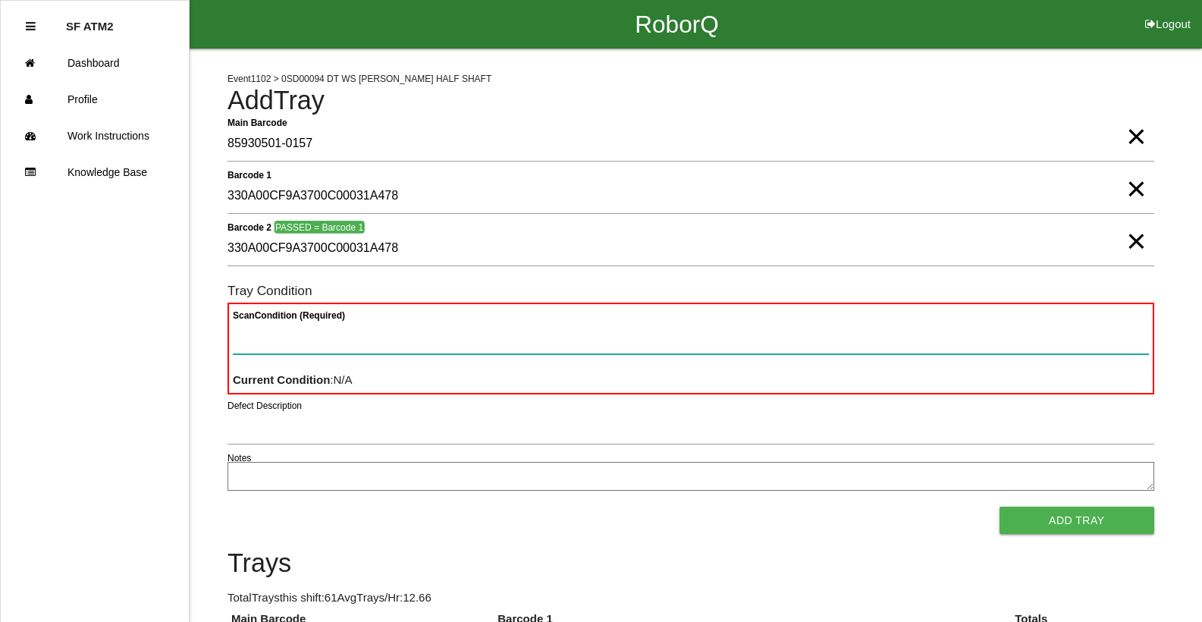
click at [1000, 507] on button "Add Tray" at bounding box center [1077, 520] width 155 height 27
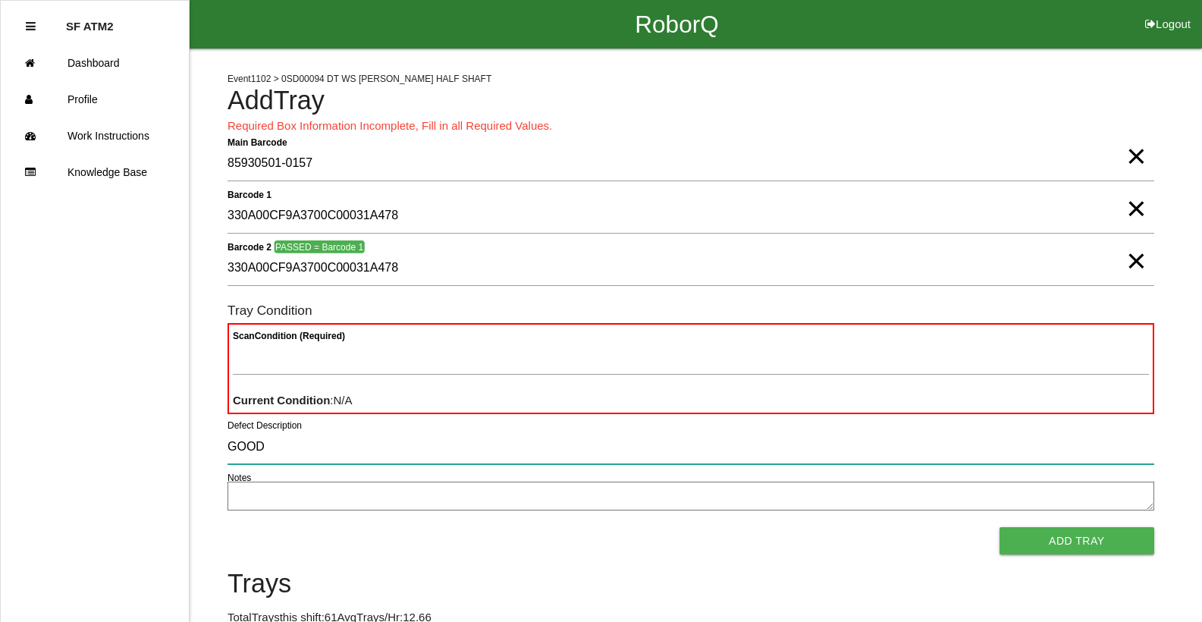
type input "GOOD"
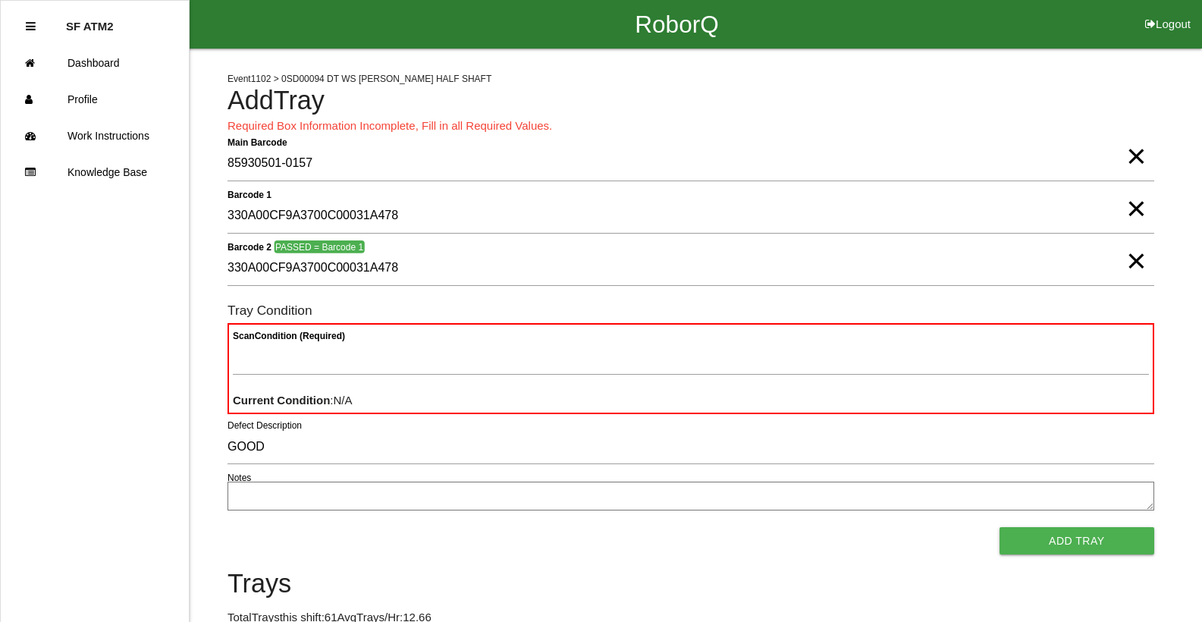
scroll to position [2, 0]
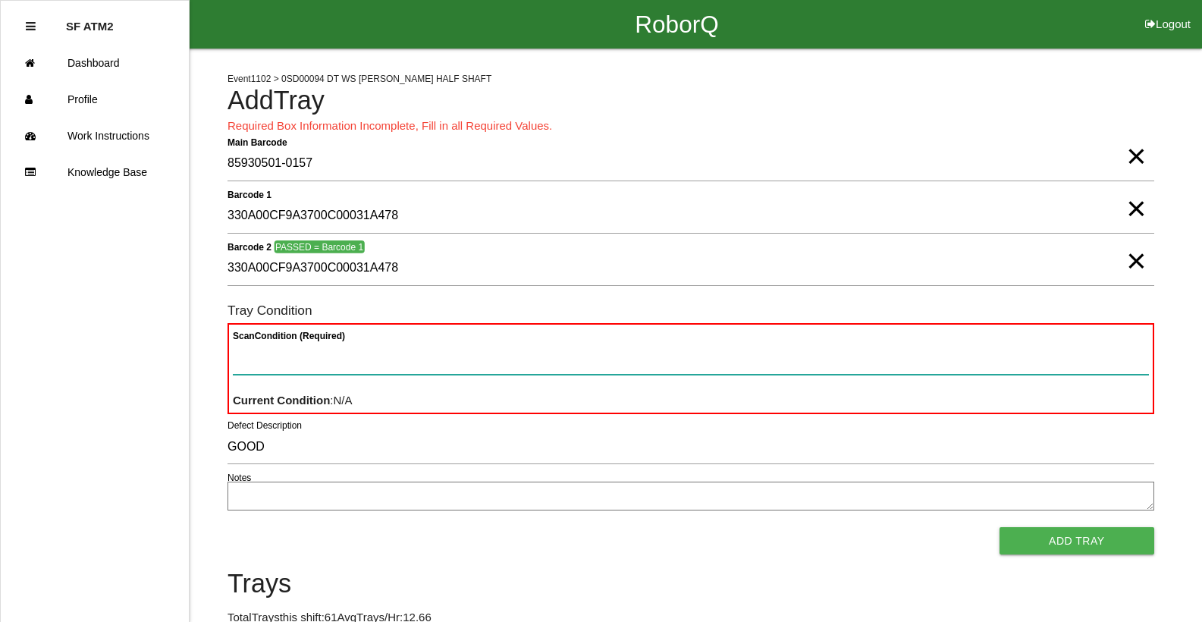
click at [397, 347] on Condition "Scan Condition (Required)" at bounding box center [691, 357] width 916 height 35
type Condition "goo"
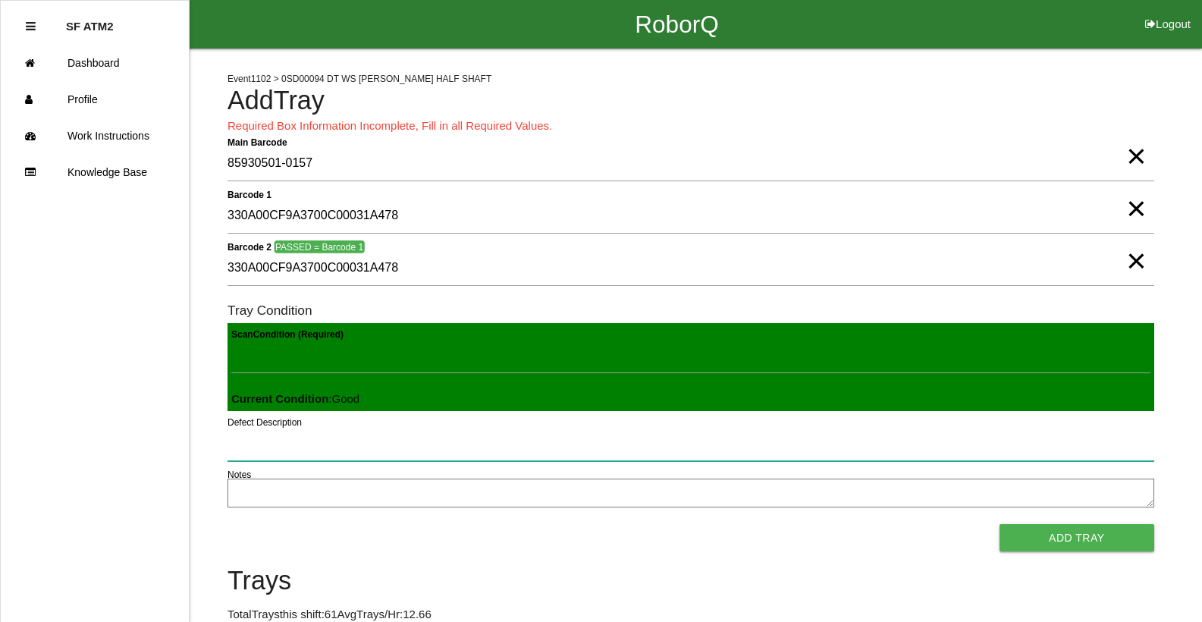
click at [1000, 524] on button "Add Tray" at bounding box center [1077, 537] width 155 height 27
